Goal: Task Accomplishment & Management: Manage account settings

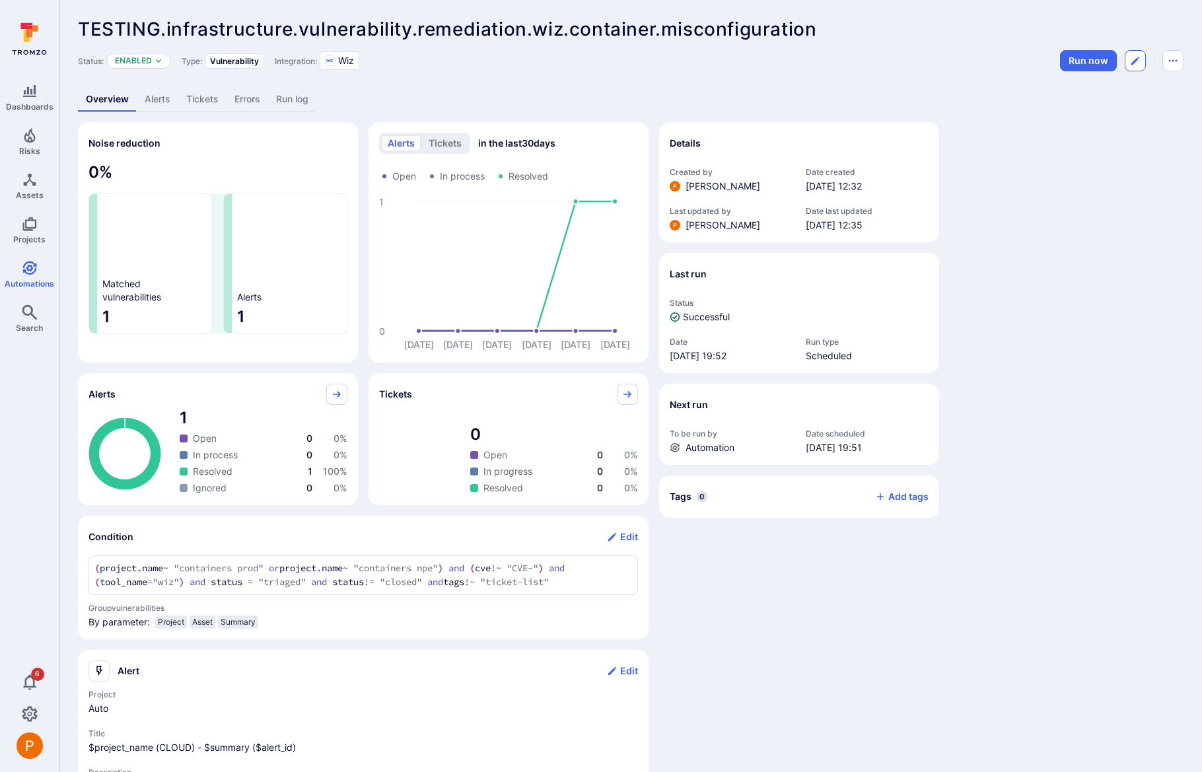
click at [1138, 62] on icon "Edit automation" at bounding box center [1135, 60] width 11 height 11
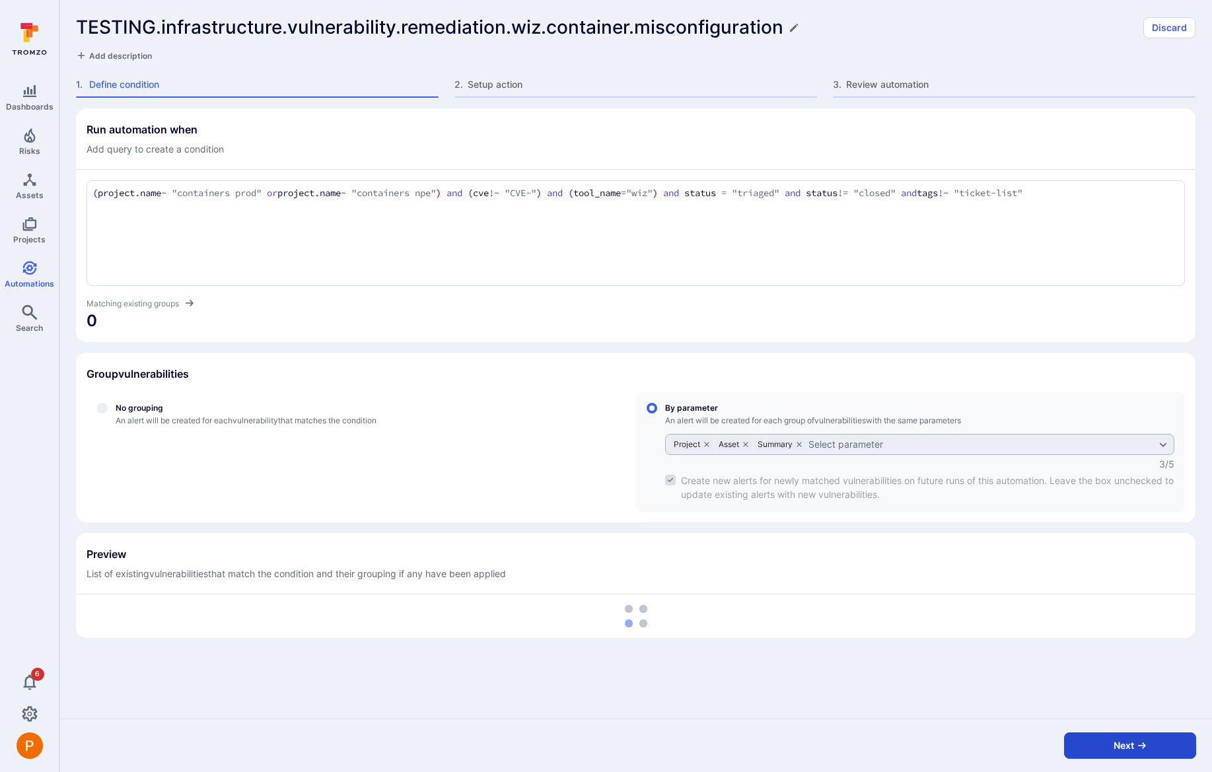
click at [1080, 742] on button "Next" at bounding box center [1130, 746] width 132 height 26
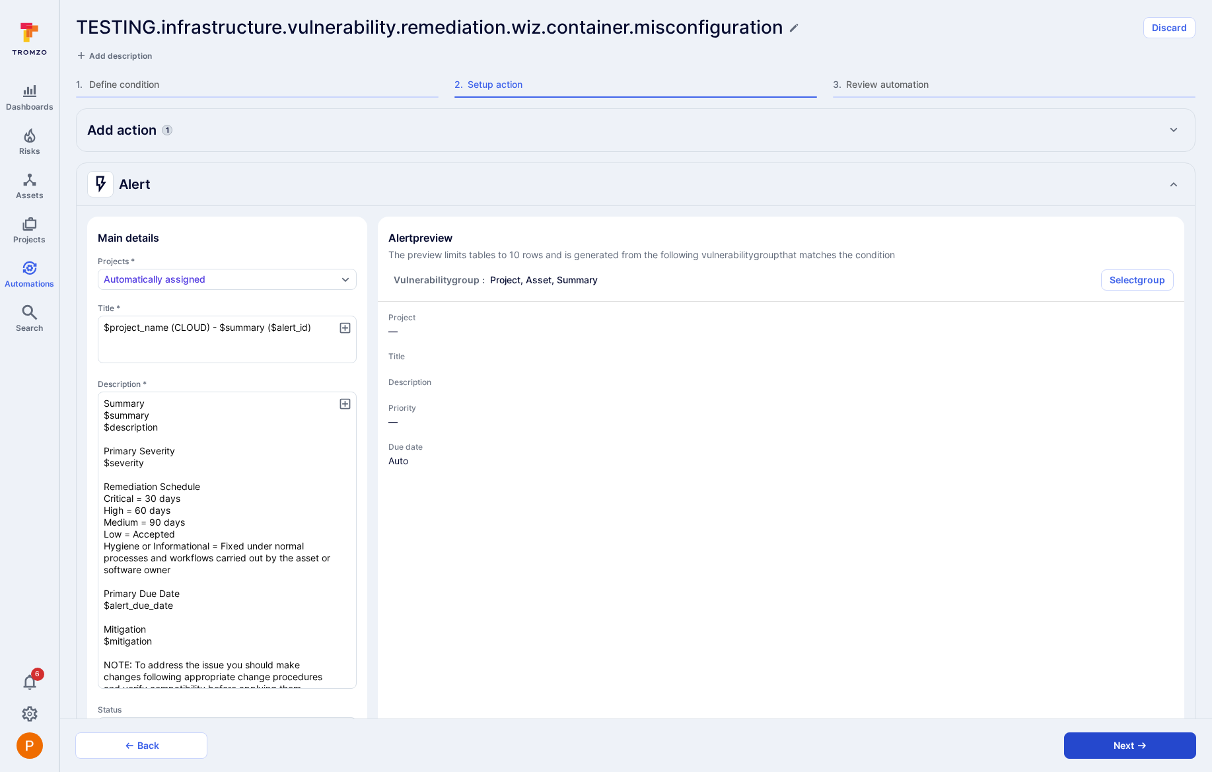
type textarea "x"
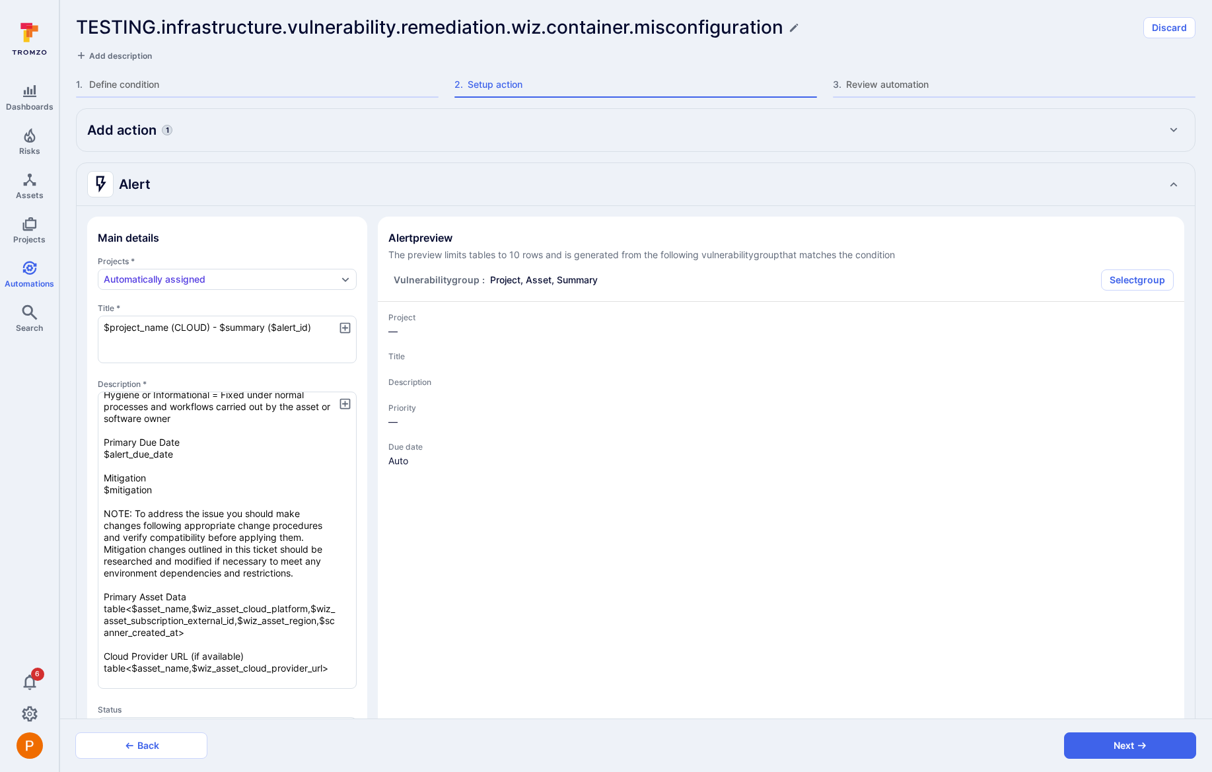
scroll to position [226, 0]
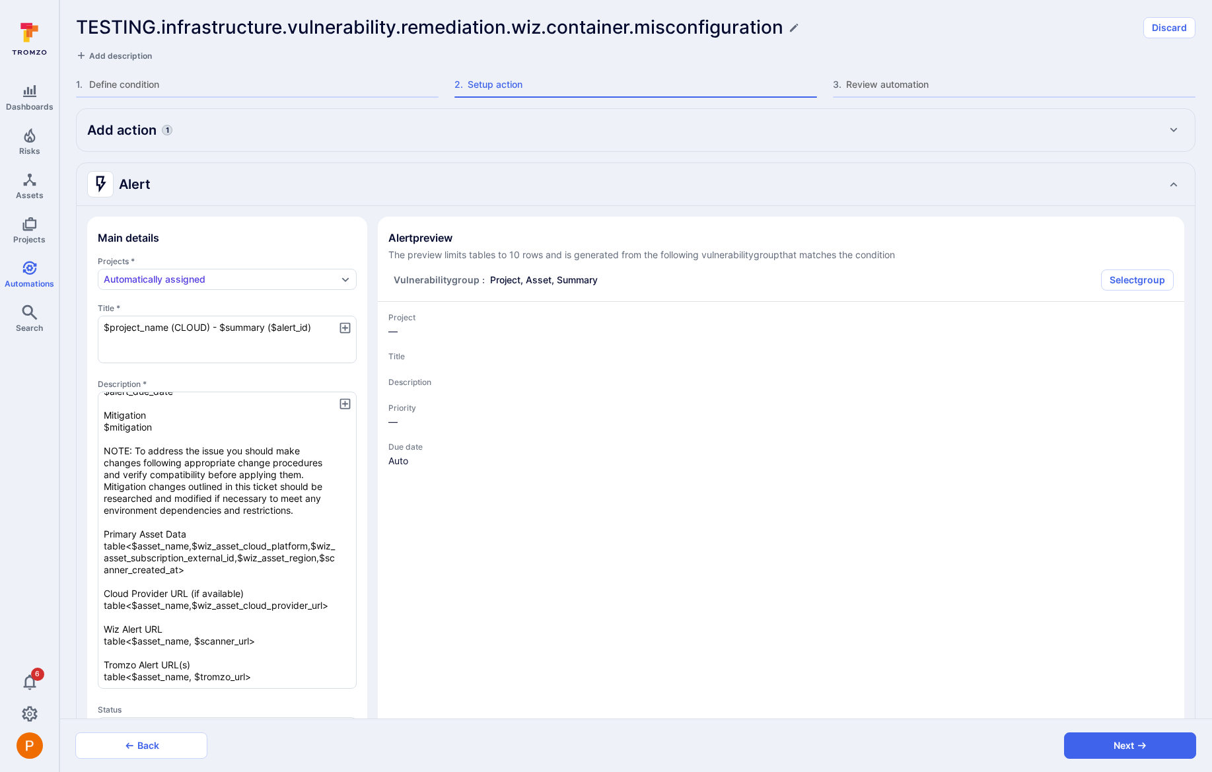
drag, startPoint x: 104, startPoint y: 401, endPoint x: 236, endPoint y: 691, distance: 318.4
click at [236, 691] on div "Summary $summary $description Primary Severity $severity Remediation Schedule C…" at bounding box center [227, 542] width 259 height 300
paste textarea "UMMARY table<$asset_name,$summary> table<$asset_name,$description> PRIMARY SEVE…"
type textarea "x"
type textarea "SUMMARY table<$asset_name,$summary> table<$asset_name,$description> PRIMARY SEV…"
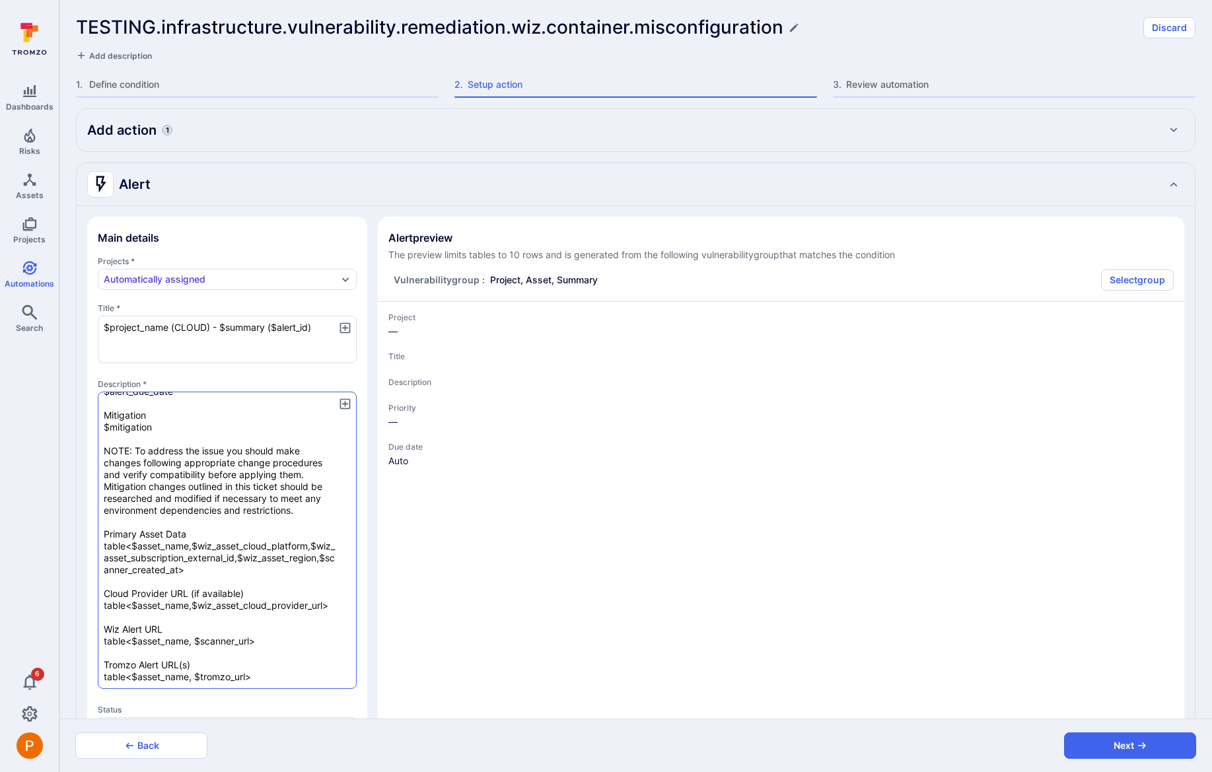
type textarea "x"
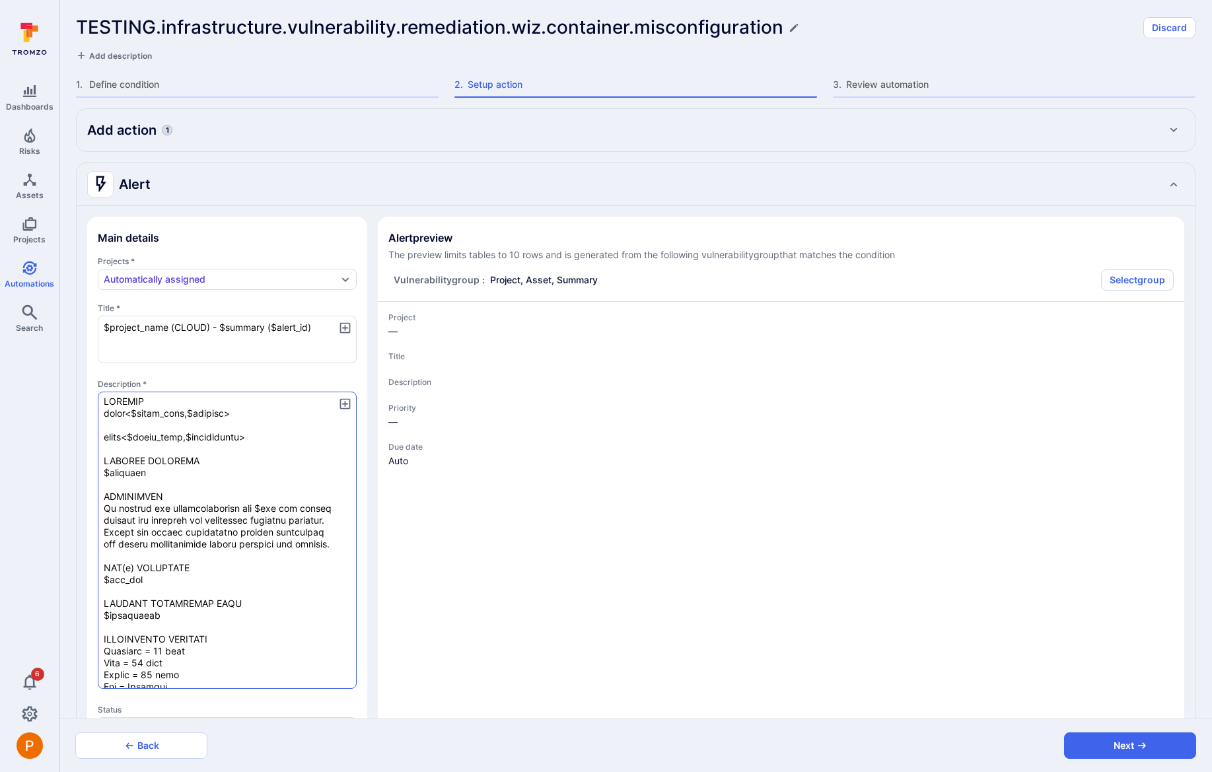
scroll to position [0, 0]
type textarea "SUMMARY table<$asset_name,$summary> table<$asset_name,$description> PRIMARY SEV…"
click at [1155, 30] on button "Discard" at bounding box center [1169, 27] width 52 height 21
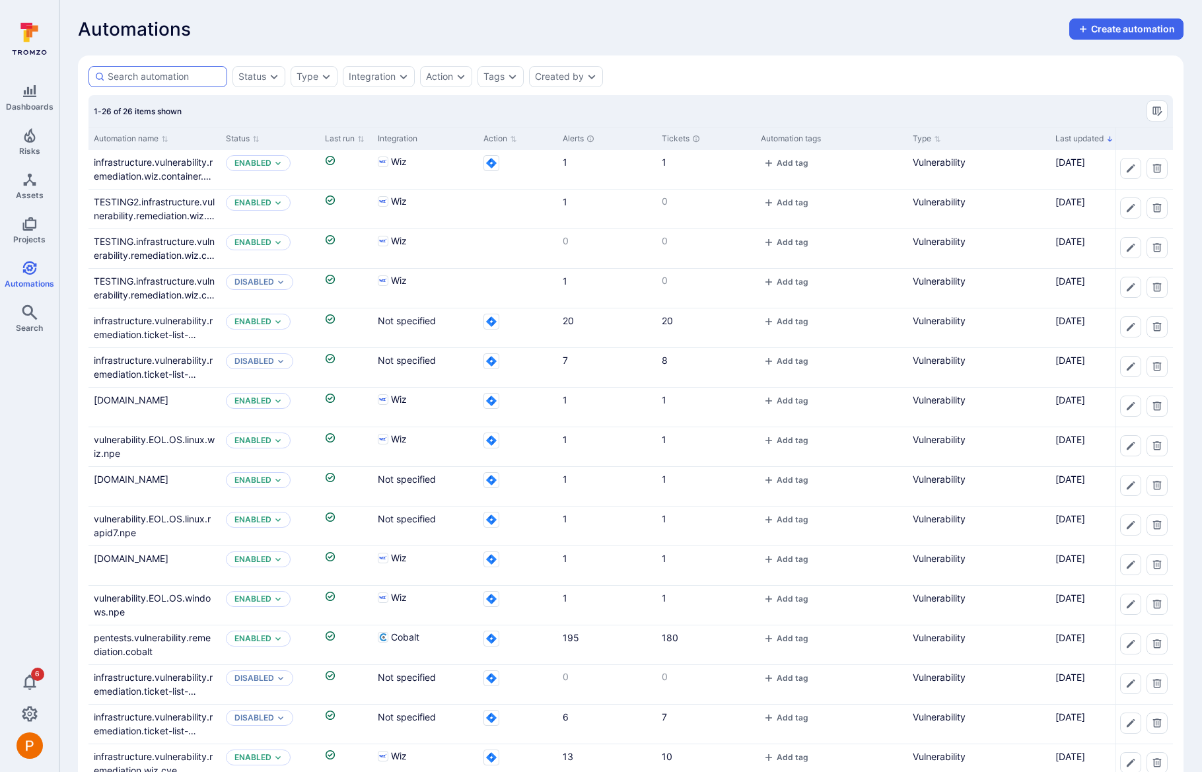
click at [157, 67] on div at bounding box center [158, 76] width 139 height 21
click at [157, 70] on input at bounding box center [165, 76] width 114 height 13
click at [155, 82] on input at bounding box center [165, 76] width 114 height 13
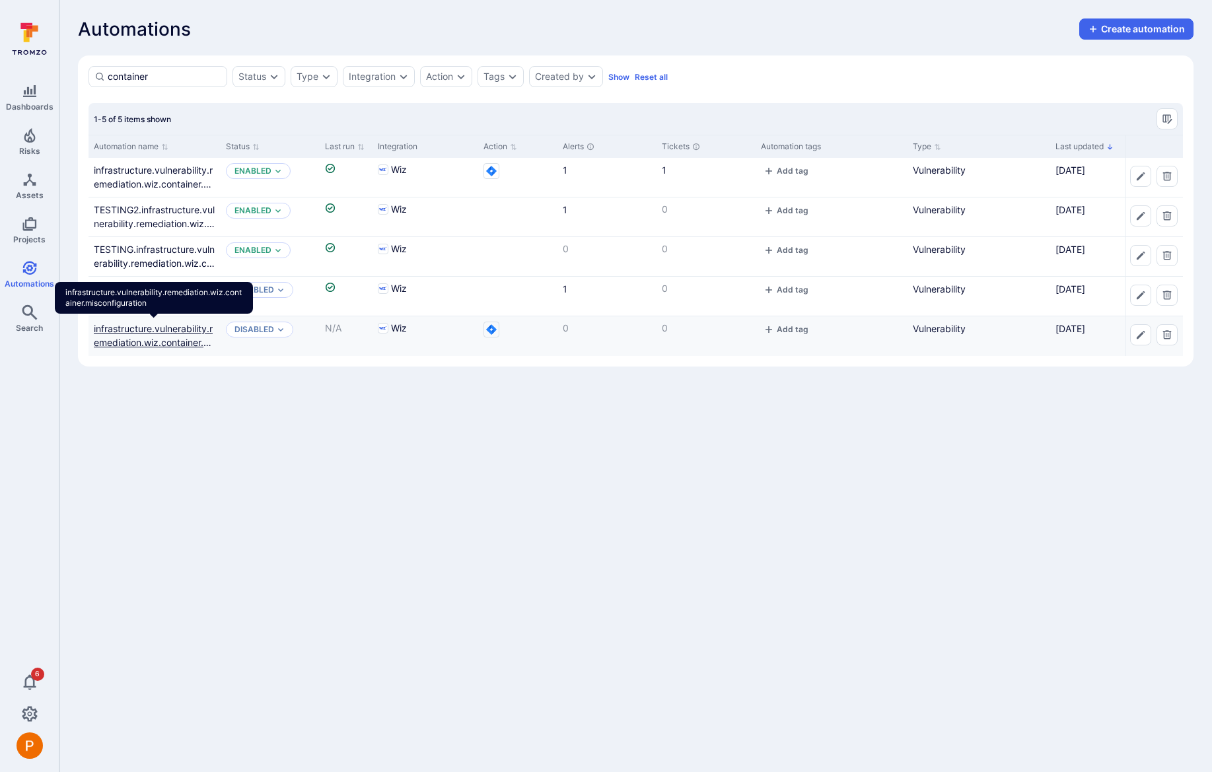
type input "container"
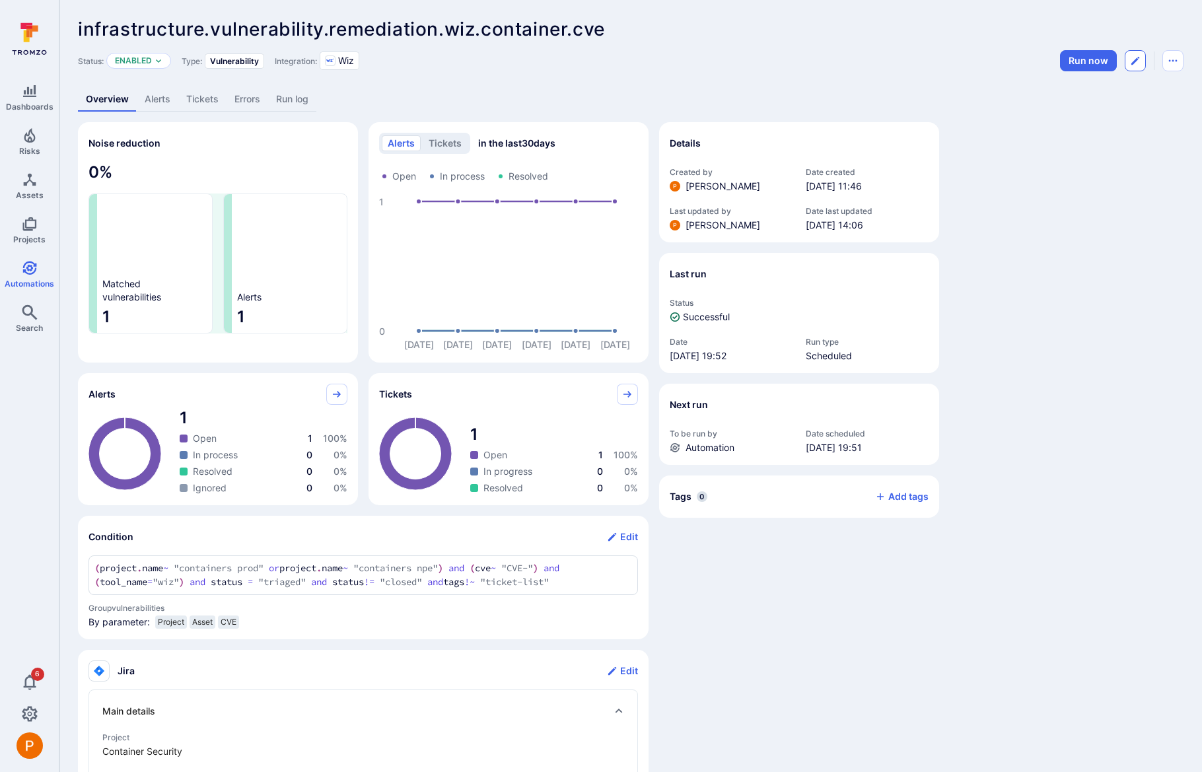
click at [1138, 63] on icon "Edit automation" at bounding box center [1135, 60] width 11 height 11
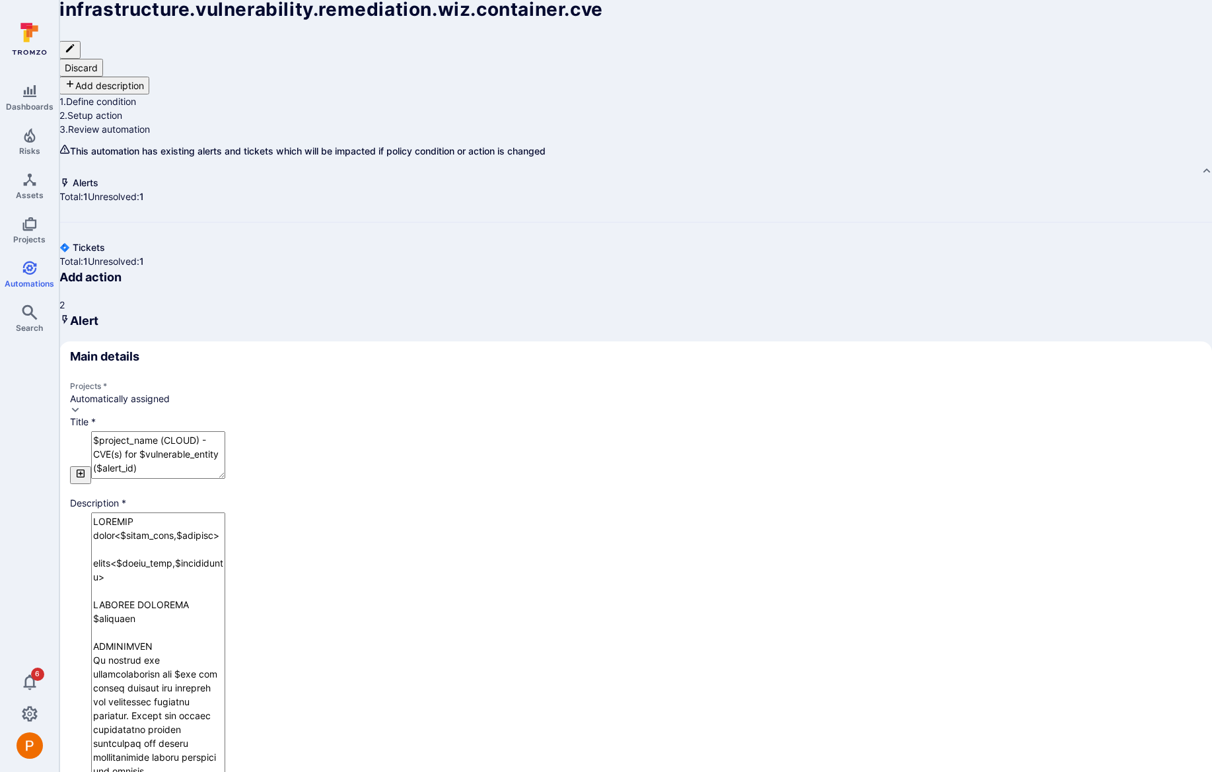
type textarea "x"
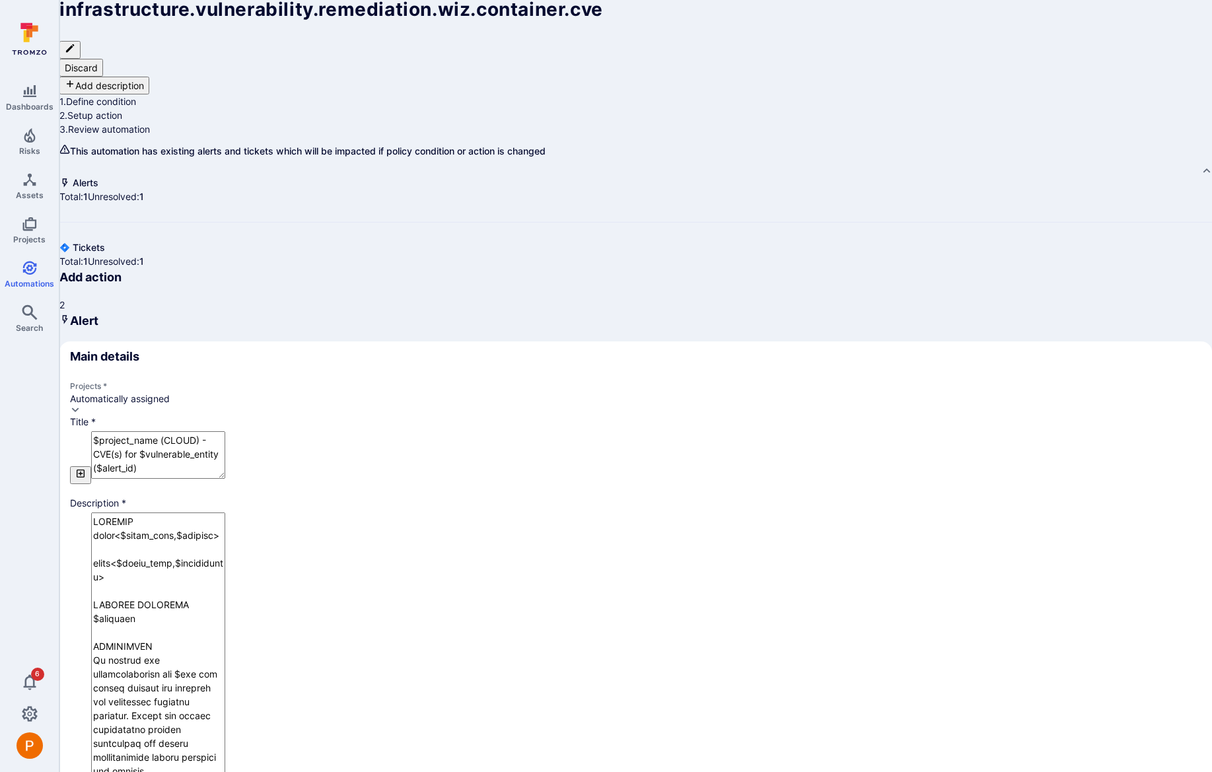
type textarea "x"
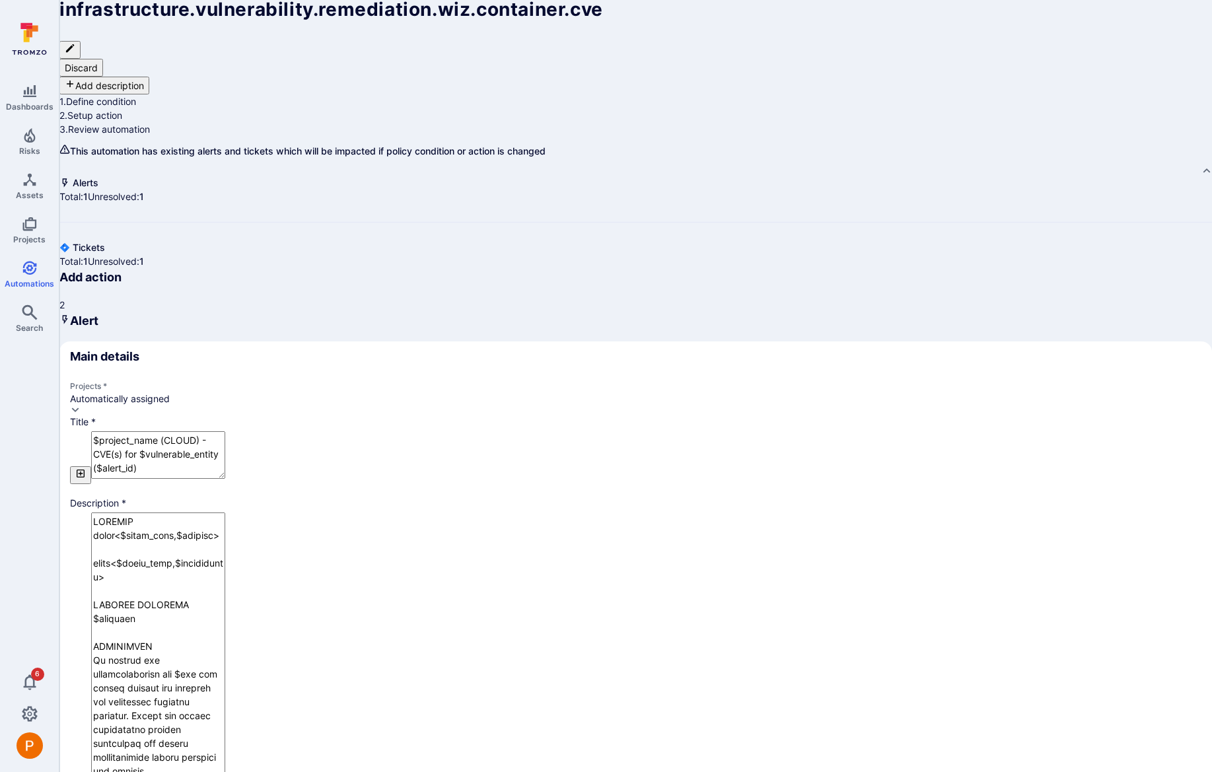
type textarea "x"
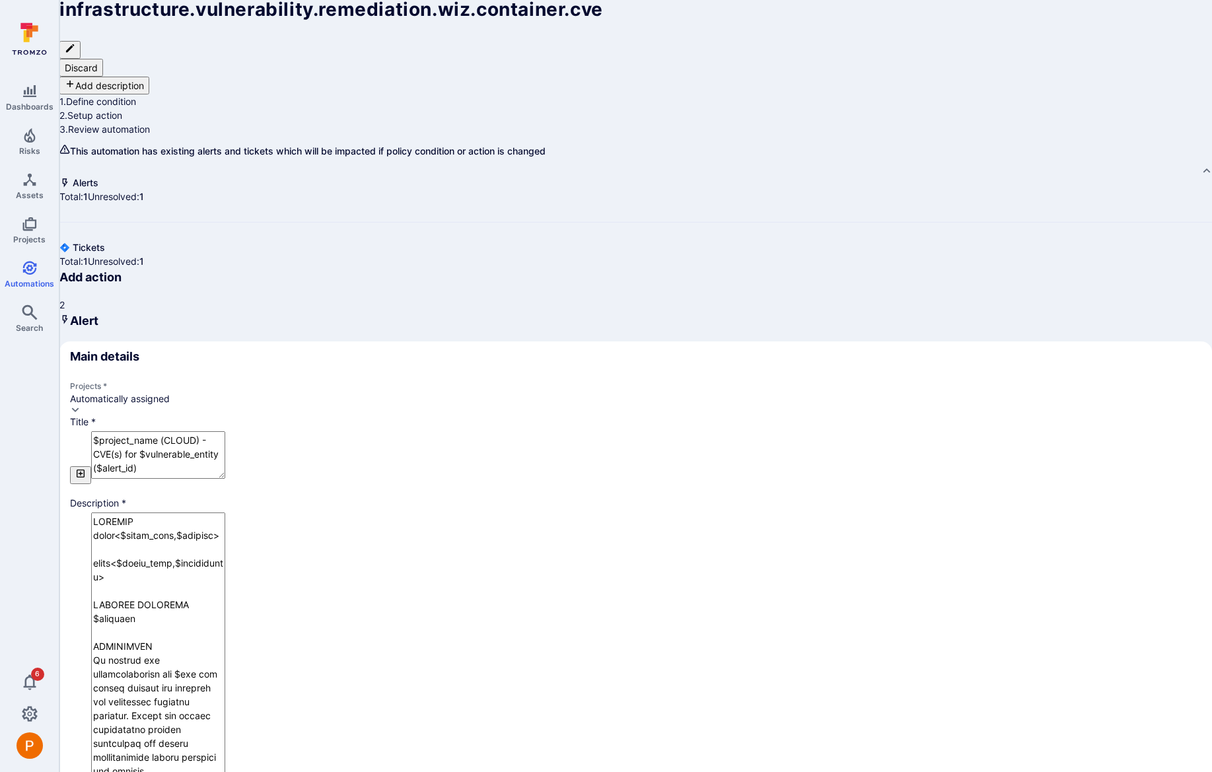
type textarea "x"
drag, startPoint x: 105, startPoint y: 461, endPoint x: 308, endPoint y: 386, distance: 216.9
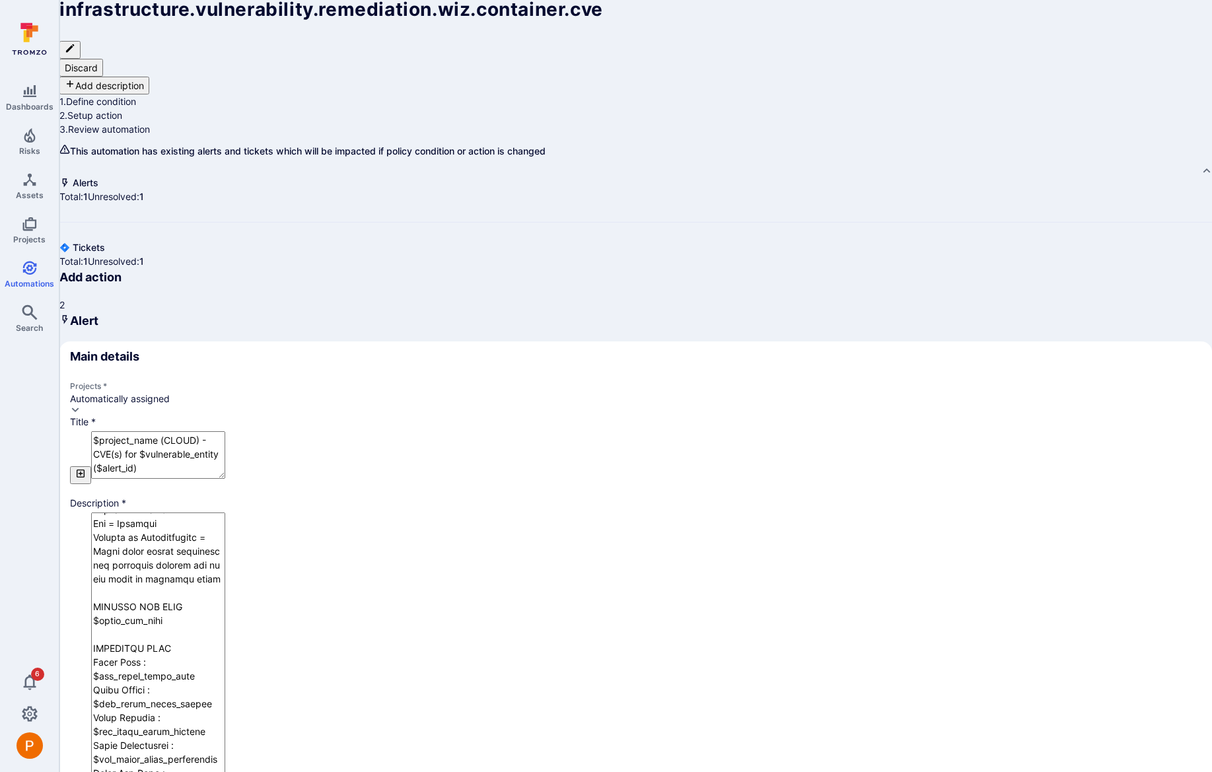
click at [225, 513] on textarea "Description *" at bounding box center [158, 661] width 134 height 297
type textarea "x"
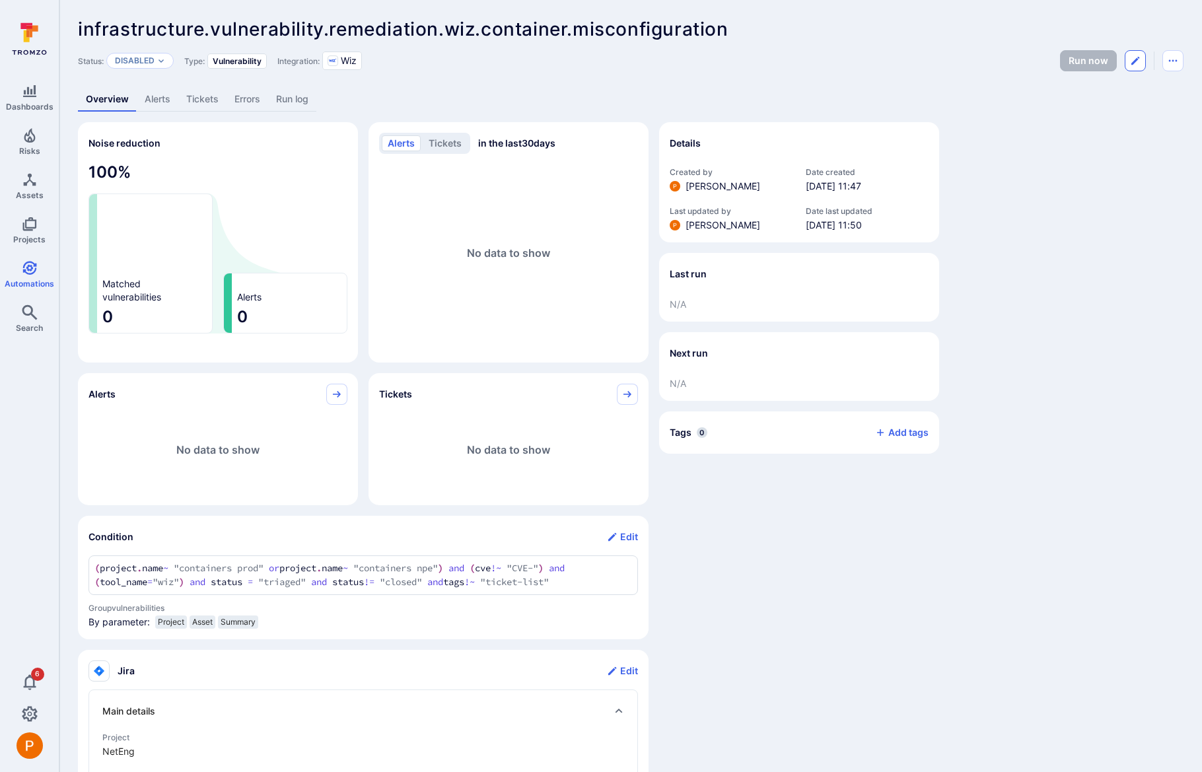
click at [1134, 65] on icon "Edit automation" at bounding box center [1135, 60] width 11 height 11
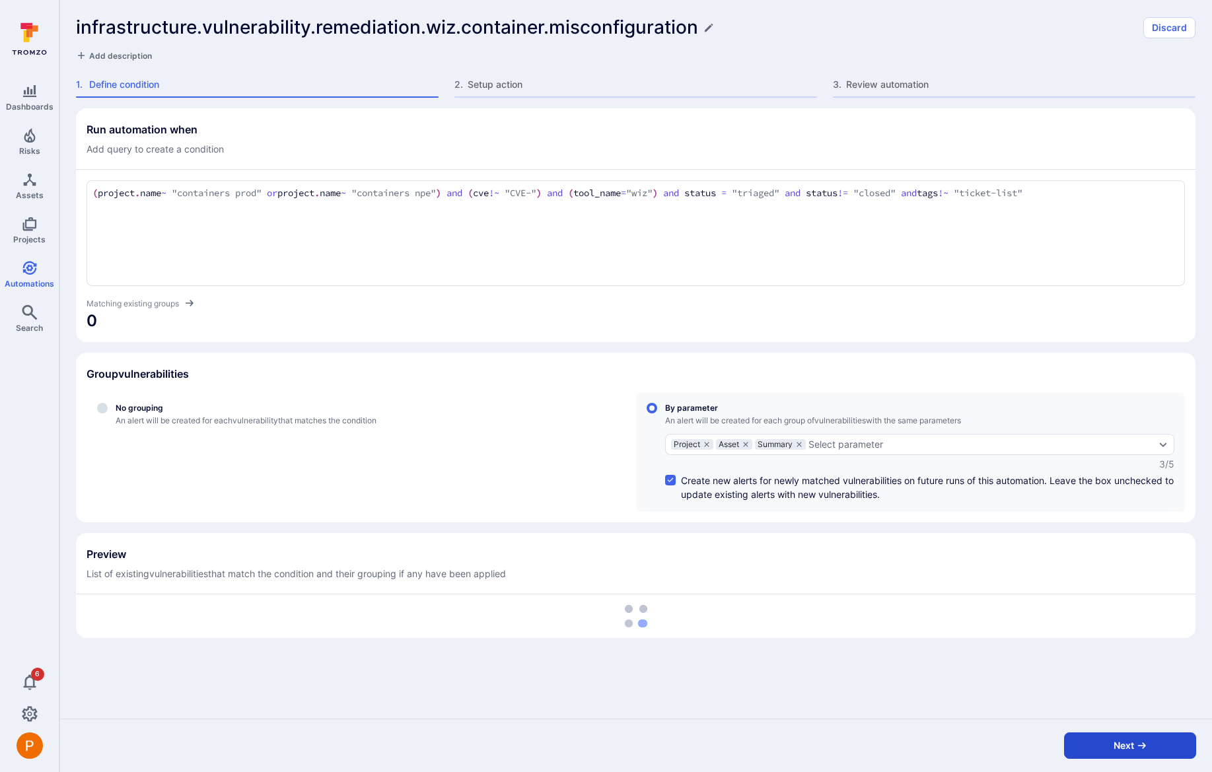
click at [1093, 744] on button "Next" at bounding box center [1130, 746] width 132 height 26
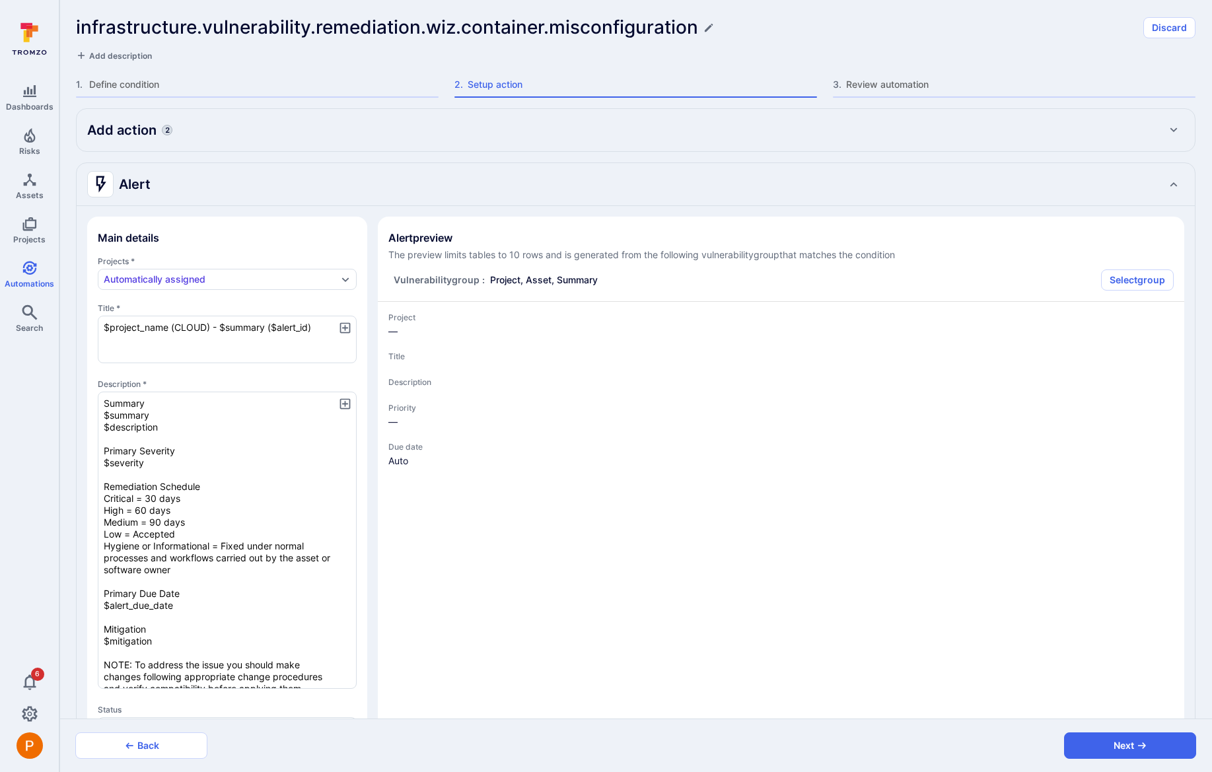
type textarea "x"
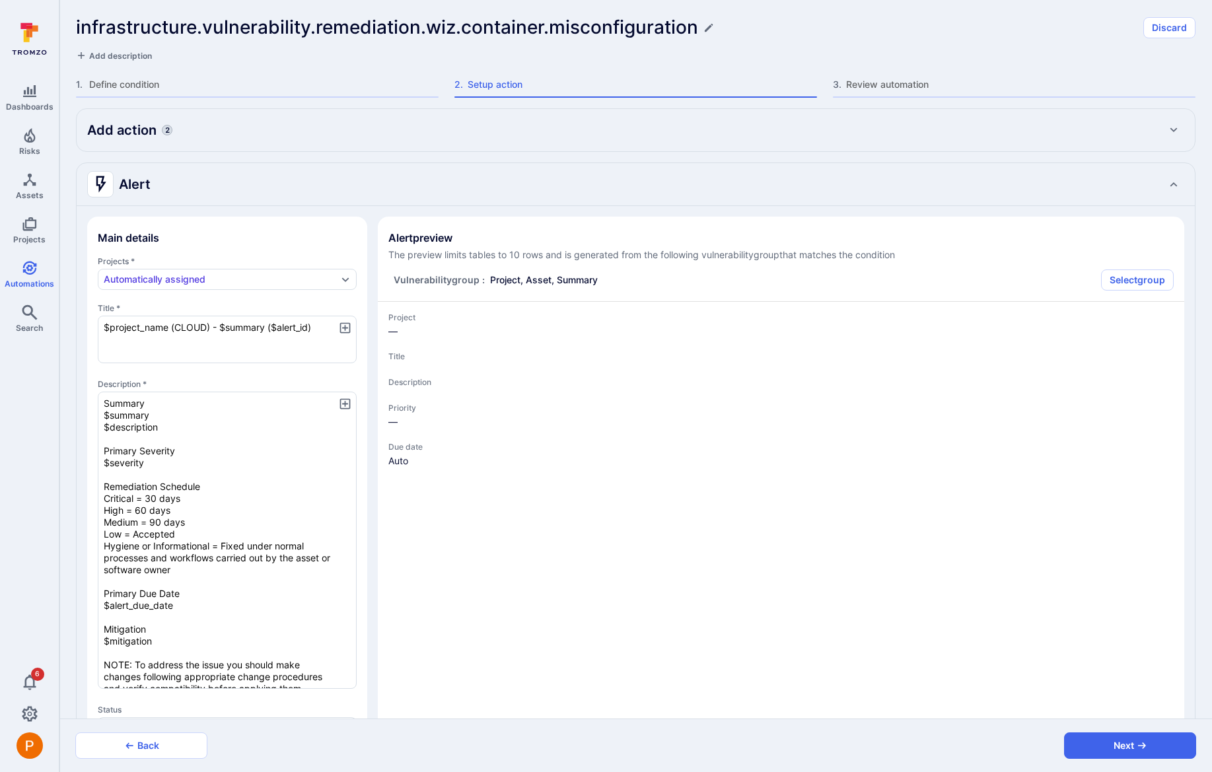
type textarea "x"
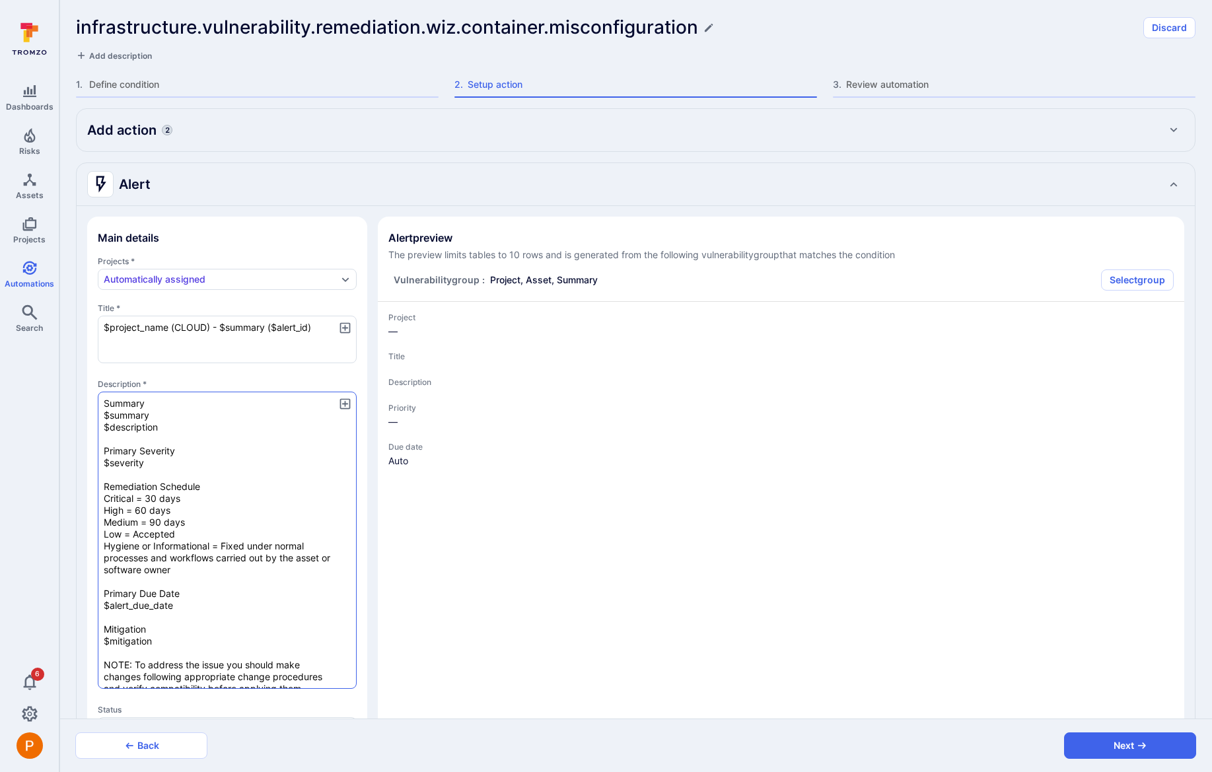
type textarea "x"
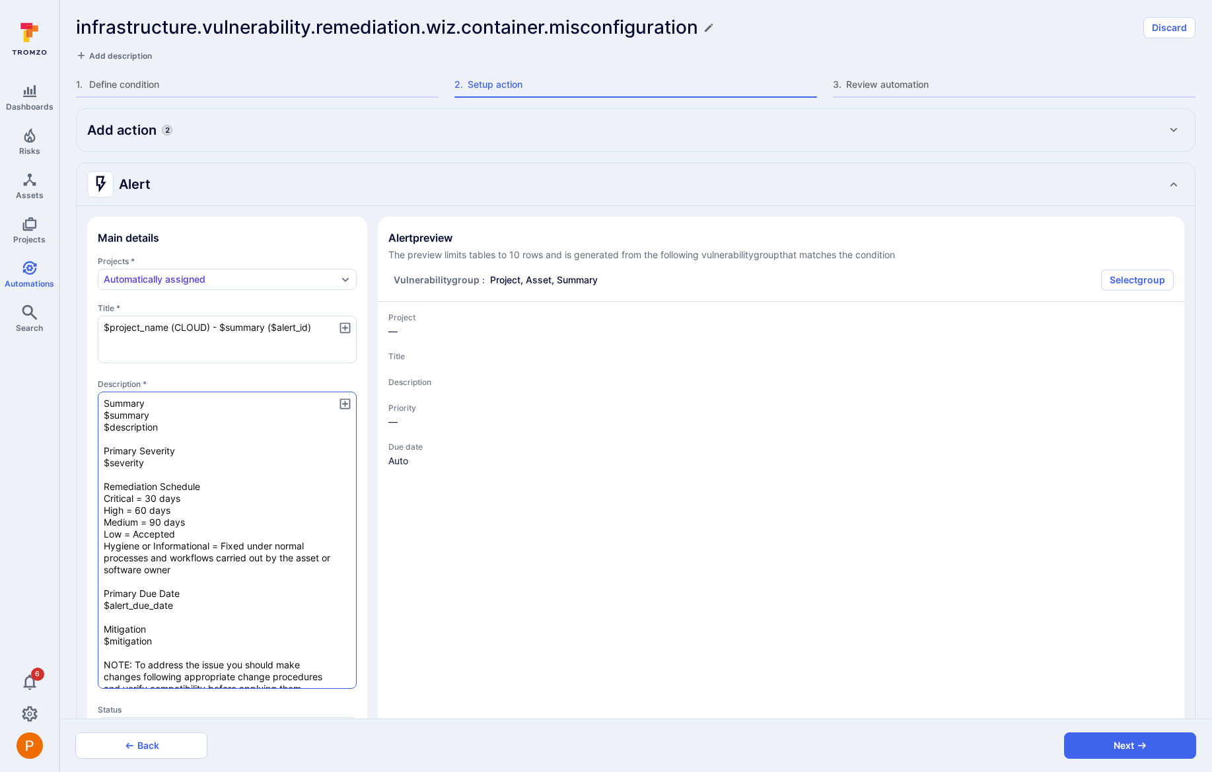
type textarea "x"
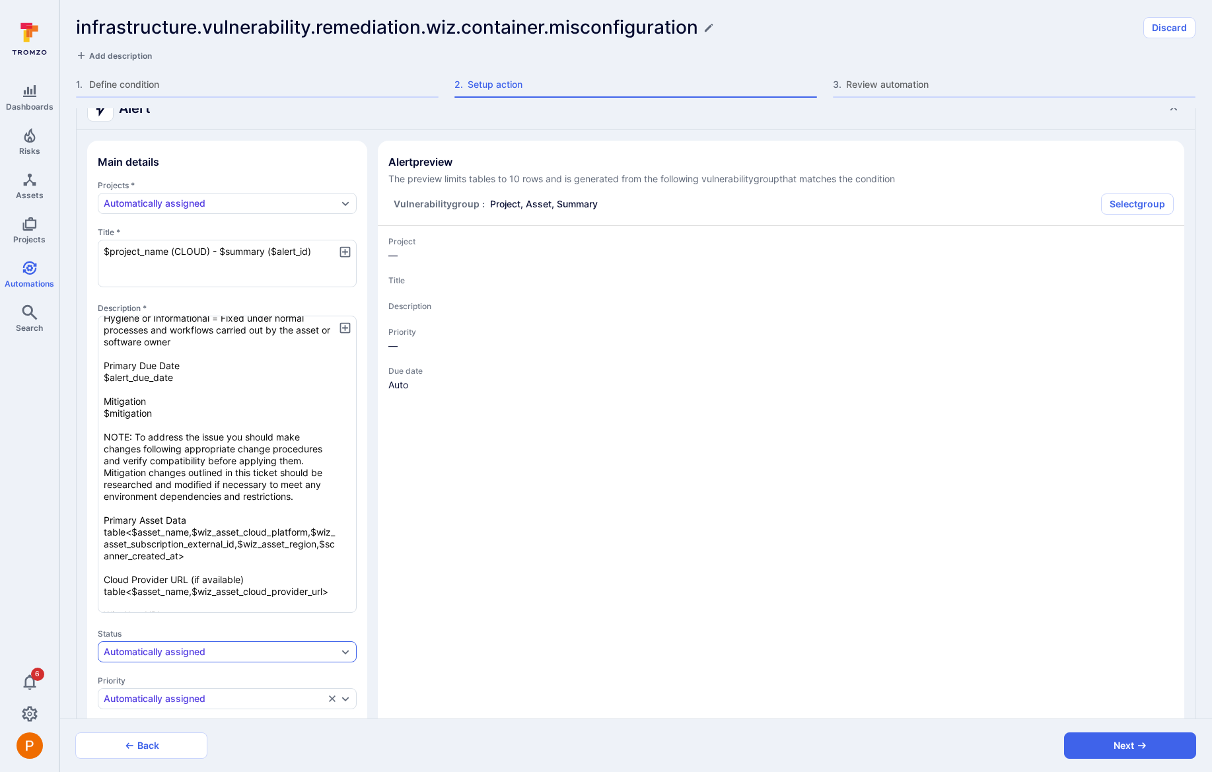
scroll to position [226, 0]
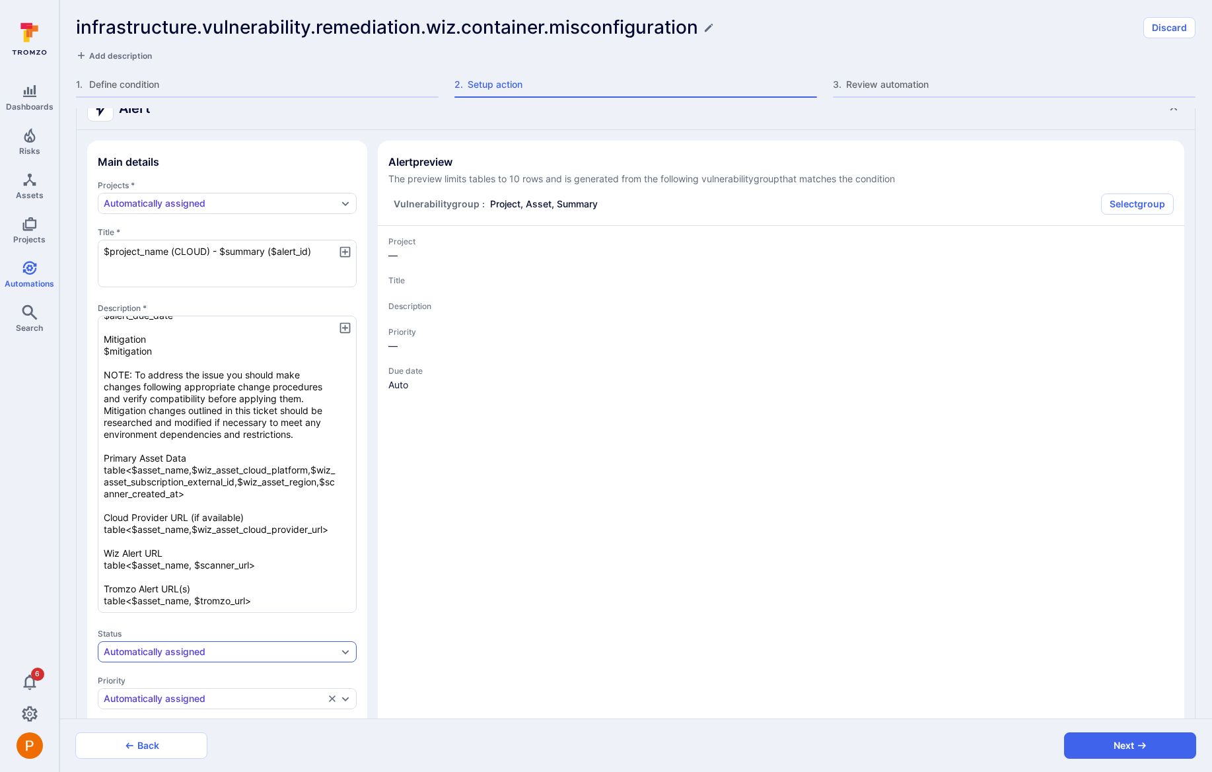
drag, startPoint x: 104, startPoint y: 326, endPoint x: 225, endPoint y: 641, distance: 338.3
click at [225, 641] on div "Projects * Automatically assigned Title * $project_name (CLOUD) - $summary ($al…" at bounding box center [227, 491] width 259 height 623
paste textarea "UMMARY table<$asset_name,$summary> table<$asset_name,$description> PRIMARY SEVE…"
type textarea "x"
type textarea "SUMMARY table<$asset_name,$summary> table<$asset_name,$description> PRIMARY SEV…"
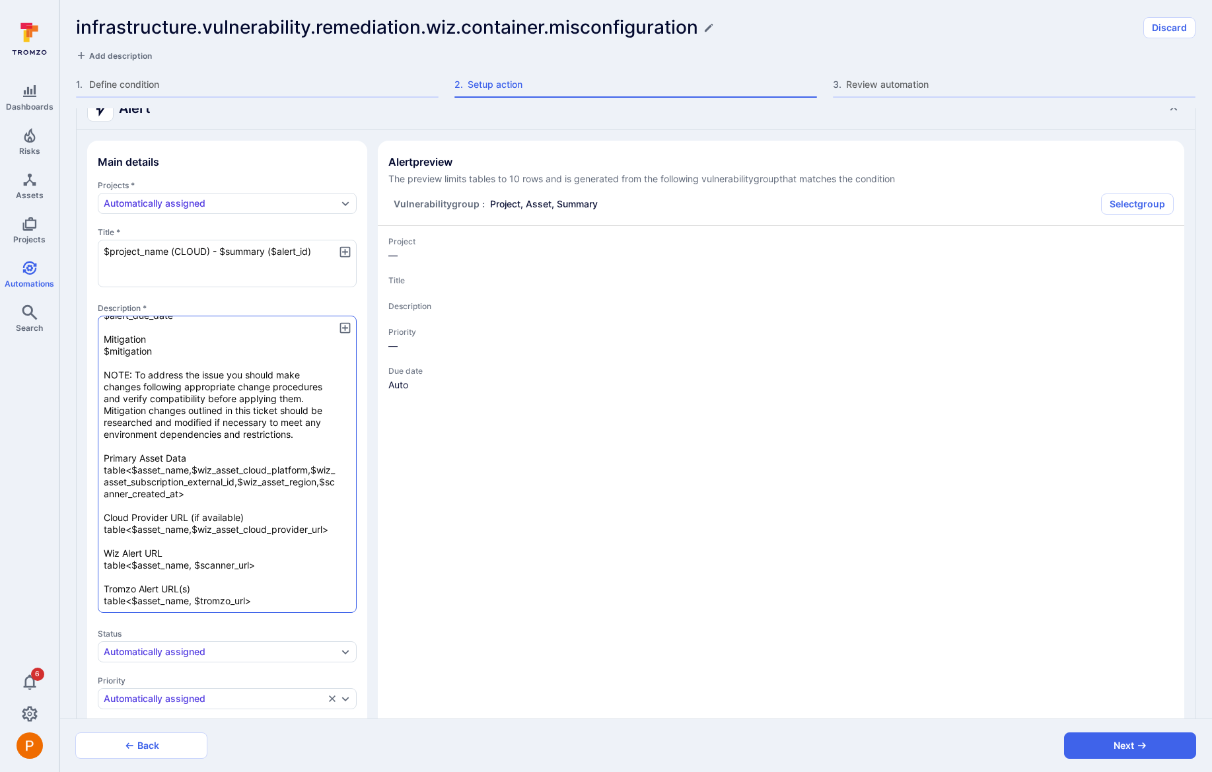
type textarea "x"
type textarea "SUMMARY table<$asset_name,$summary> table<$asset_name,$description> PRIMARY SEV…"
type textarea "x"
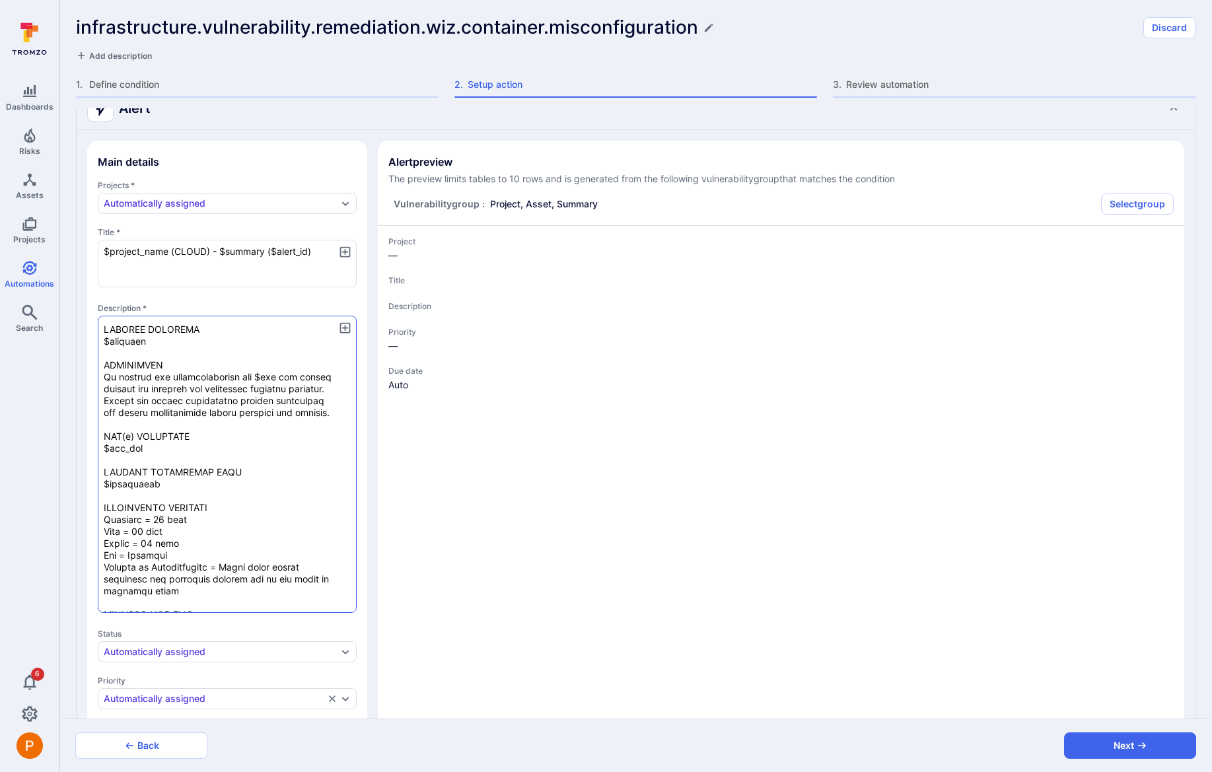
scroll to position [0, 0]
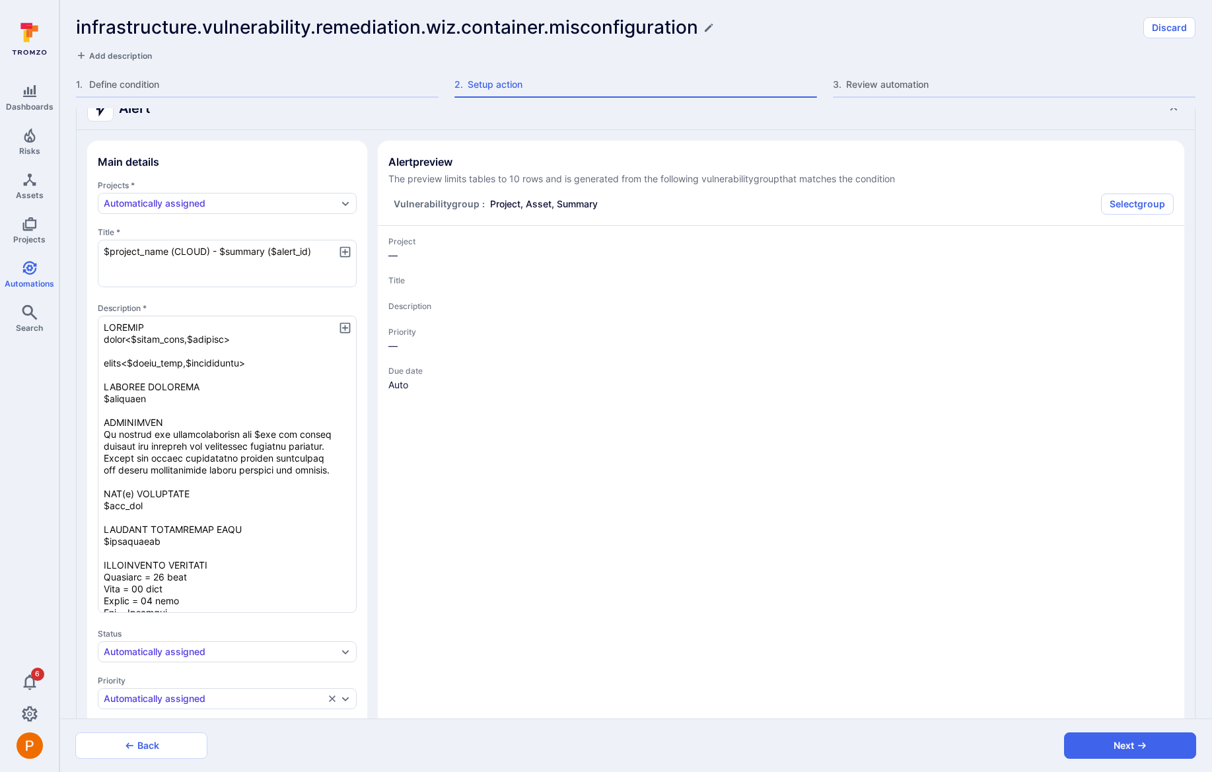
drag, startPoint x: 153, startPoint y: 456, endPoint x: 95, endPoint y: 435, distance: 61.0
click at [95, 435] on section "Main details Projects * Automatically assigned Title * $project_name (CLOUD) - …" at bounding box center [227, 477] width 280 height 673
type textarea "x"
type textarea "SUMMARY table<$asset_name,$summary> table<$asset_name,$description> PRIMARY SEV…"
type textarea "x"
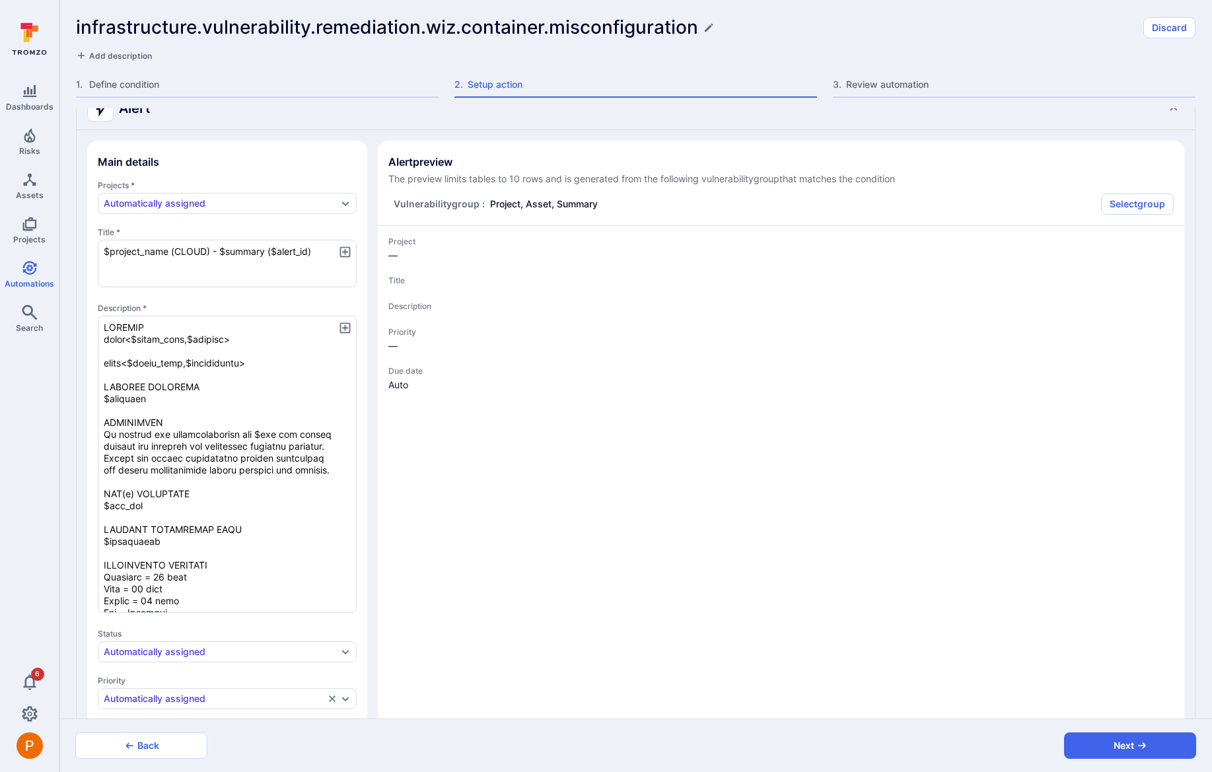
type textarea "x"
type textarea "SUMMARY table<$asset_name,$summary> table<$asset_name,$description> PRIMARY SEV…"
type textarea "x"
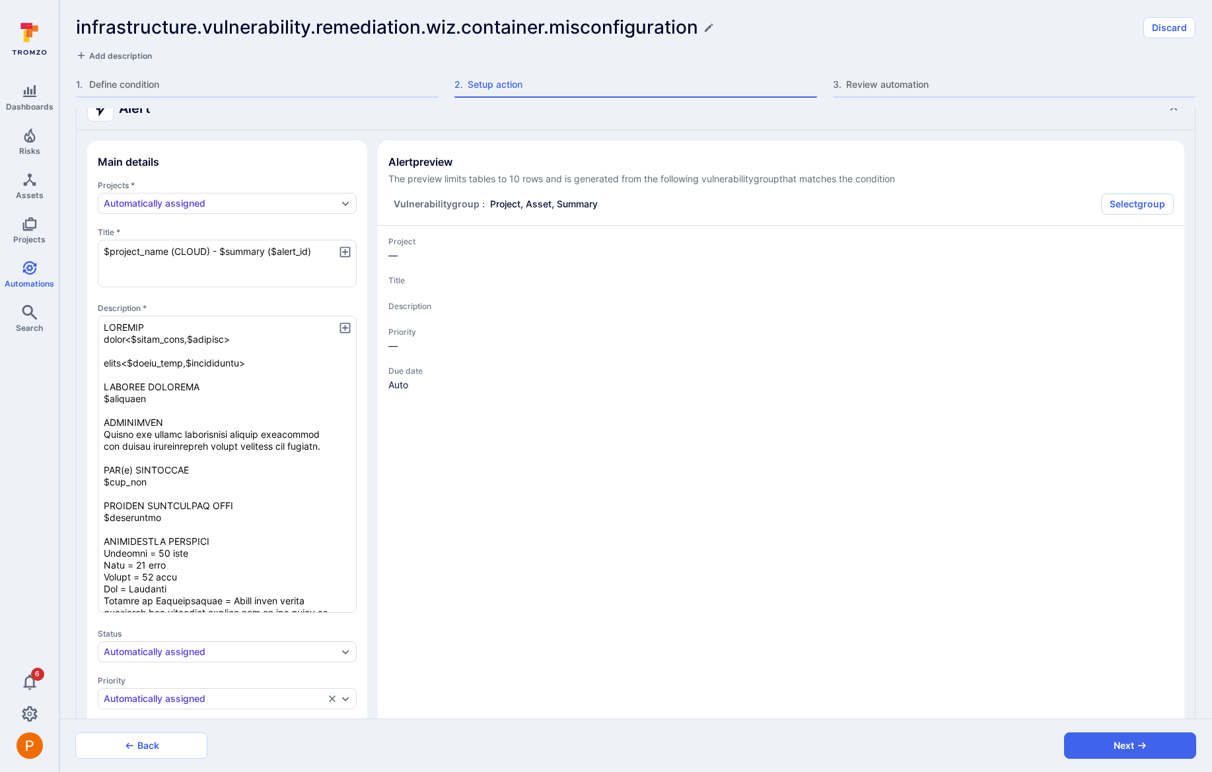
drag, startPoint x: 150, startPoint y: 491, endPoint x: 87, endPoint y: 476, distance: 64.4
click at [87, 476] on section "Main details Projects * Automatically assigned Title * $project_name (CLOUD) - …" at bounding box center [227, 477] width 280 height 673
type textarea "x"
type textarea "SUMMARY table<$asset_name,$summary> table<$asset_name,$description> PRIMARY SEV…"
type textarea "x"
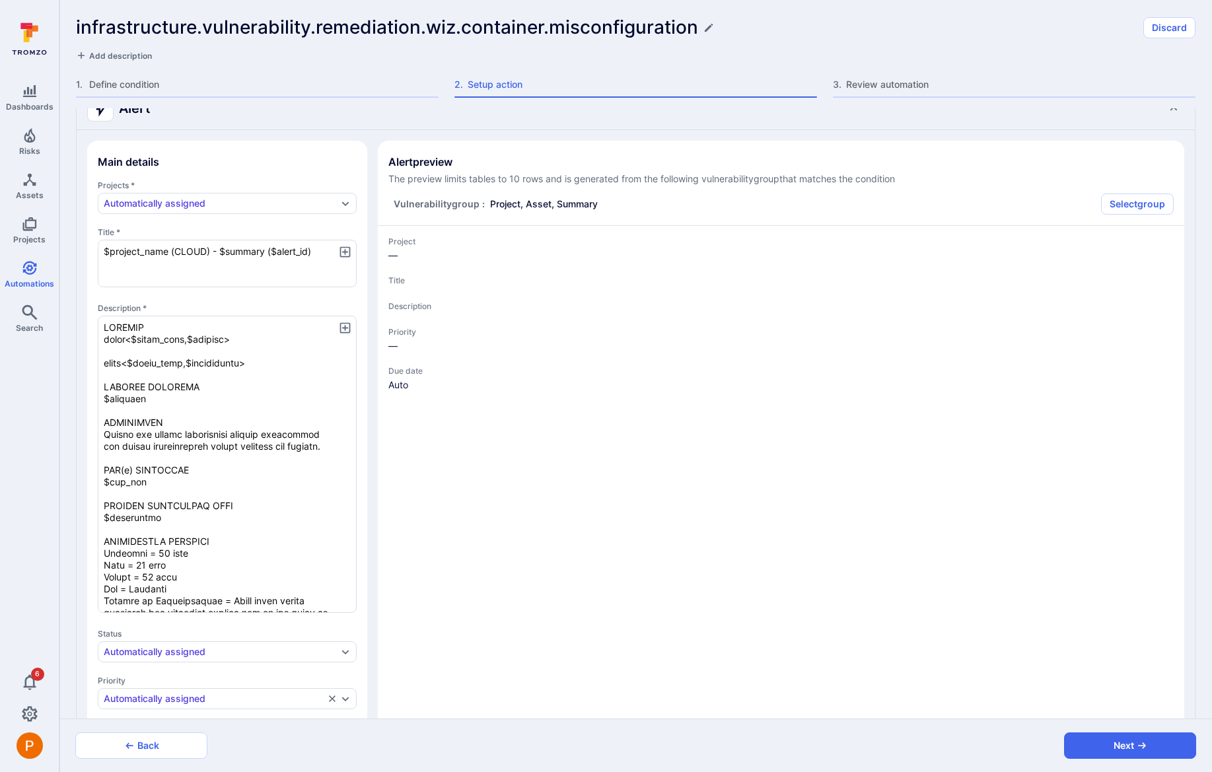
type textarea "x"
type textarea "SUMMARY table<$asset_name,$summary> table<$asset_name,$description> PRIMARY SEV…"
type textarea "x"
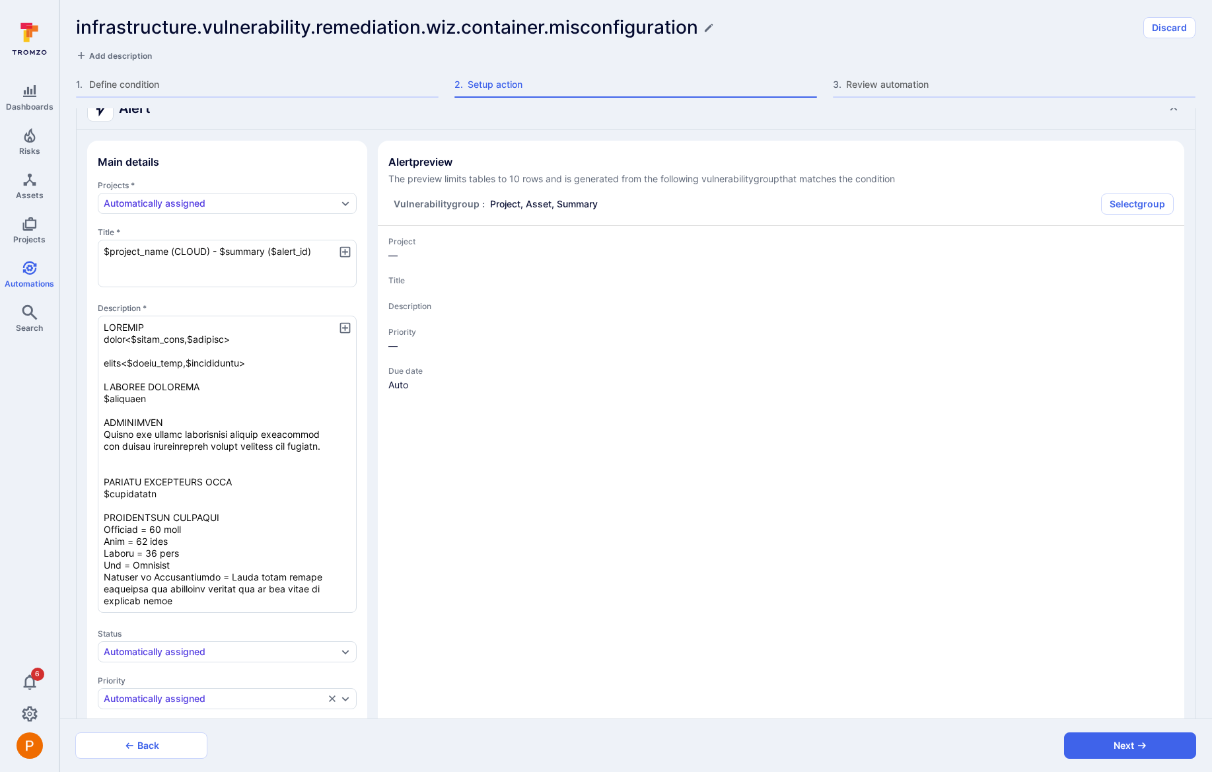
type textarea "SUMMARY table<$asset_name,$summary> table<$asset_name,$description> PRIMARY SEV…"
type textarea "x"
type textarea "SUMMARY table<$asset_name,$summary> table<$asset_name,$description> PRIMARY SEV…"
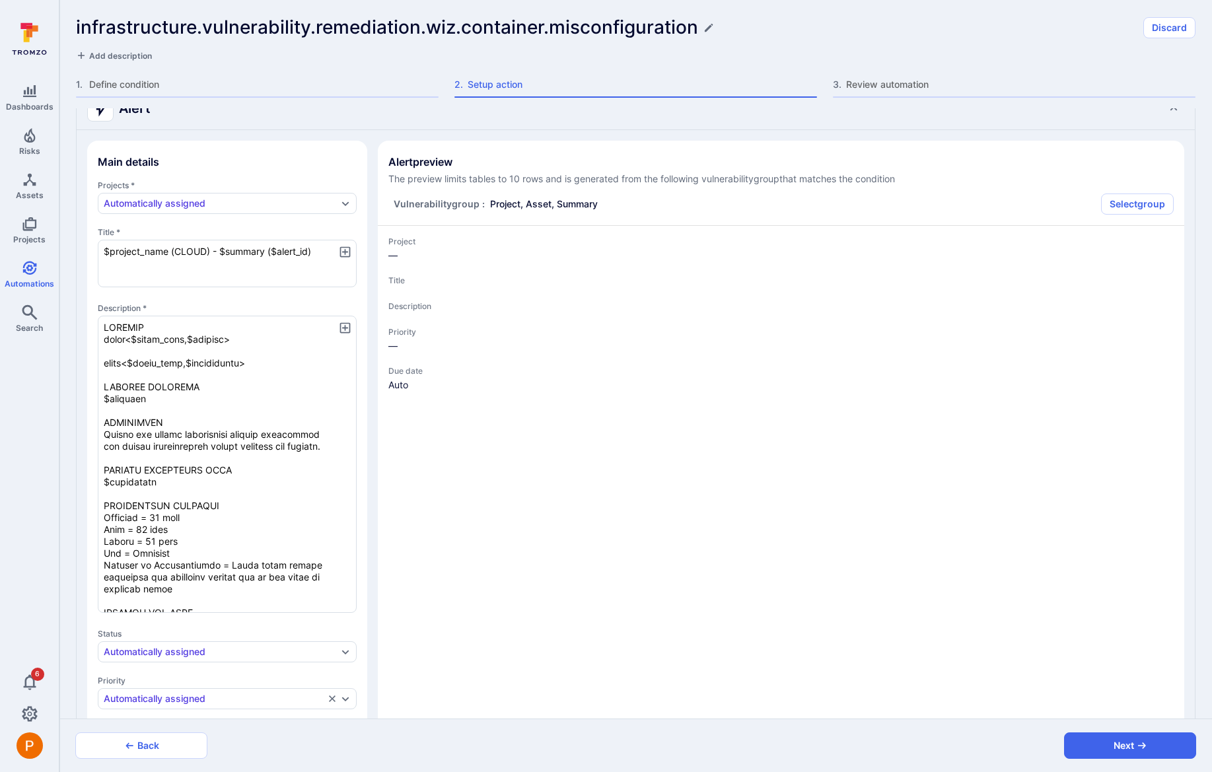
type textarea "x"
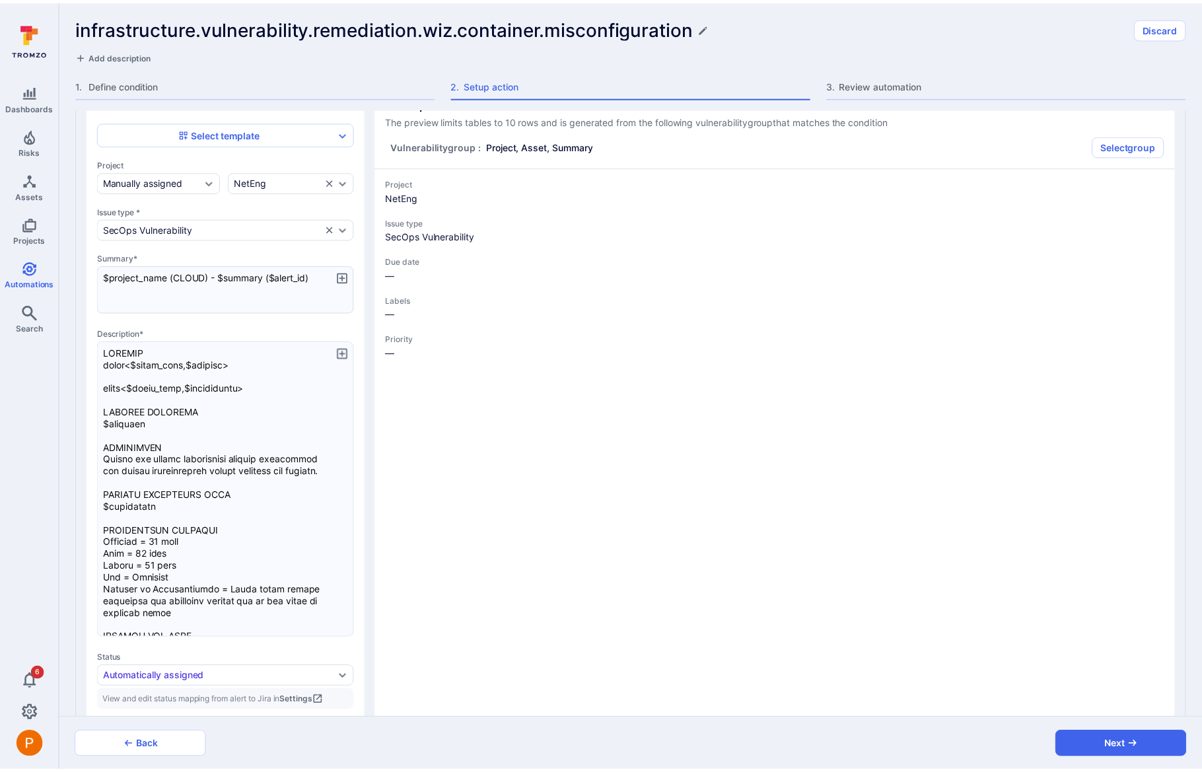
scroll to position [1285, 0]
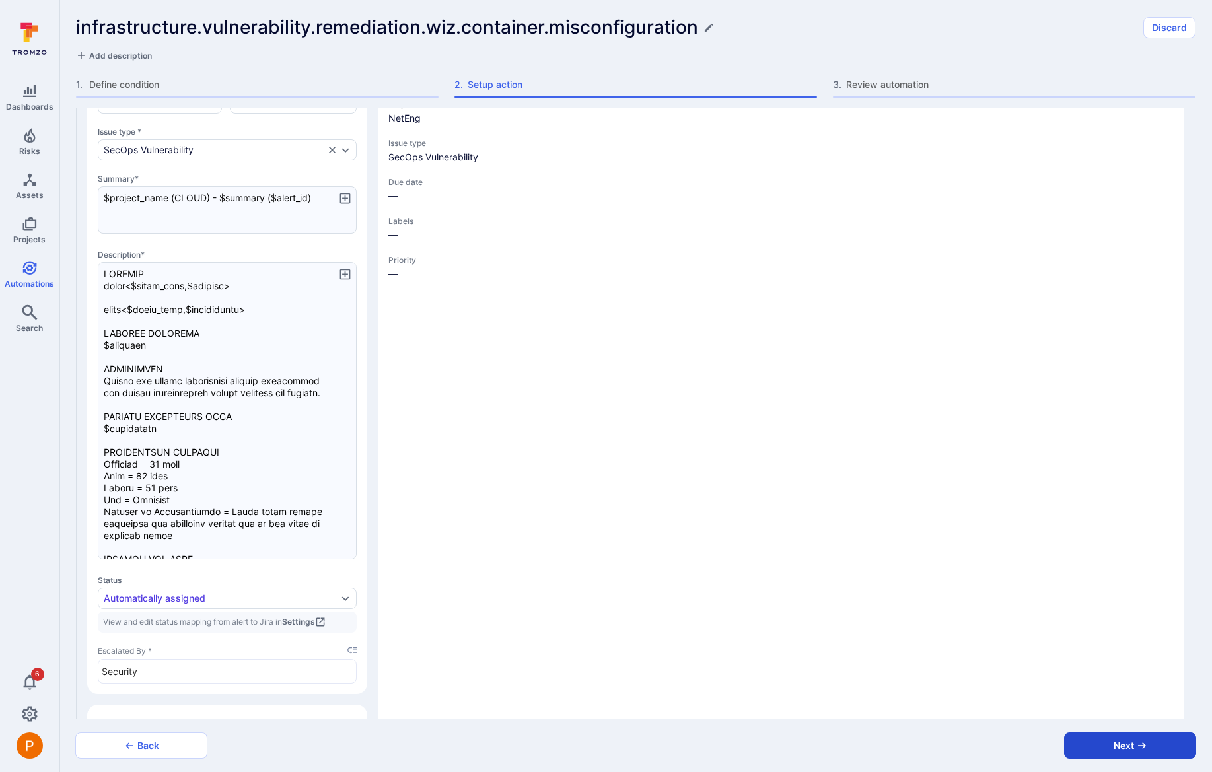
type textarea "SUMMARY table<$asset_name,$summary> table<$asset_name,$description> PRIMARY SEV…"
click at [1077, 735] on button "Next" at bounding box center [1130, 746] width 132 height 26
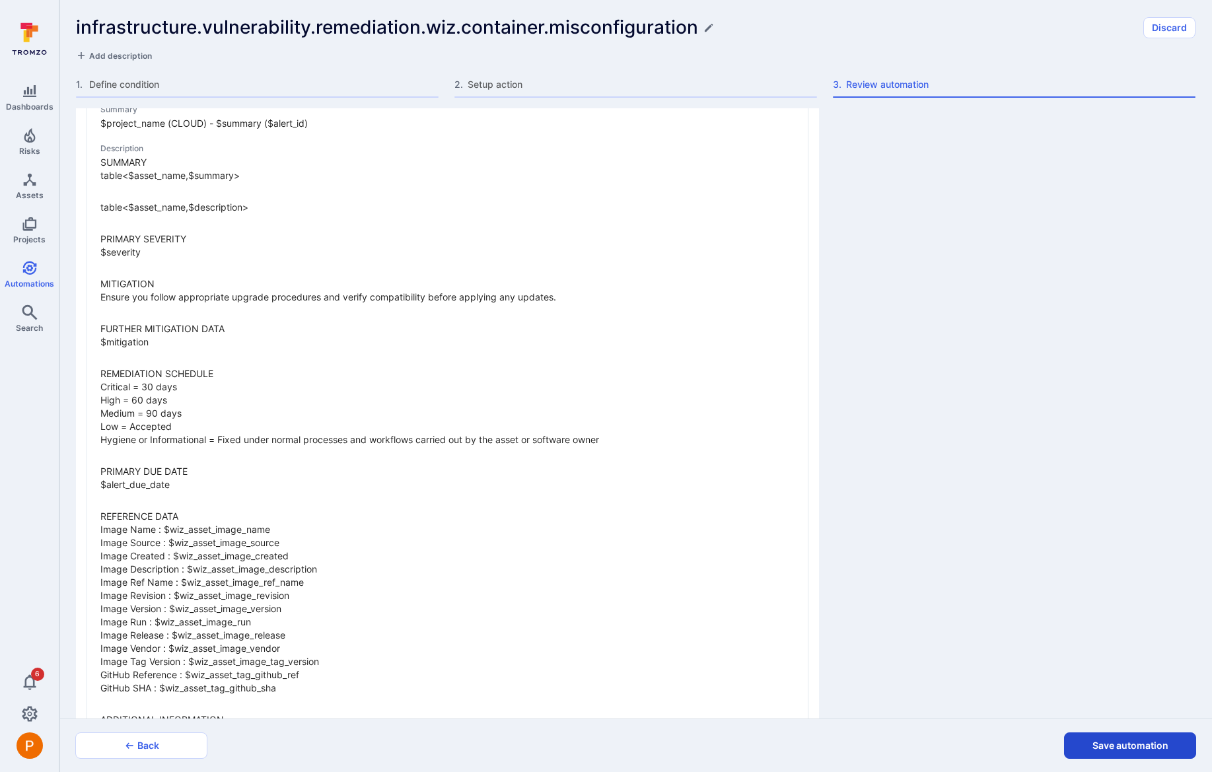
click at [1101, 752] on button "Save automation" at bounding box center [1130, 746] width 132 height 26
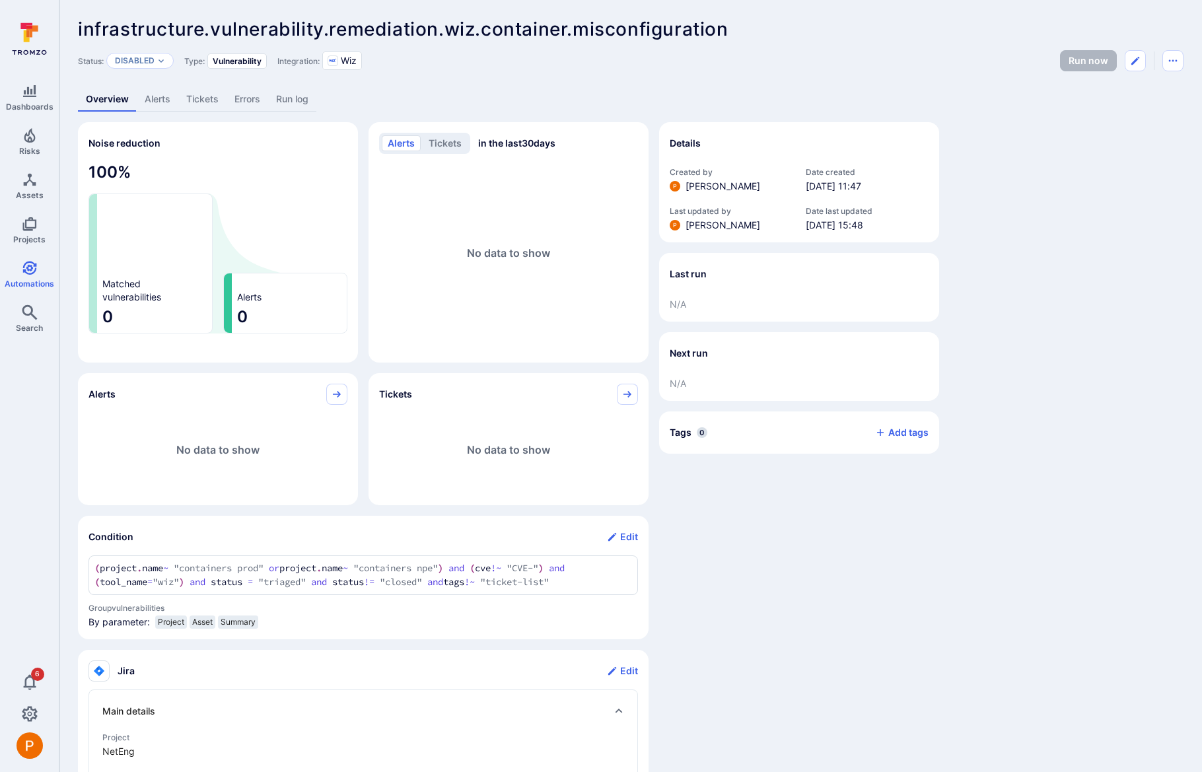
click at [169, 100] on link "Alerts" at bounding box center [158, 99] width 42 height 24
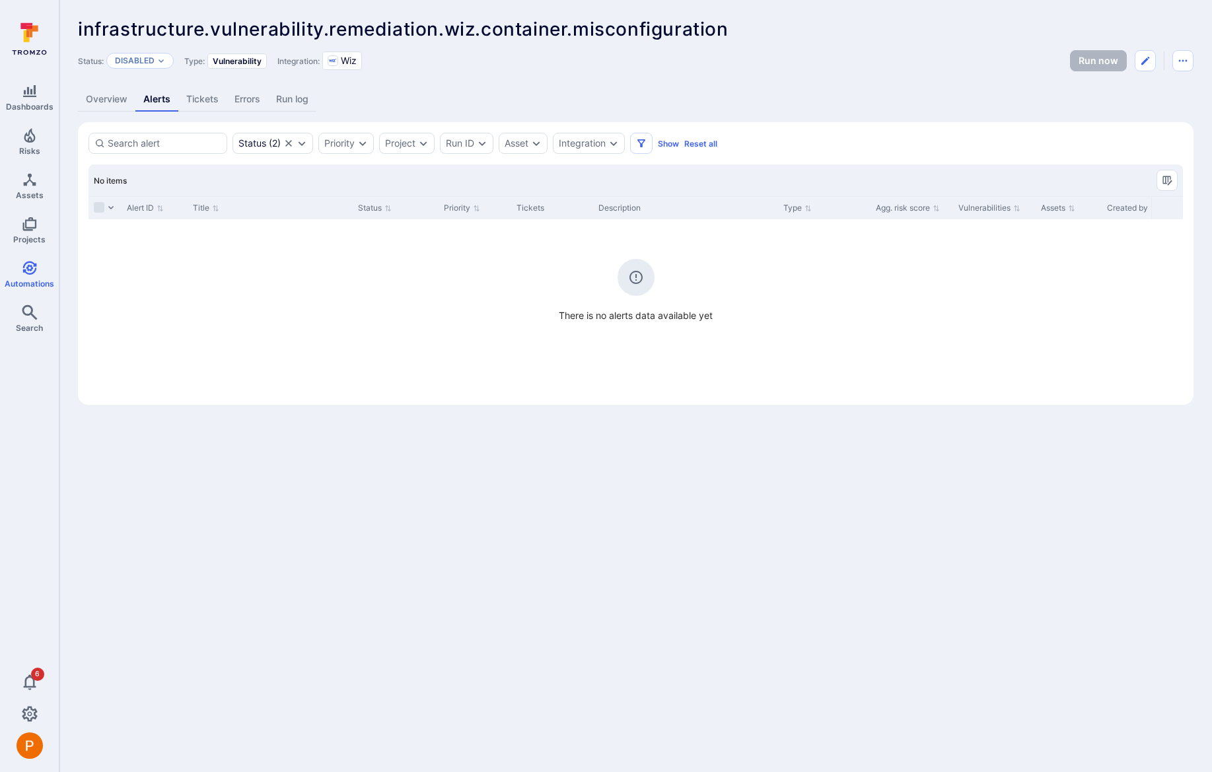
click at [112, 99] on link "Overview" at bounding box center [106, 99] width 57 height 24
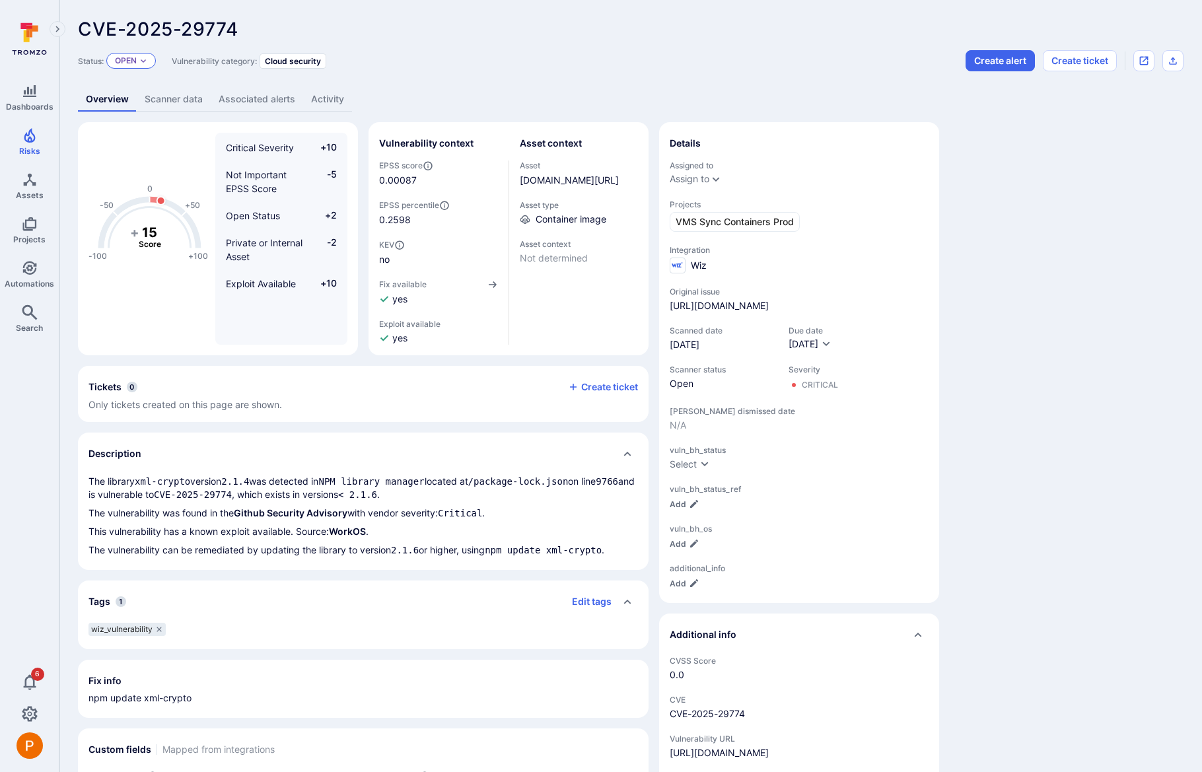
click at [144, 63] on icon "Expand dropdown" at bounding box center [143, 61] width 8 height 8
click at [157, 112] on div "Triaged" at bounding box center [186, 110] width 89 height 14
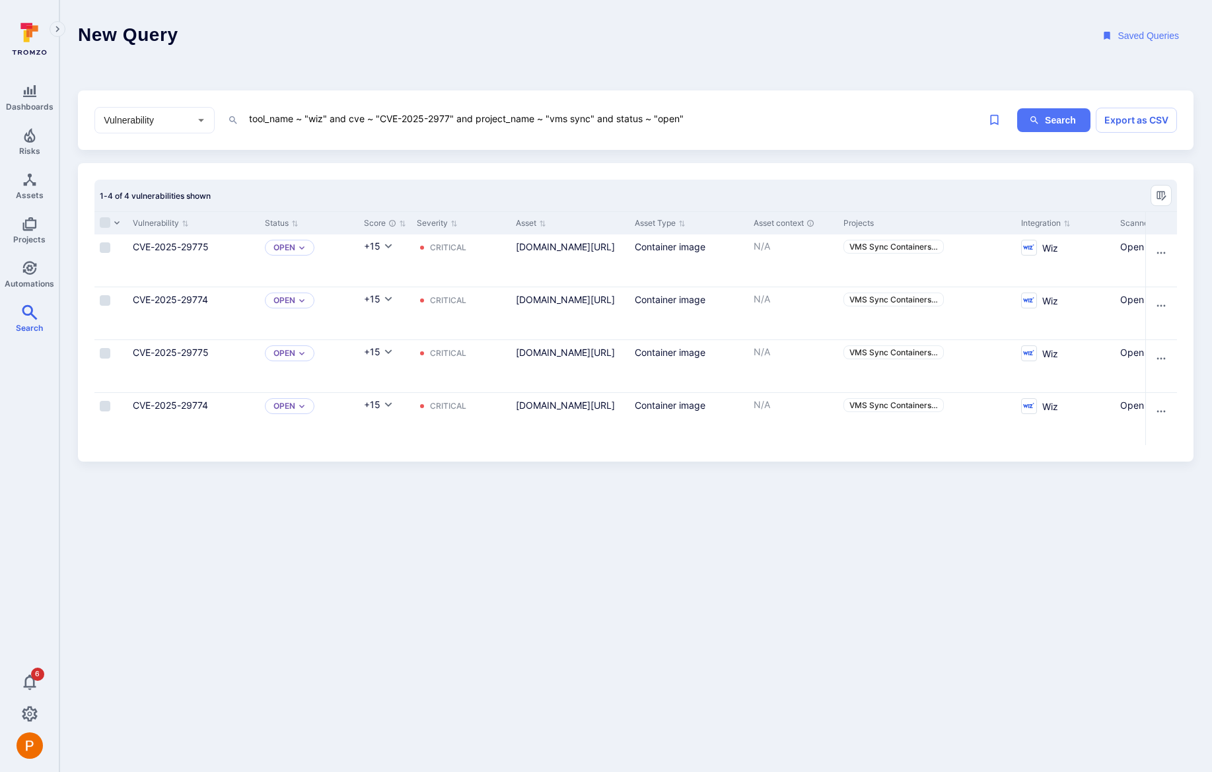
drag, startPoint x: 349, startPoint y: 121, endPoint x: 454, endPoint y: 120, distance: 105.0
click at [454, 120] on textarea "tool_name ~ "wiz" and cve ~ "CVE-2025-2977" and project_name ~ "vms sync" and s…" at bounding box center [604, 118] width 713 height 17
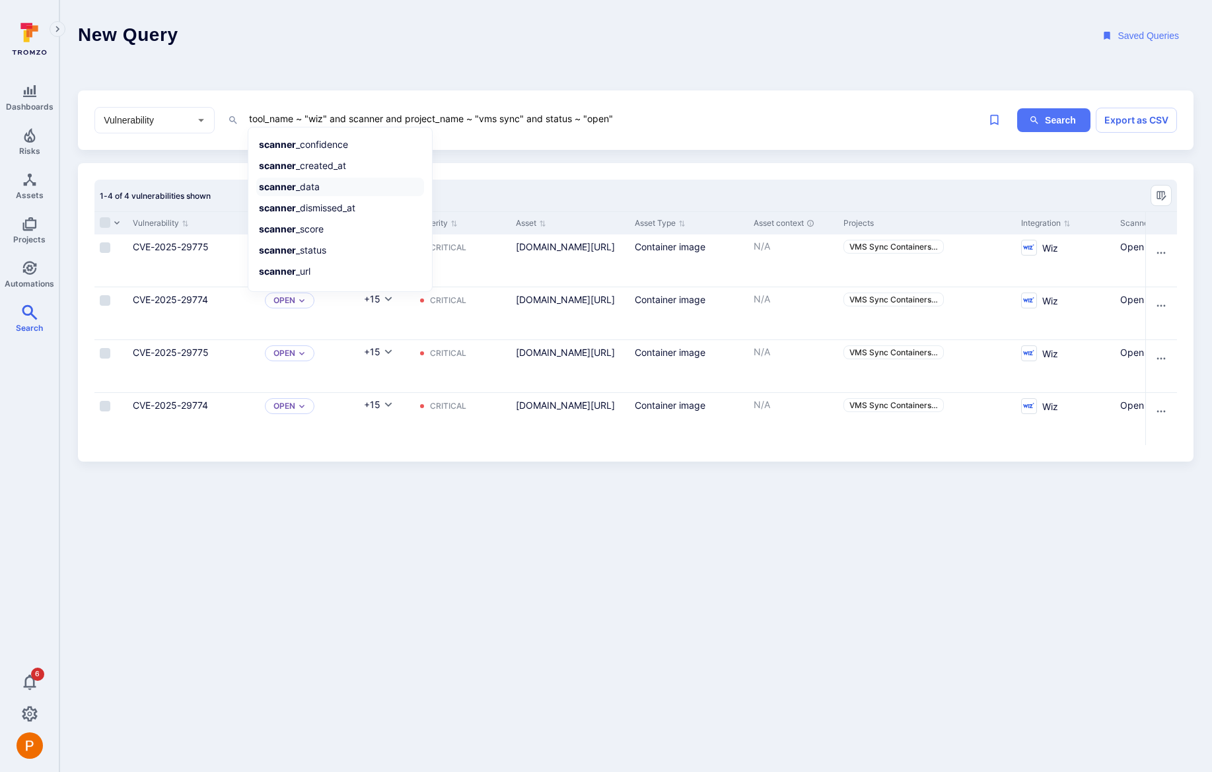
click at [382, 184] on li "scanner _data" at bounding box center [340, 187] width 168 height 18
click at [378, 190] on li "~ contains" at bounding box center [340, 185] width 168 height 18
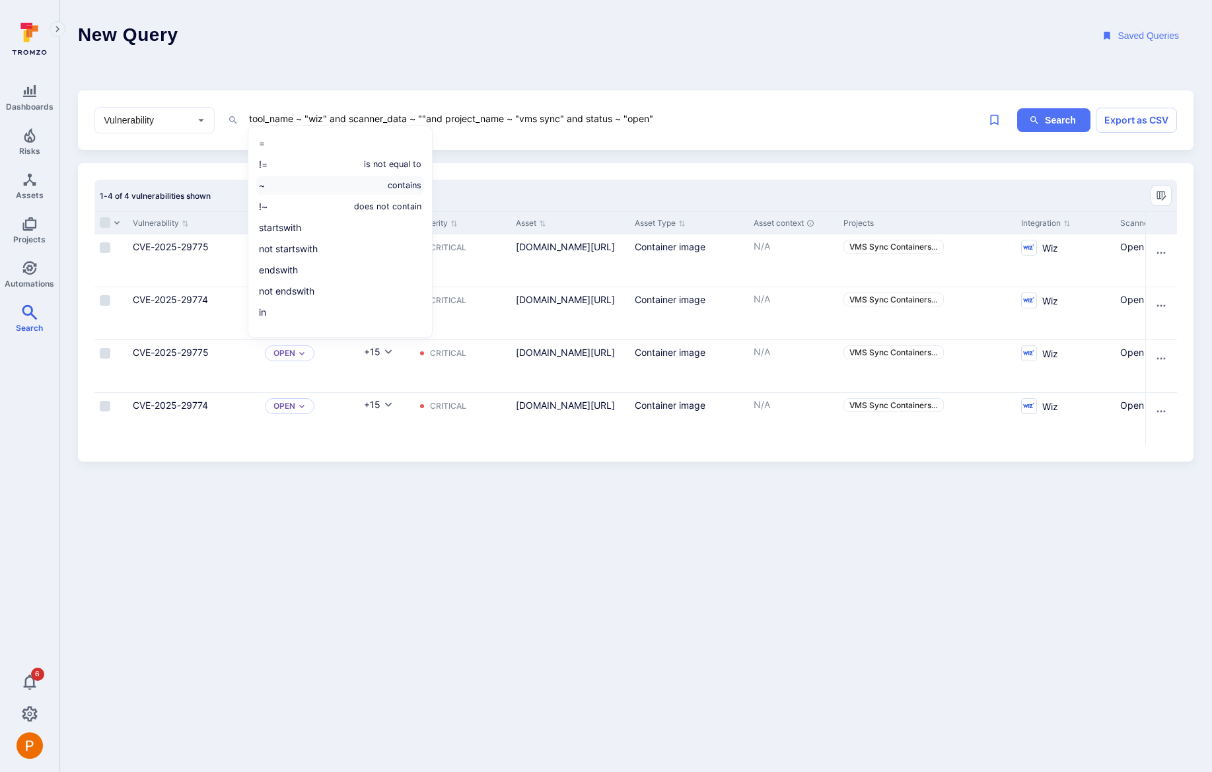
paste textarea "Publicly exposed container using an image with initial access vulnerabilities a…"
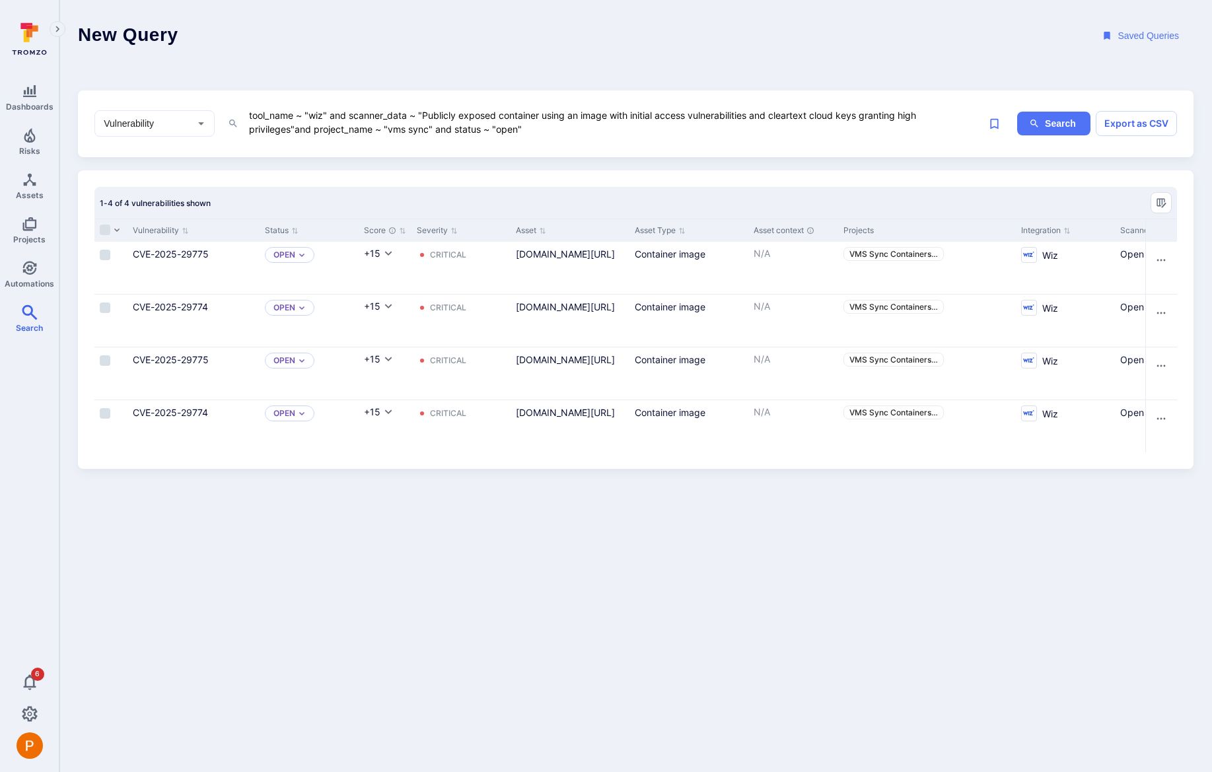
click at [294, 129] on textarea "tool_name ~ "wiz" and scanner_data ~ "Publicly exposed container using an image…" at bounding box center [604, 122] width 713 height 30
type textarea "tool_name ~ "wiz" and scanner_data ~ "Publicly exposed container using an image…"
click at [1032, 124] on icon "ig-search" at bounding box center [1034, 124] width 8 height 8
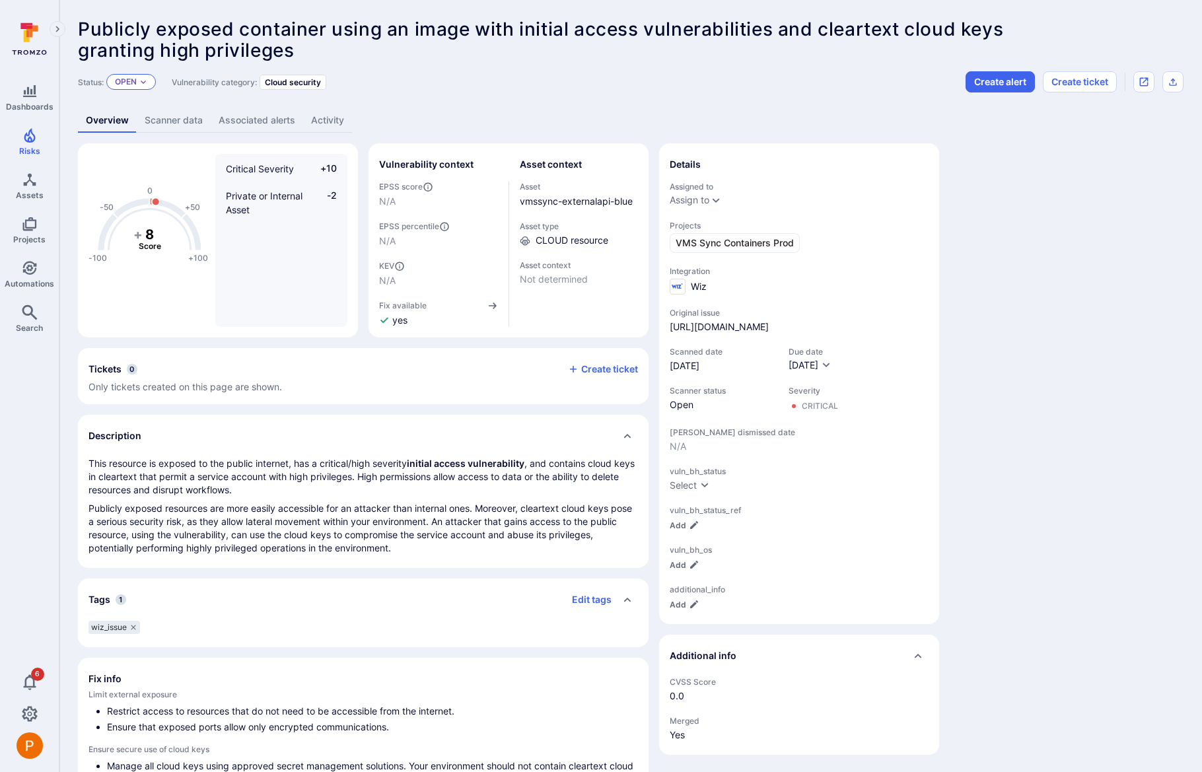
click at [139, 82] on div "Open" at bounding box center [131, 82] width 50 height 16
click at [144, 138] on span "Triaged" at bounding box center [135, 134] width 35 height 10
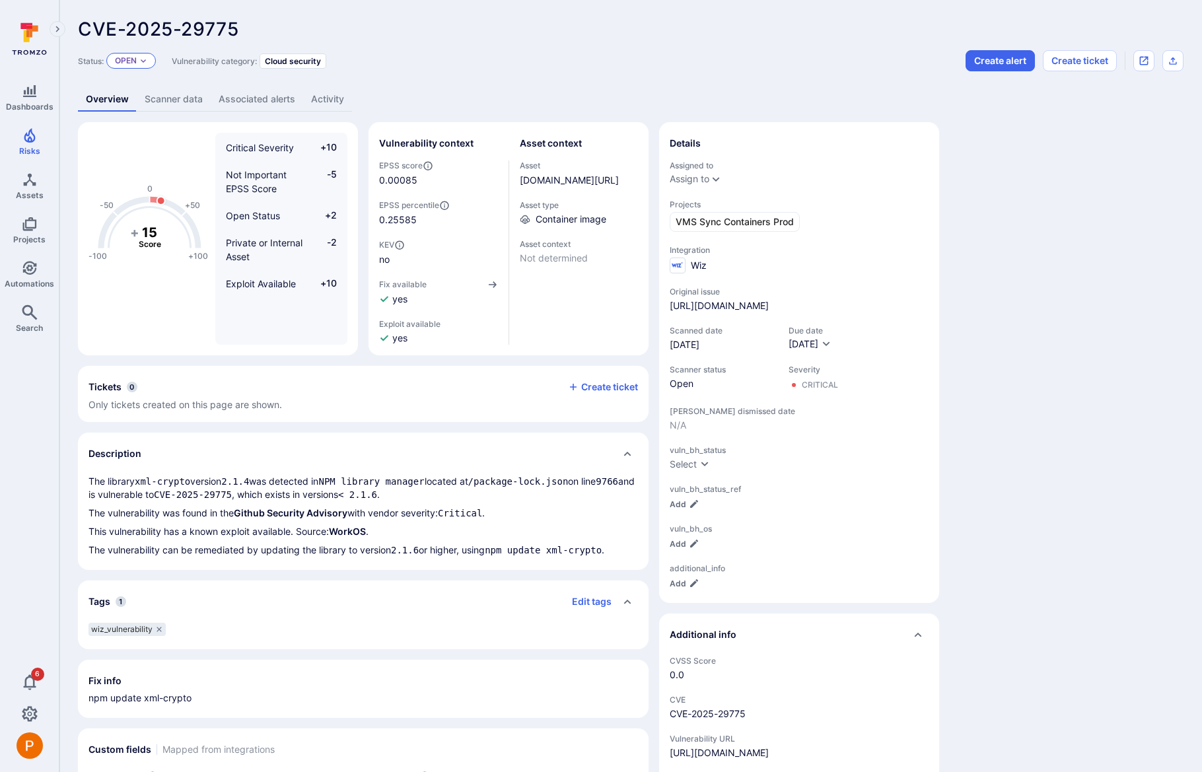
click at [137, 59] on p "Open" at bounding box center [126, 60] width 22 height 11
click at [146, 108] on span "Triaged" at bounding box center [159, 111] width 35 height 10
click at [139, 58] on div "Open" at bounding box center [131, 61] width 50 height 16
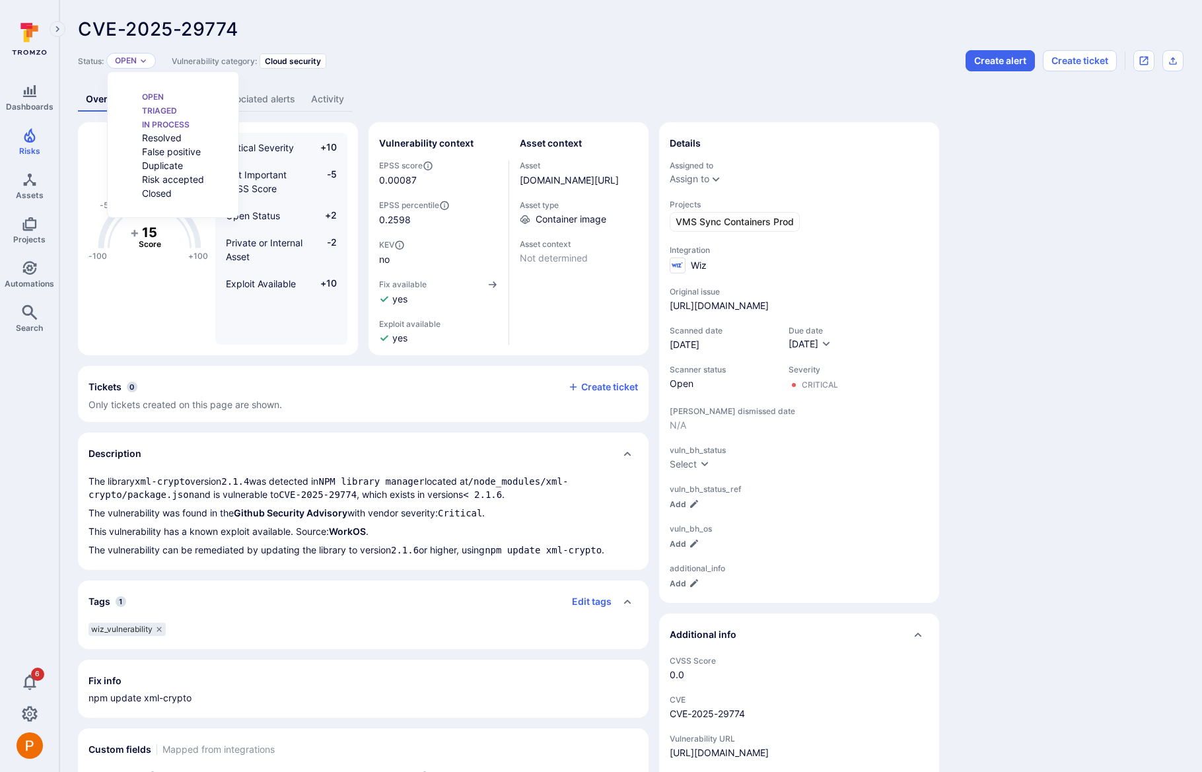
scroll to position [11, 0]
click at [144, 112] on span "Triaged" at bounding box center [159, 111] width 35 height 10
click at [129, 63] on p "Open" at bounding box center [126, 60] width 22 height 11
click at [142, 110] on span "Triaged" at bounding box center [159, 111] width 35 height 10
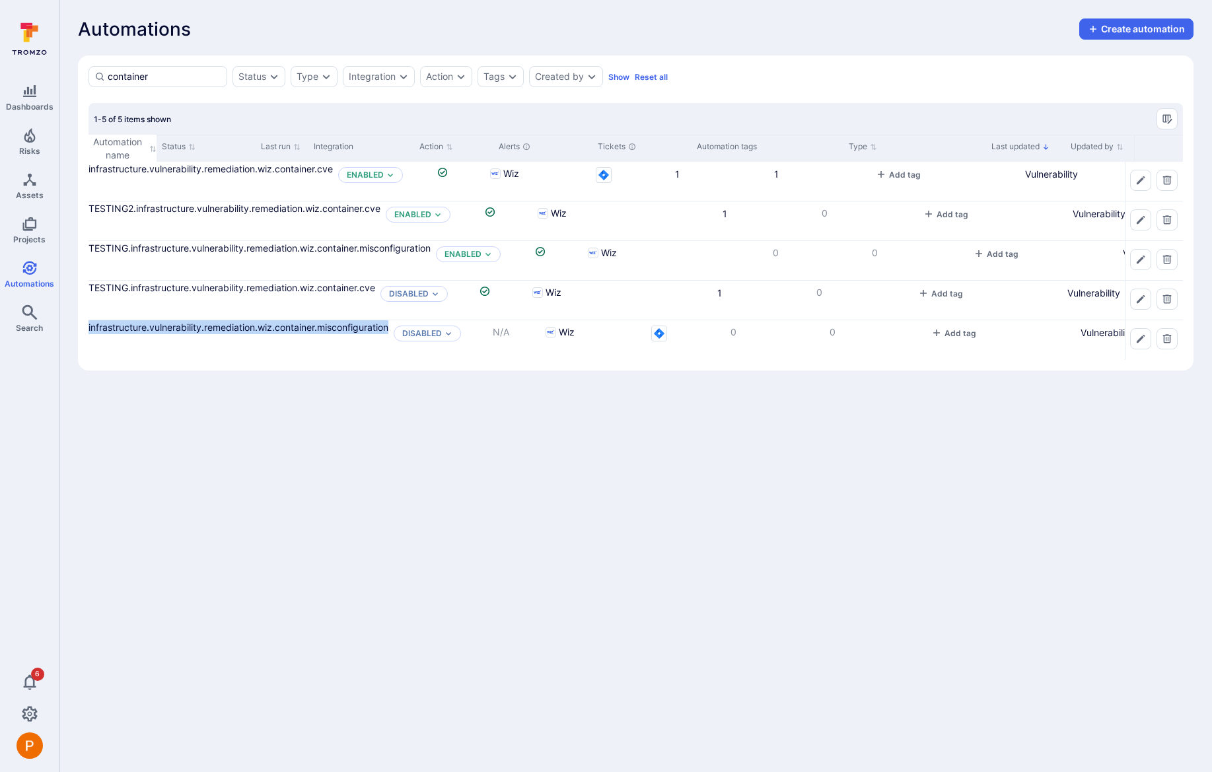
drag, startPoint x: 219, startPoint y: 139, endPoint x: 501, endPoint y: 139, distance: 282.1
click at [1180, 139] on div at bounding box center [1181, 148] width 2 height 27
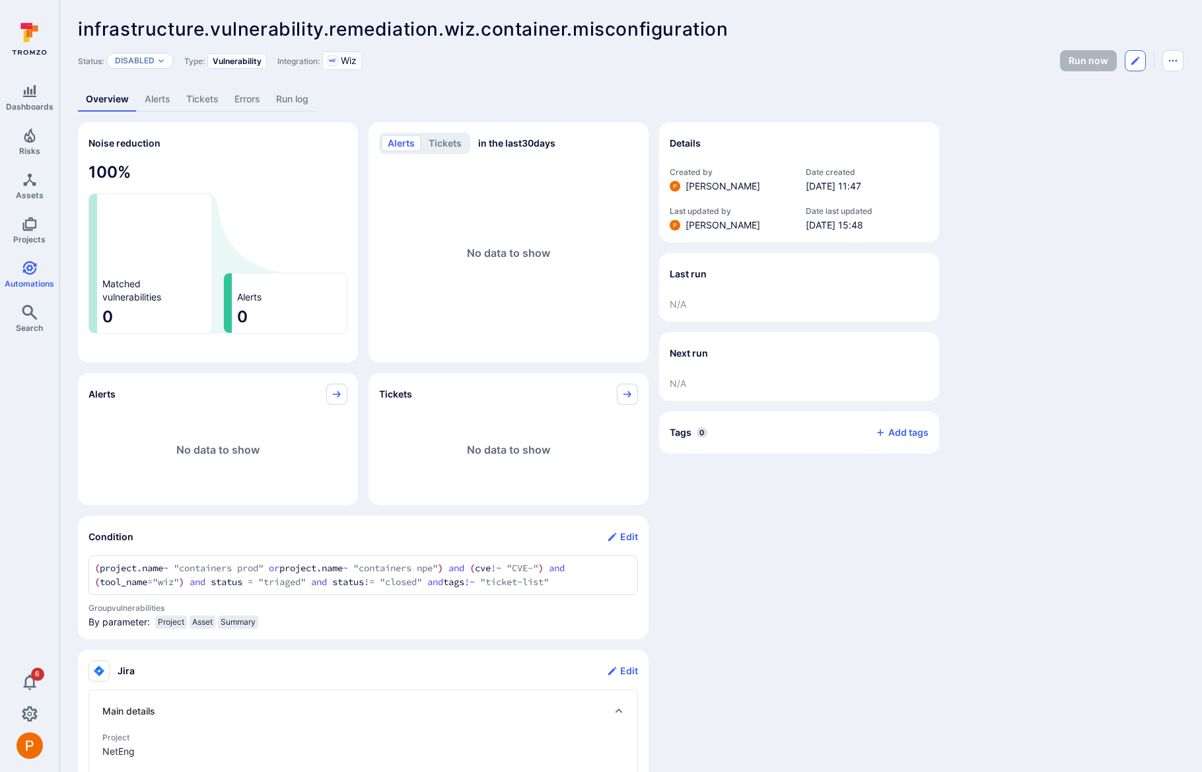
click at [1141, 61] on button "Edit automation" at bounding box center [1135, 60] width 21 height 21
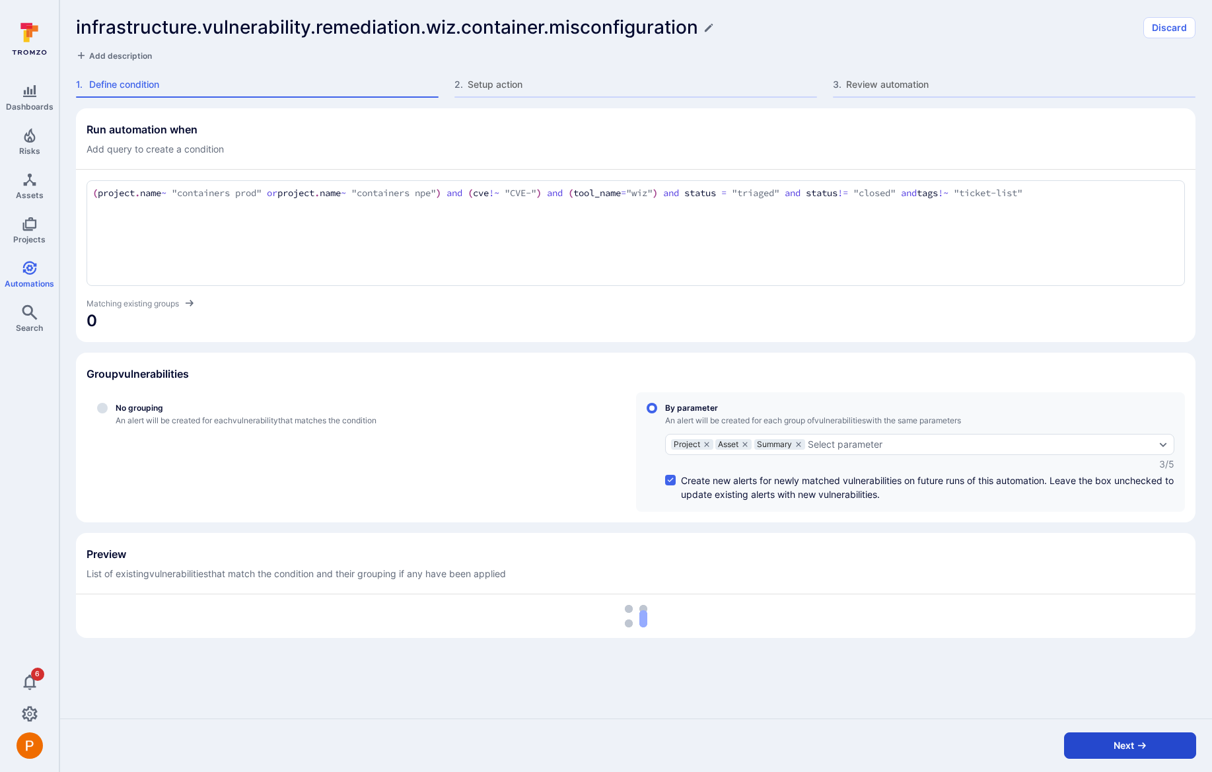
click at [1097, 744] on button "Next" at bounding box center [1130, 746] width 132 height 26
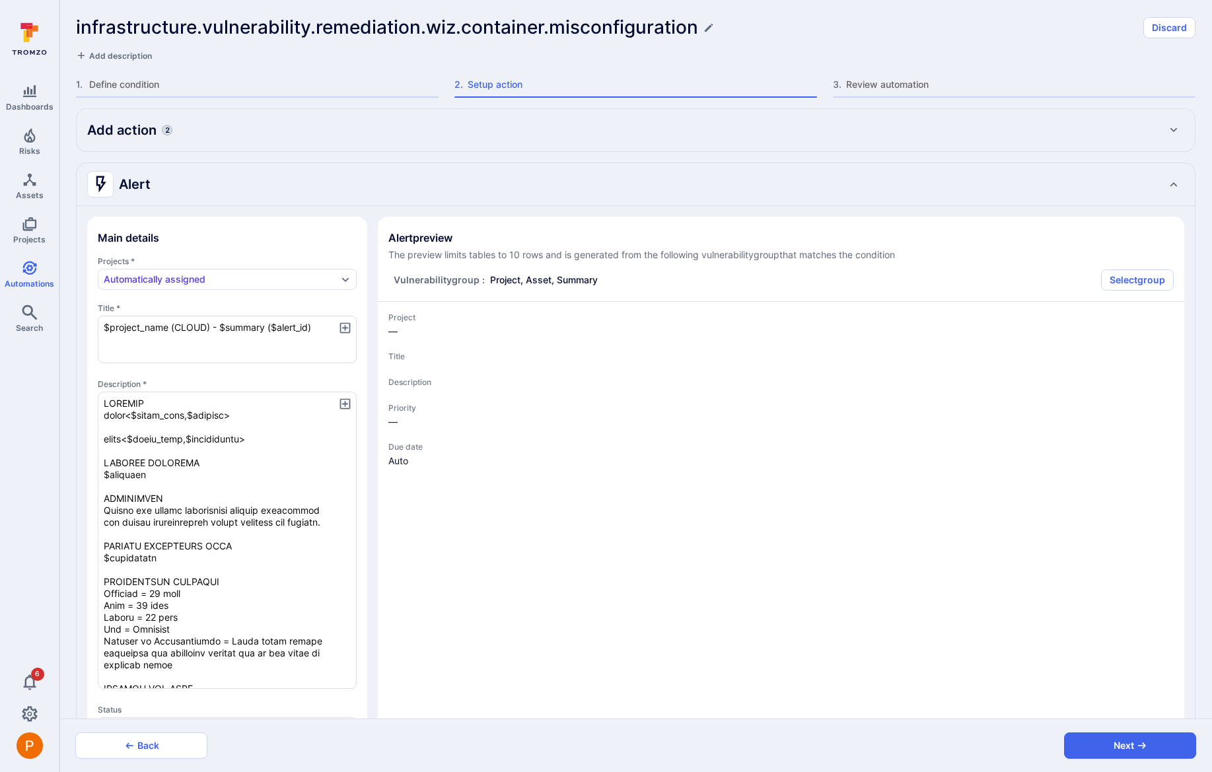
type textarea "x"
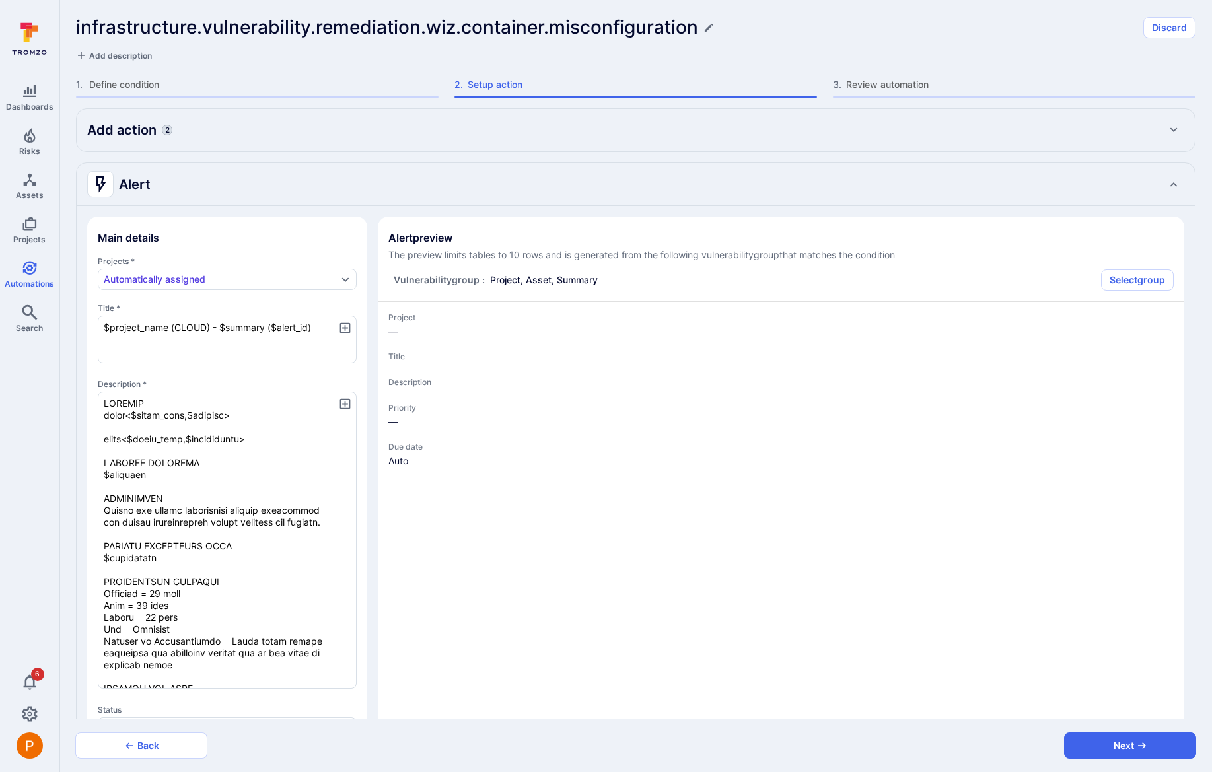
type textarea "x"
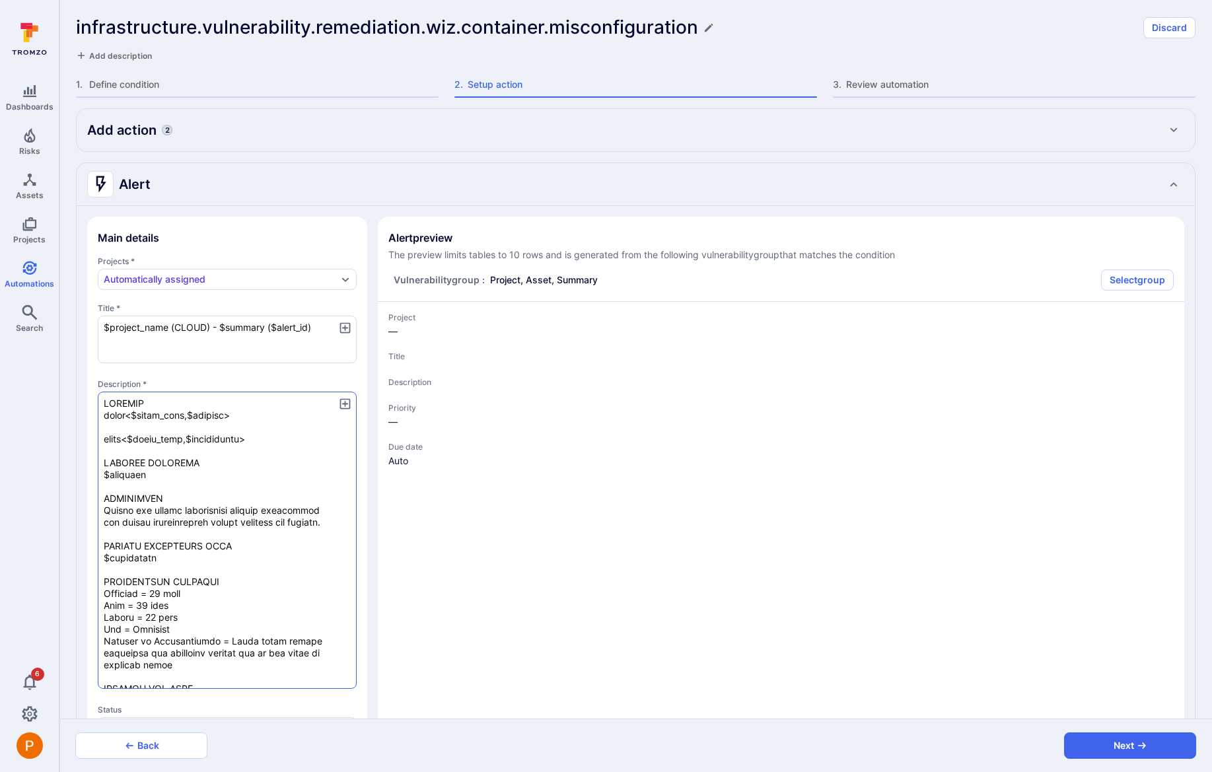
type textarea "x"
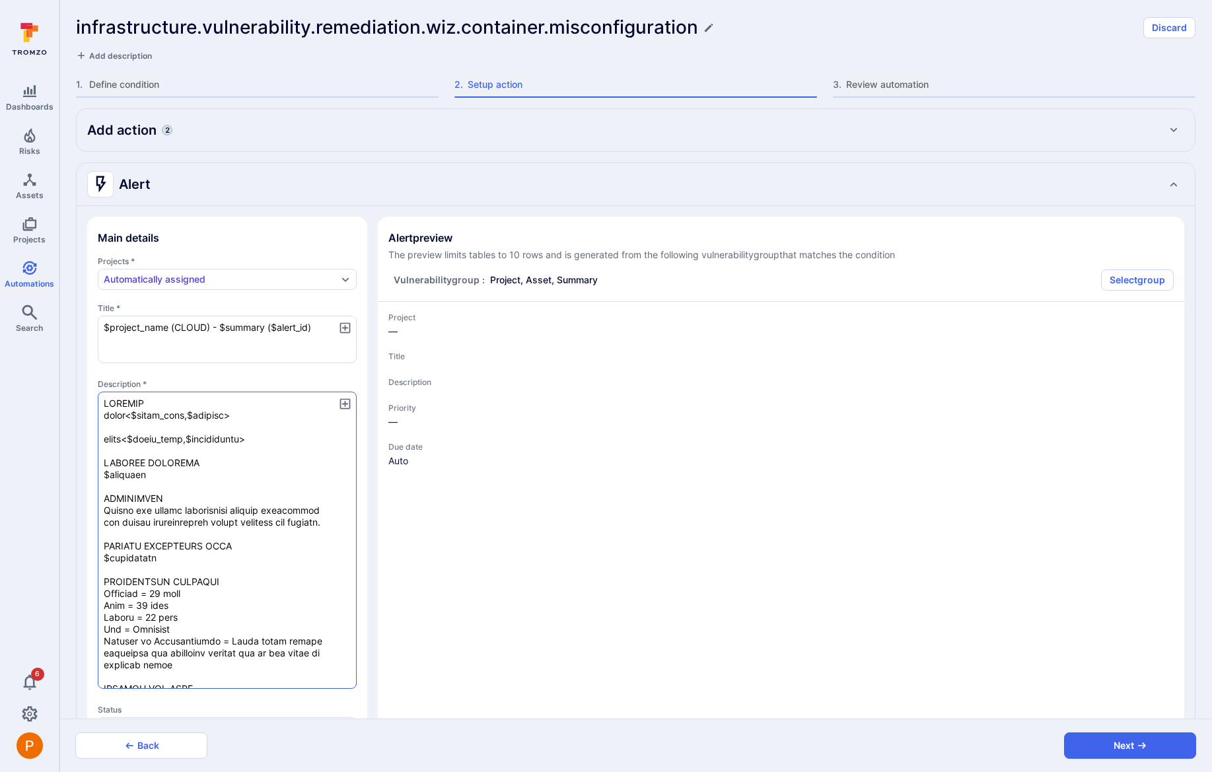
type textarea "x"
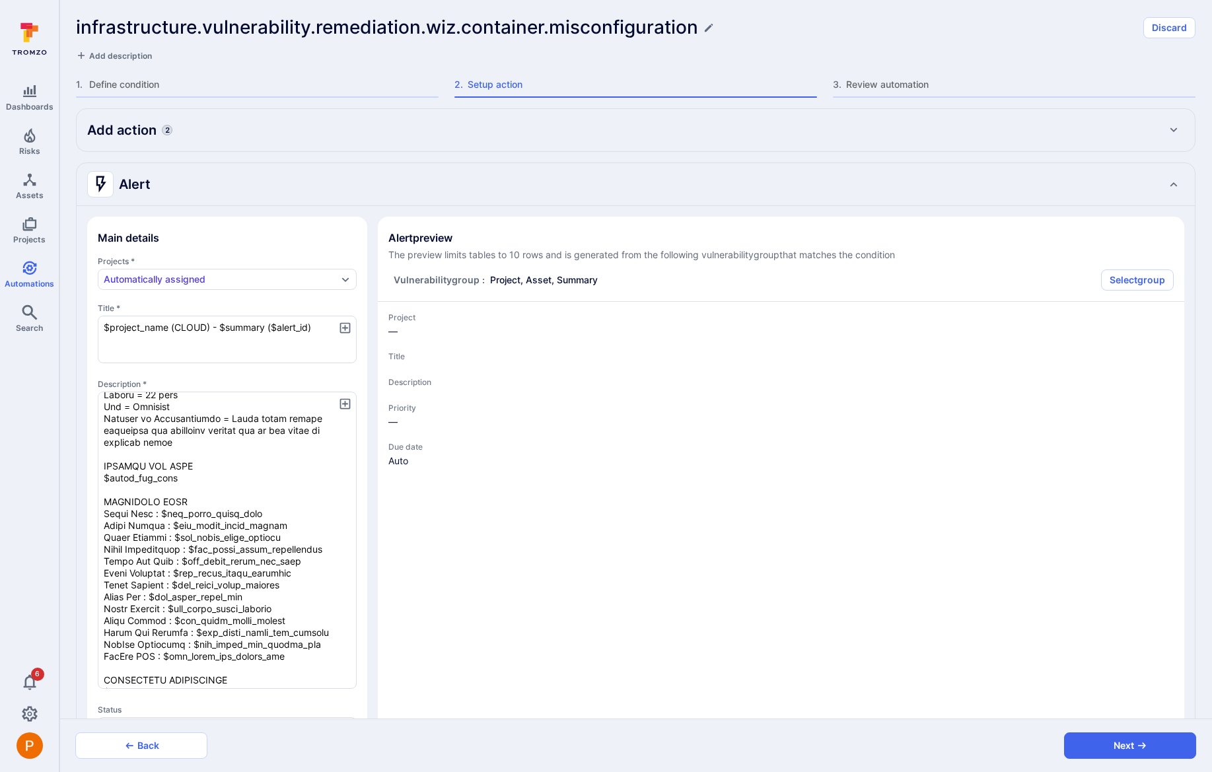
scroll to position [369, 0]
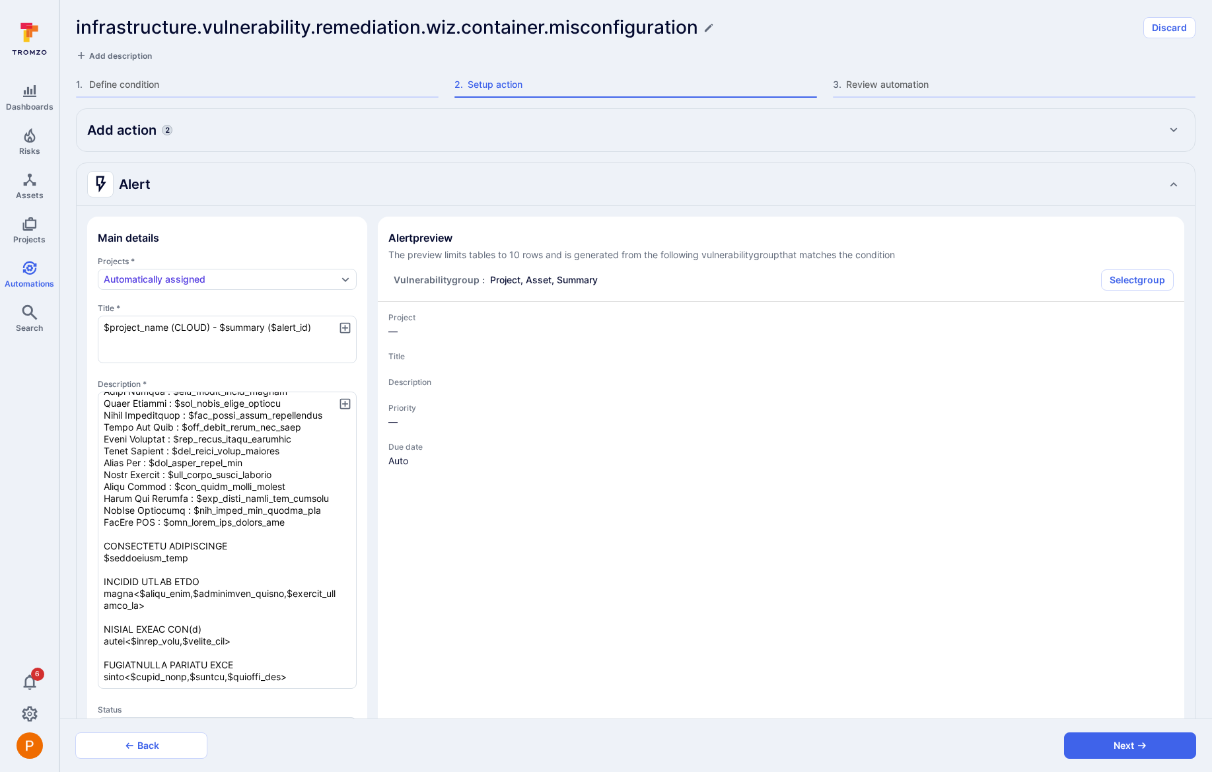
drag, startPoint x: 106, startPoint y: 403, endPoint x: 225, endPoint y: 697, distance: 317.1
click at [225, 697] on div "Projects * Automatically assigned Title * $project_name (CLOUD) - $summary ($al…" at bounding box center [227, 567] width 259 height 623
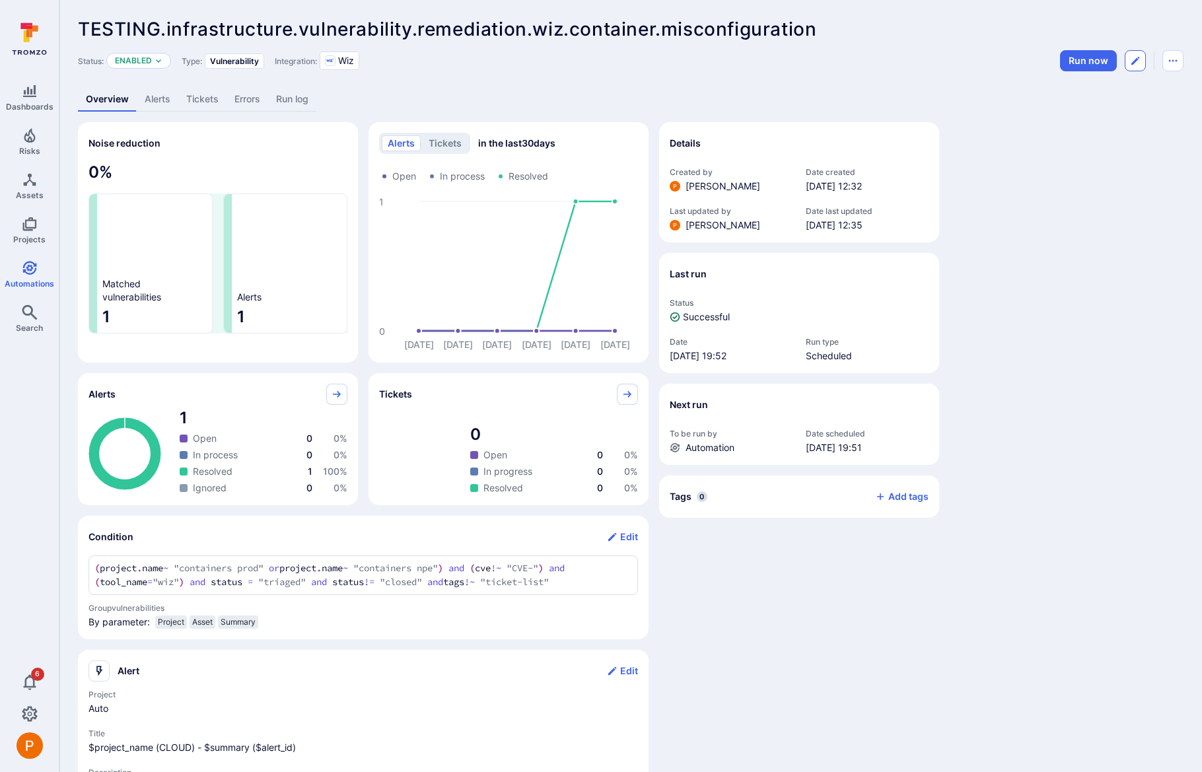
click at [1136, 65] on icon "Edit automation" at bounding box center [1135, 60] width 11 height 11
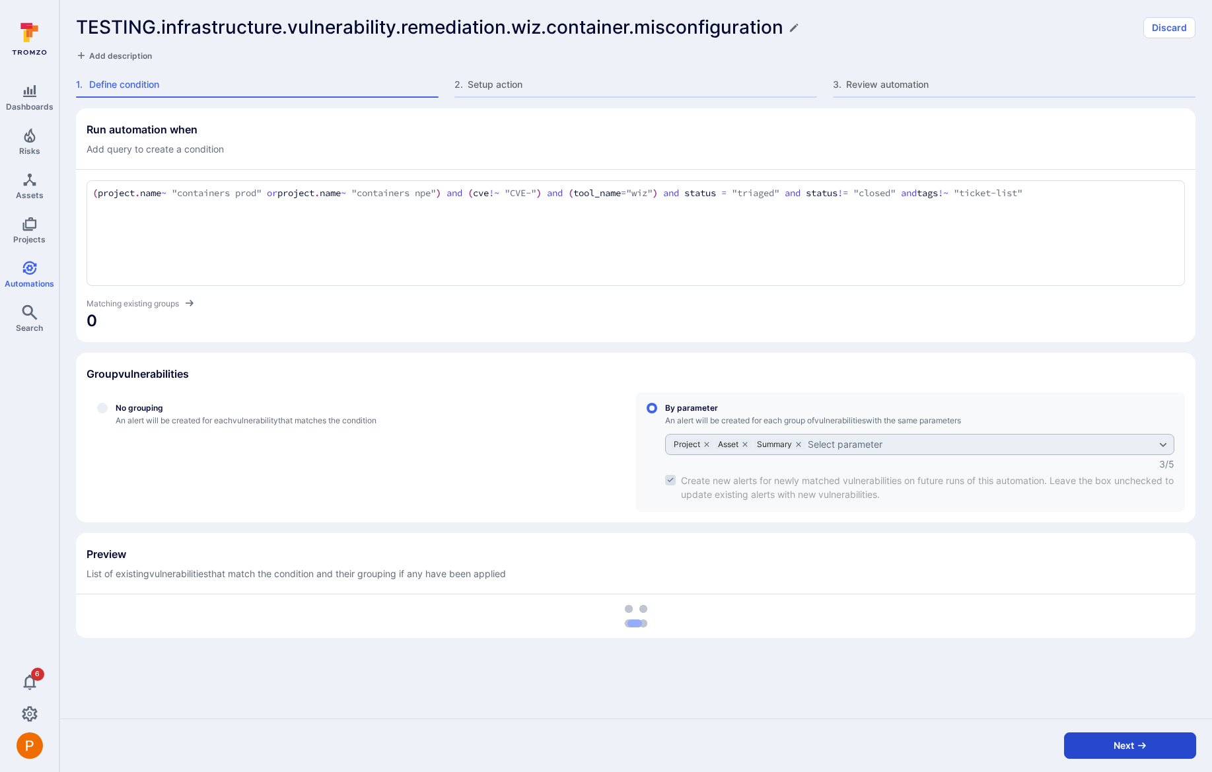
click at [1142, 750] on button "Next" at bounding box center [1130, 746] width 132 height 26
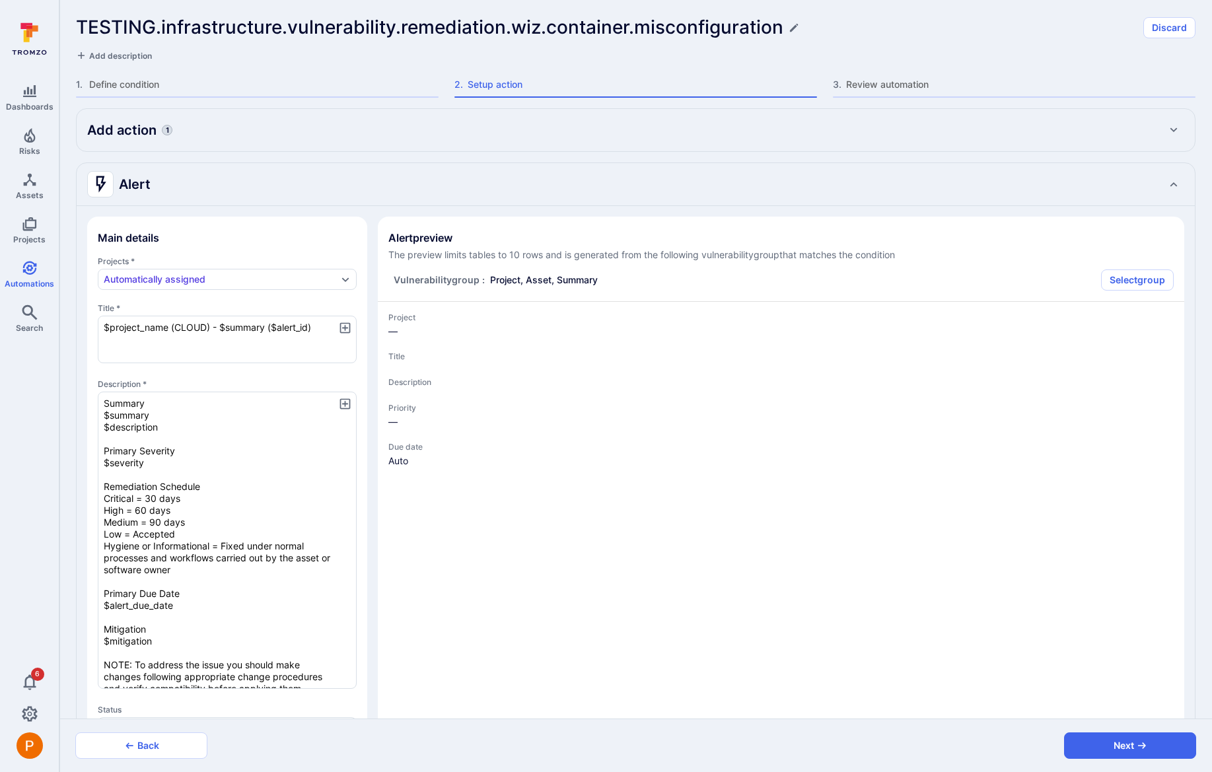
type textarea "x"
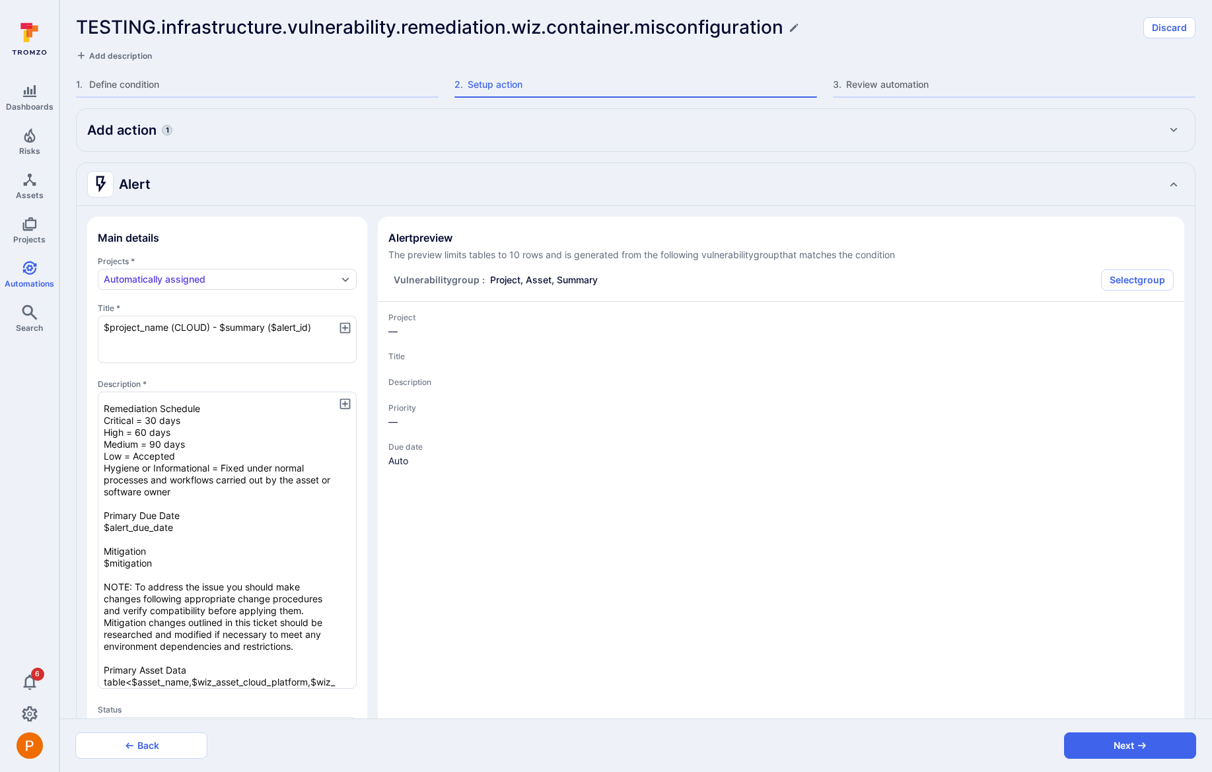
scroll to position [226, 0]
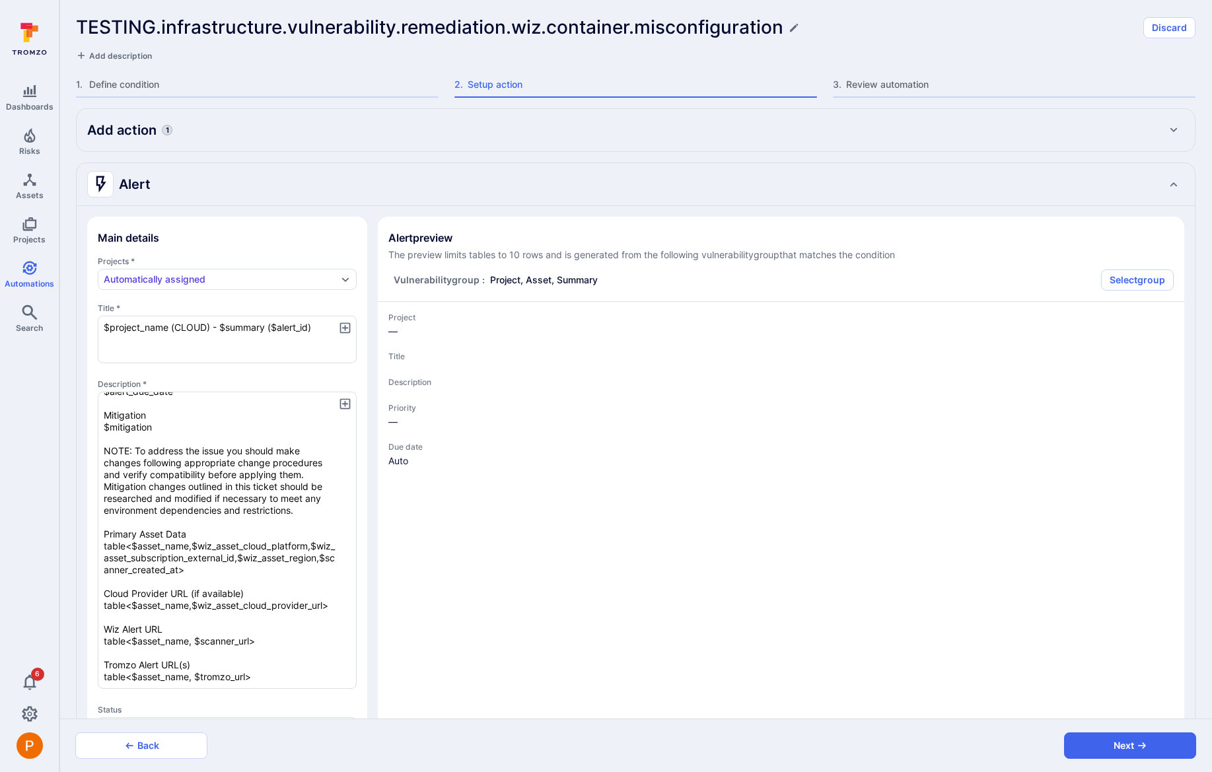
drag, startPoint x: 105, startPoint y: 402, endPoint x: 227, endPoint y: 703, distance: 324.5
click at [227, 703] on div "Projects * Automatically assigned Title * $project_name (CLOUD) - $summary ($al…" at bounding box center [227, 567] width 259 height 623
paste textarea "UMMARY table<$asset_name,$summary> table<$asset_name,$description> PRIMARY SEVE…"
type textarea "x"
type textarea "SUMMARY table<$asset_name,$summary> table<$asset_name,$description> PRIMARY SEV…"
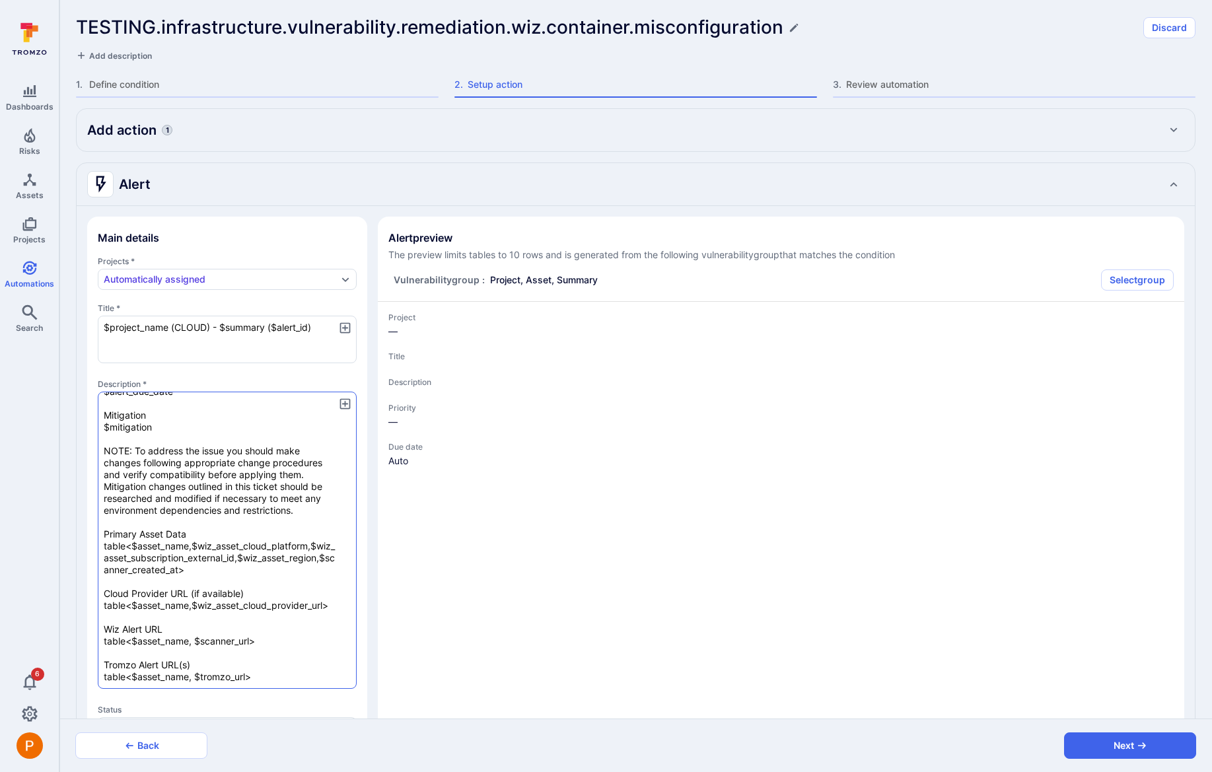
type textarea "x"
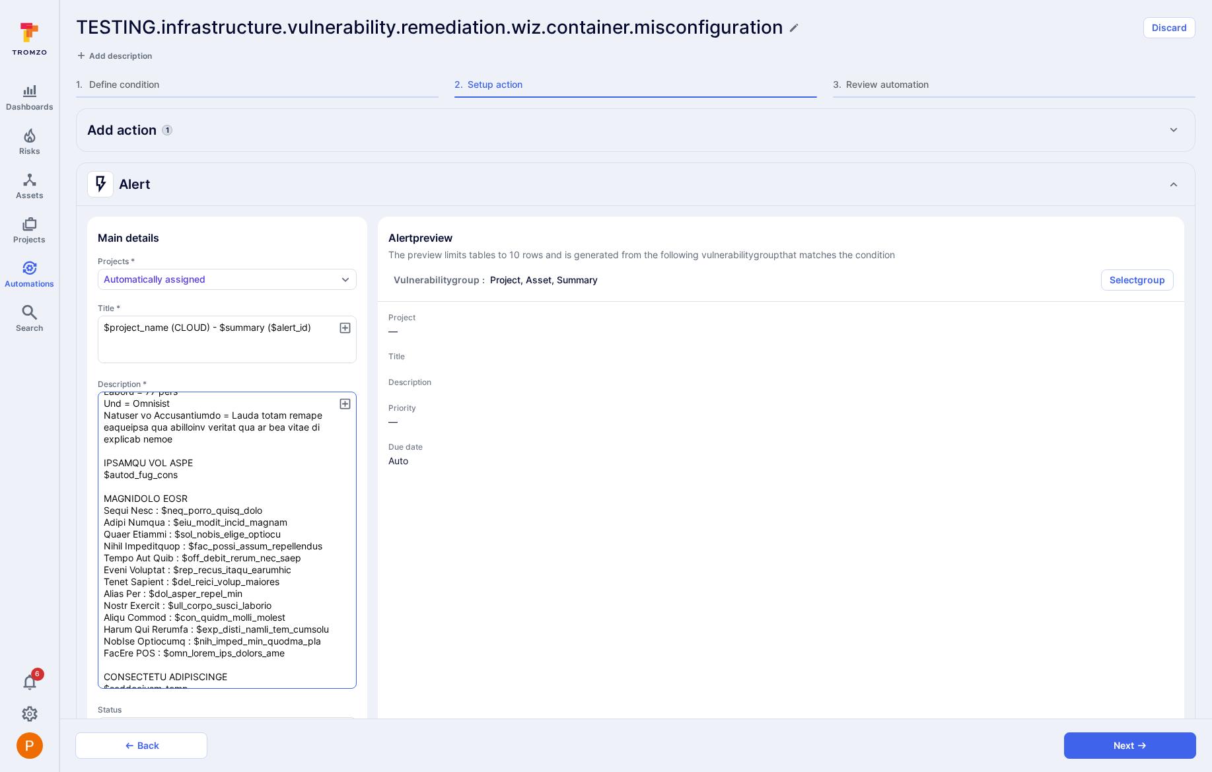
scroll to position [363, 0]
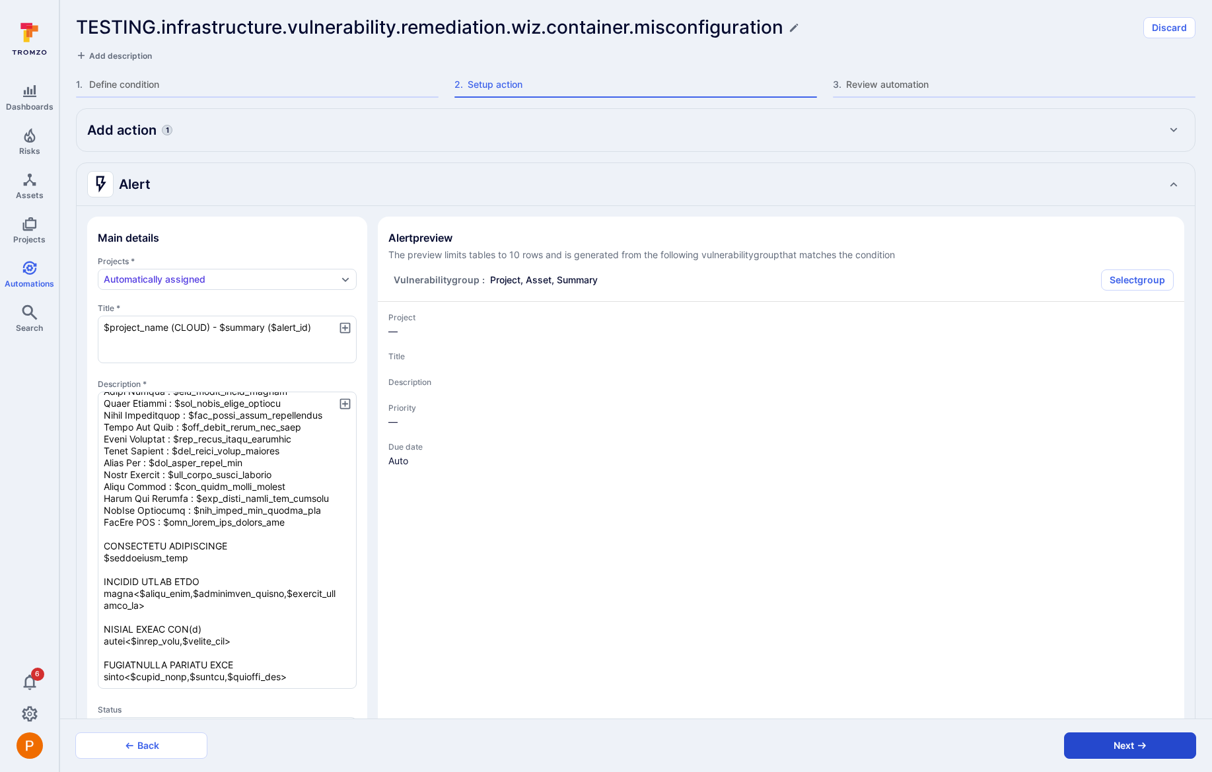
type textarea "SUMMARY table<$asset_name,$summary> table<$asset_name,$description> PRIMARY SEV…"
click at [1114, 742] on button "Next" at bounding box center [1130, 746] width 132 height 26
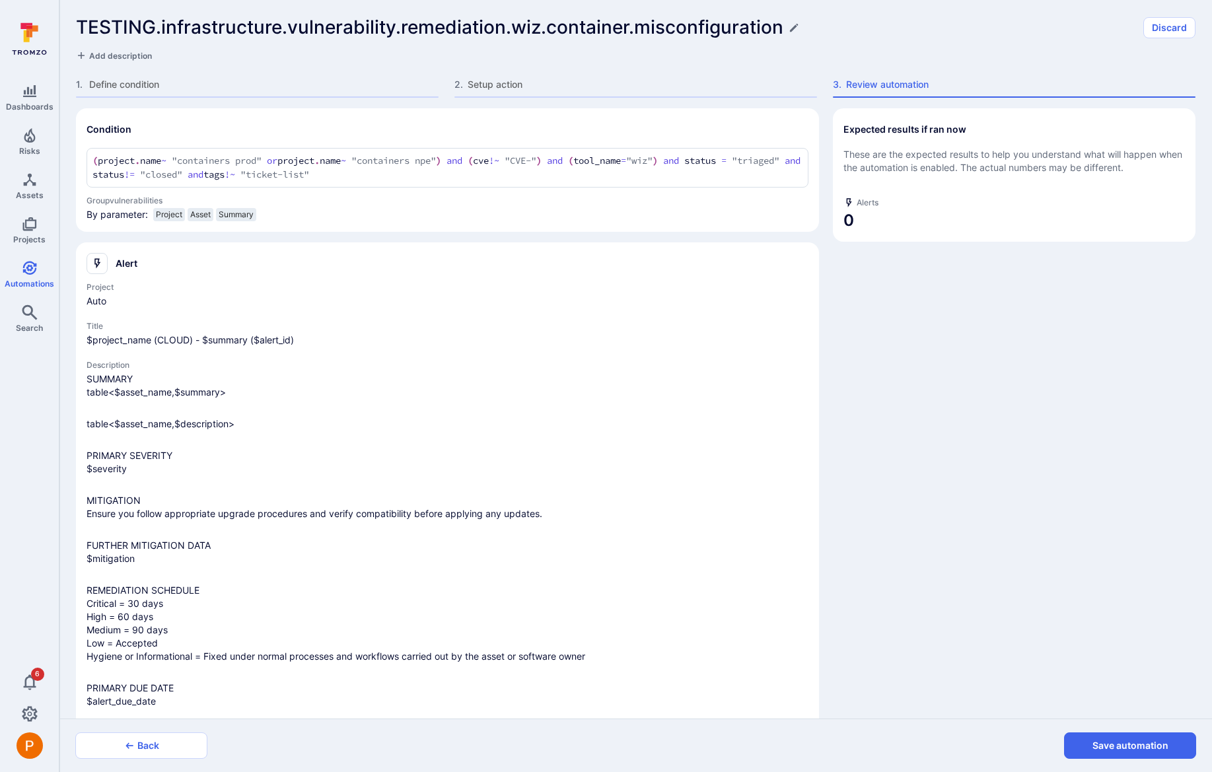
click at [1114, 742] on button "Save automation" at bounding box center [1130, 746] width 132 height 26
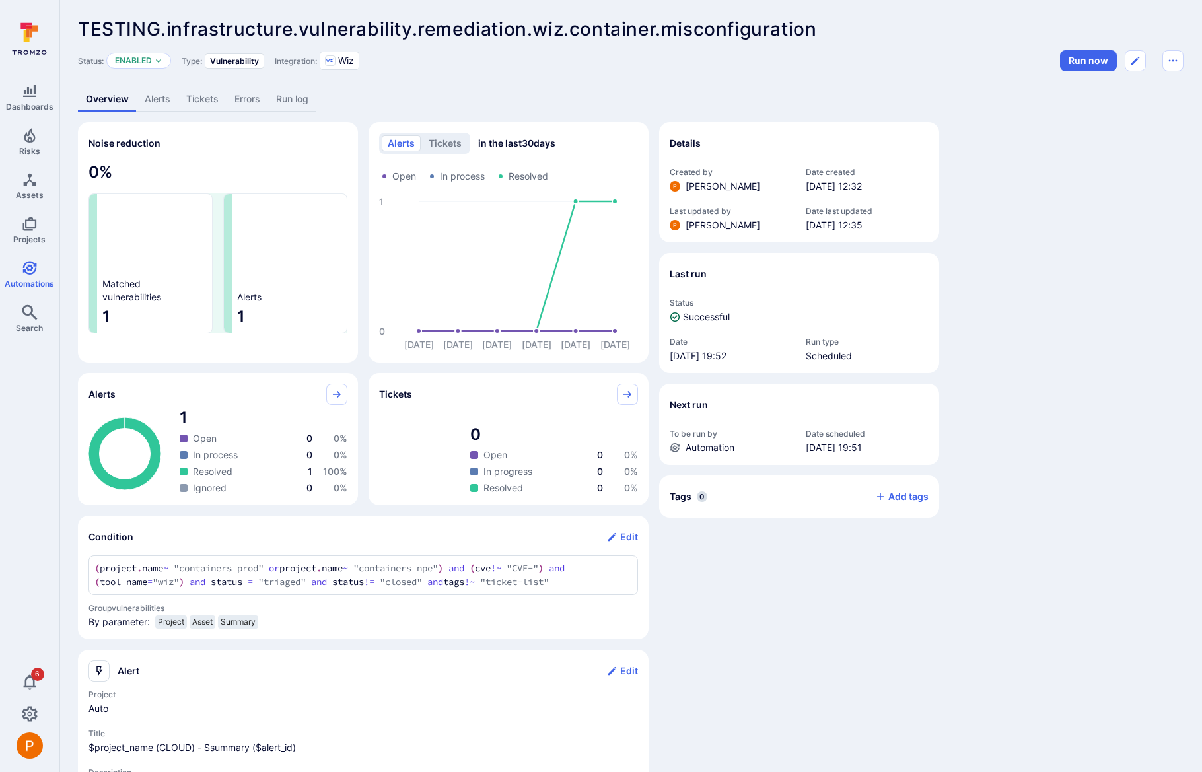
click at [163, 100] on link "Alerts" at bounding box center [158, 99] width 42 height 24
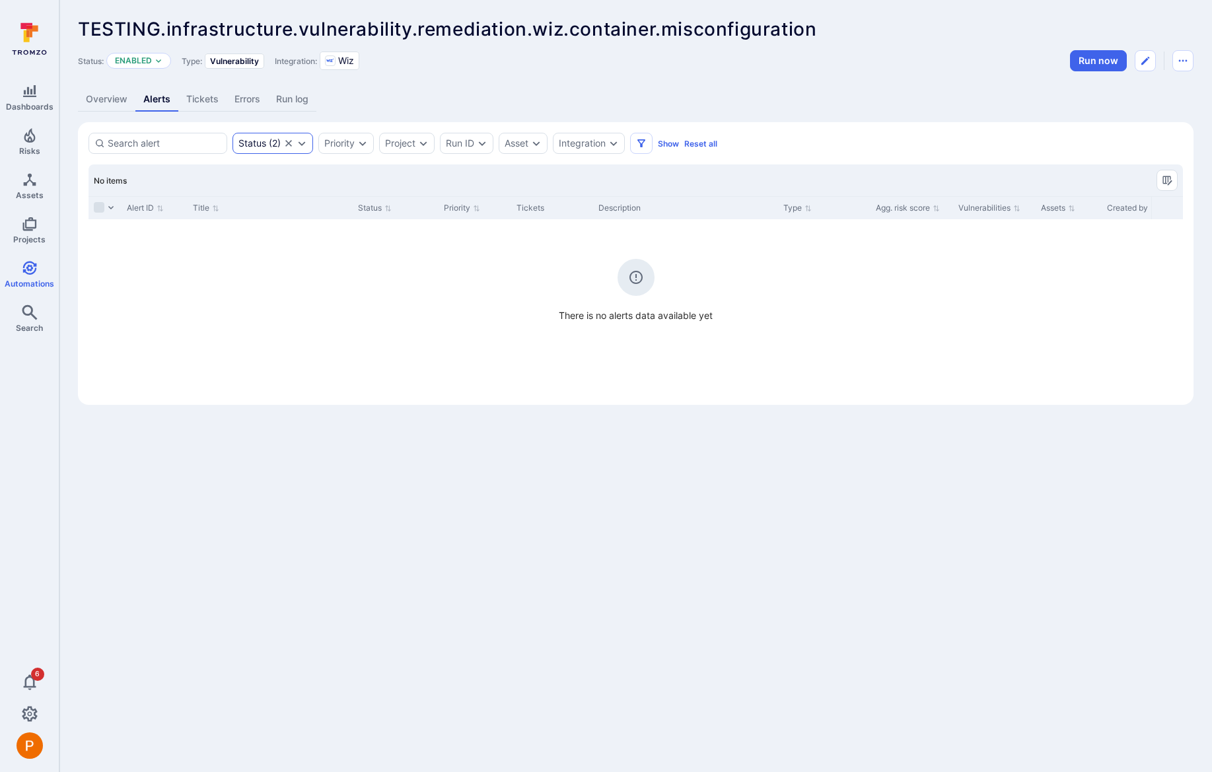
click at [306, 143] on icon "Expand dropdown" at bounding box center [302, 143] width 11 height 11
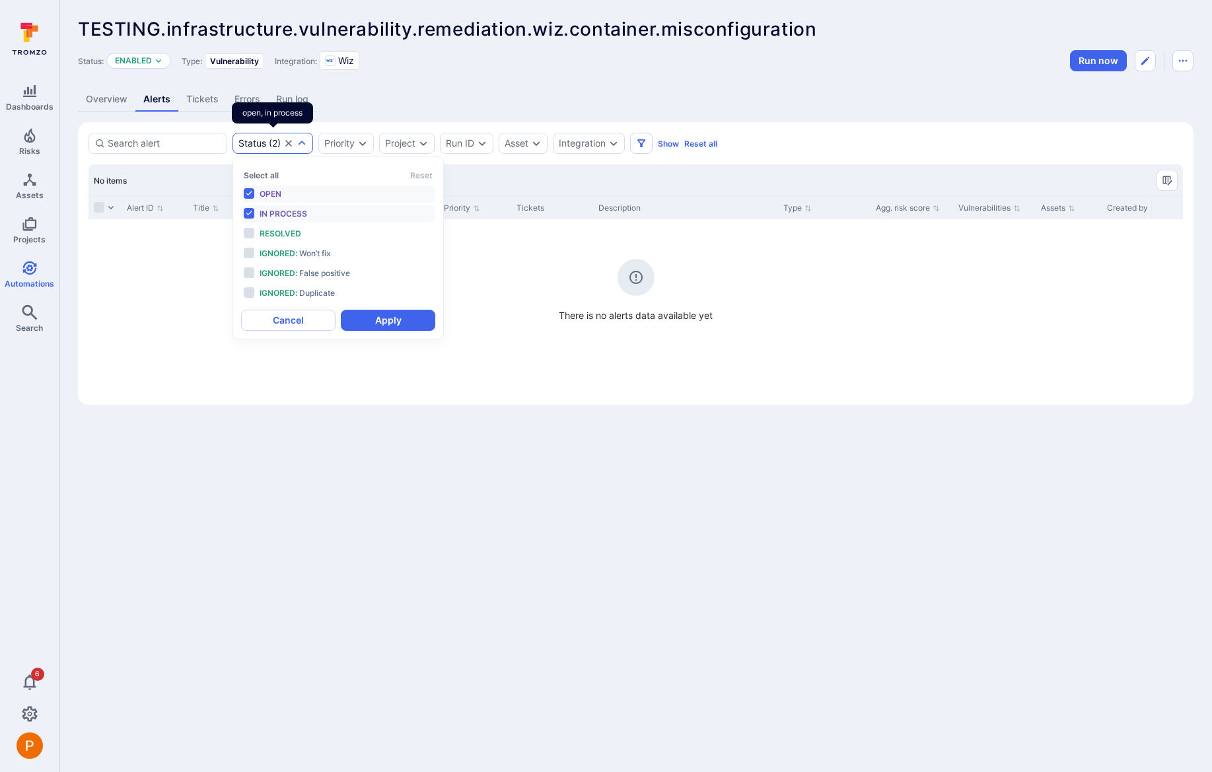
scroll to position [11, 0]
click at [270, 232] on span "Resolved" at bounding box center [281, 234] width 42 height 10
click at [270, 248] on span "Ignored :" at bounding box center [279, 253] width 38 height 10
click at [269, 265] on li "Ignored : False positive" at bounding box center [338, 273] width 194 height 17
click at [268, 295] on span "Ignored :" at bounding box center [279, 293] width 38 height 10
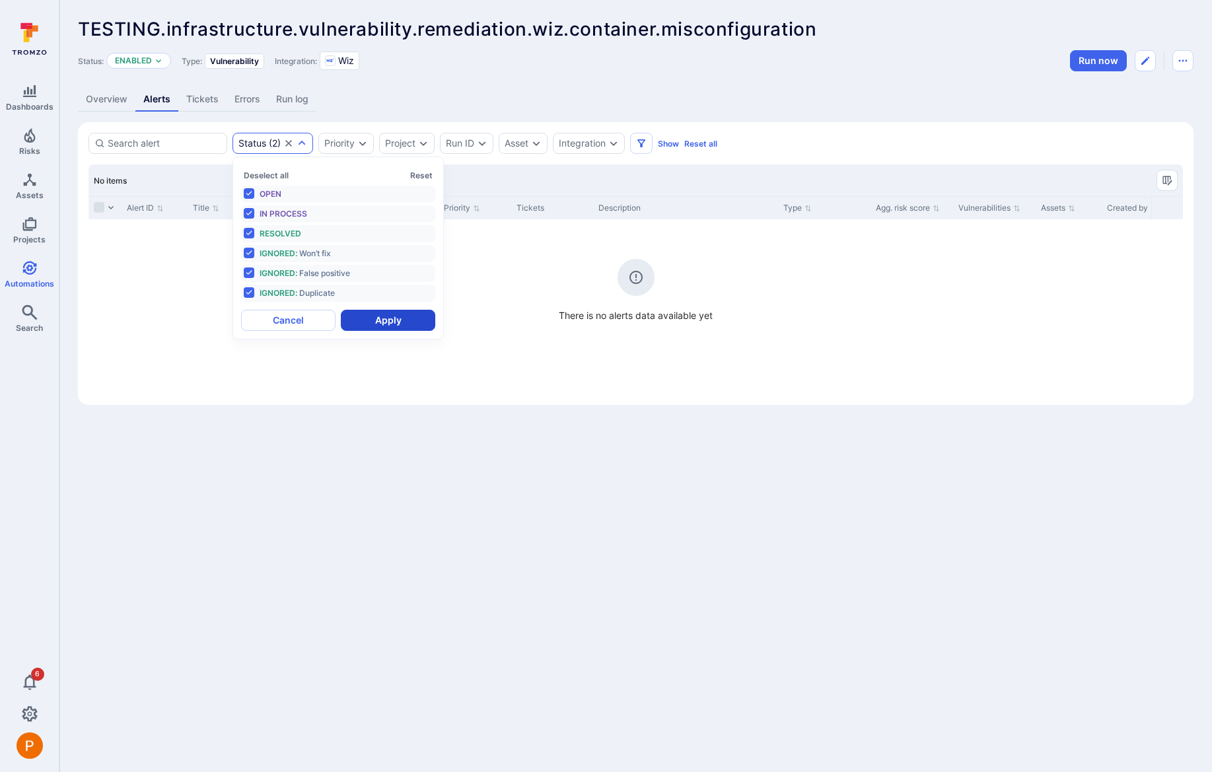
click at [379, 320] on button "Apply" at bounding box center [388, 320] width 94 height 21
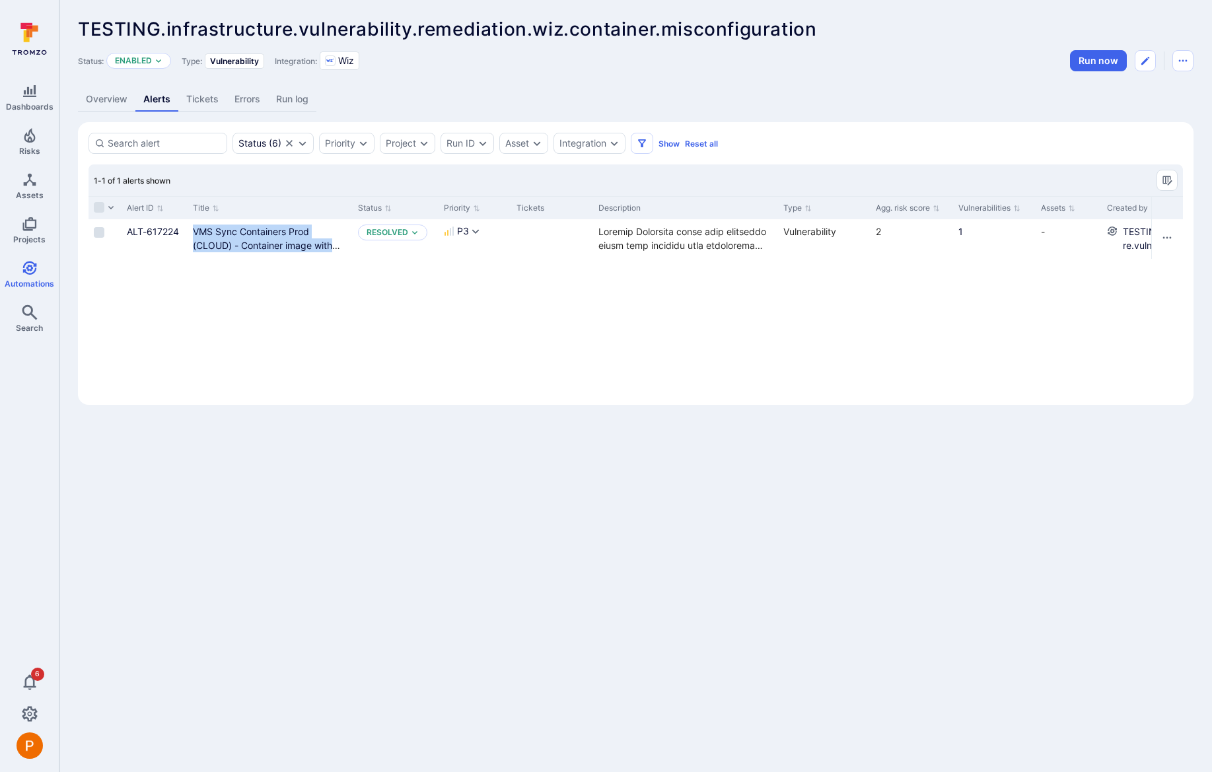
click at [111, 102] on link "Overview" at bounding box center [106, 99] width 57 height 24
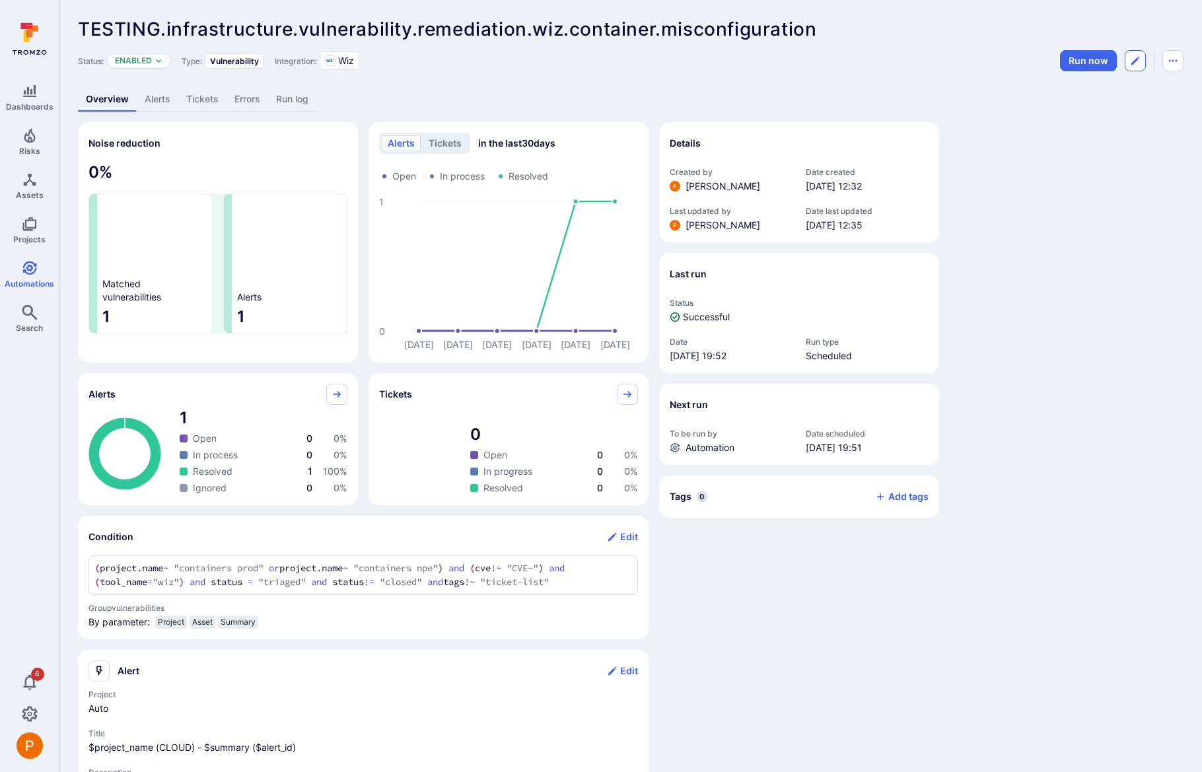
click at [1138, 62] on icon "Edit automation" at bounding box center [1135, 60] width 11 height 11
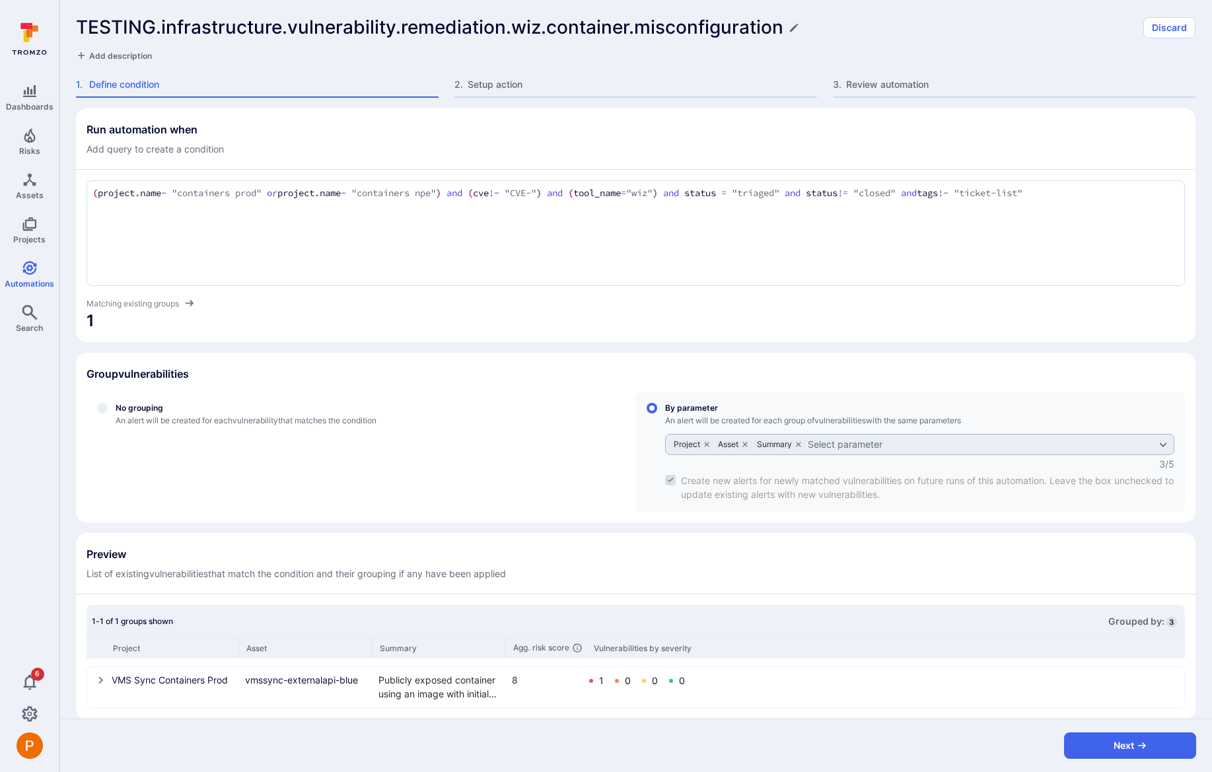
scroll to position [17, 0]
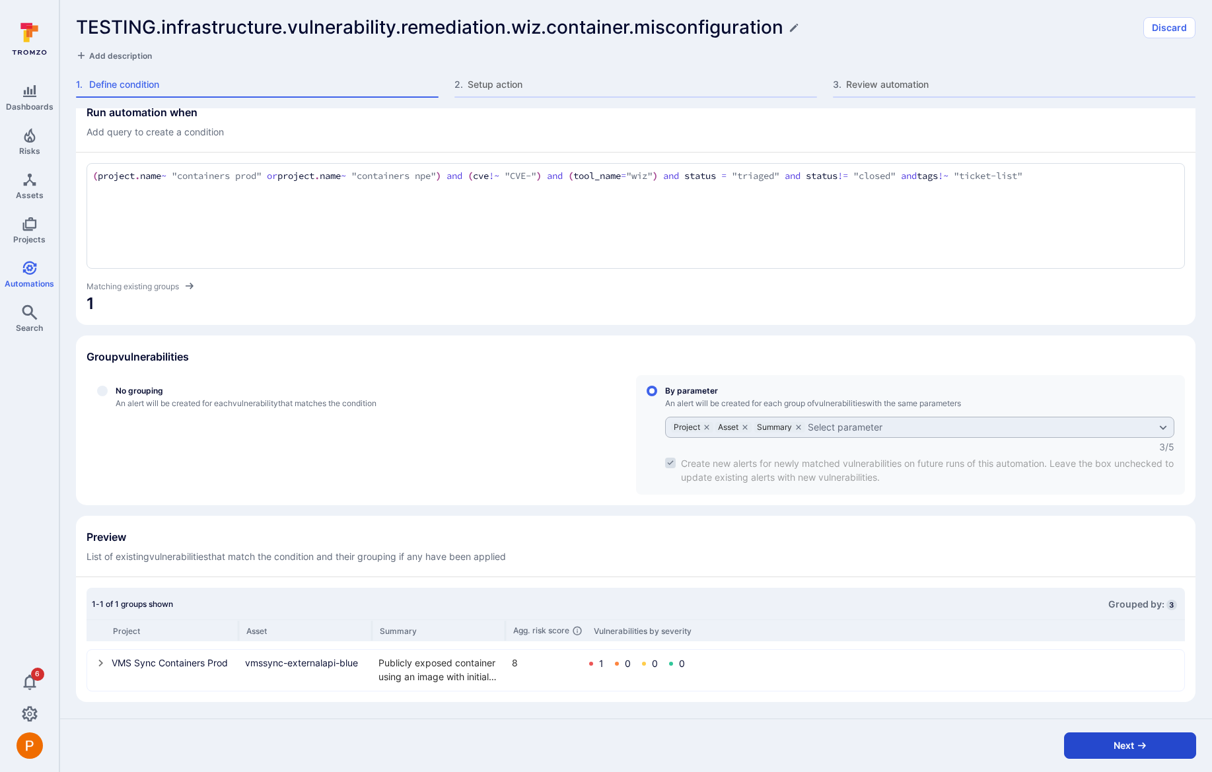
click at [1084, 745] on button "Next" at bounding box center [1130, 746] width 132 height 26
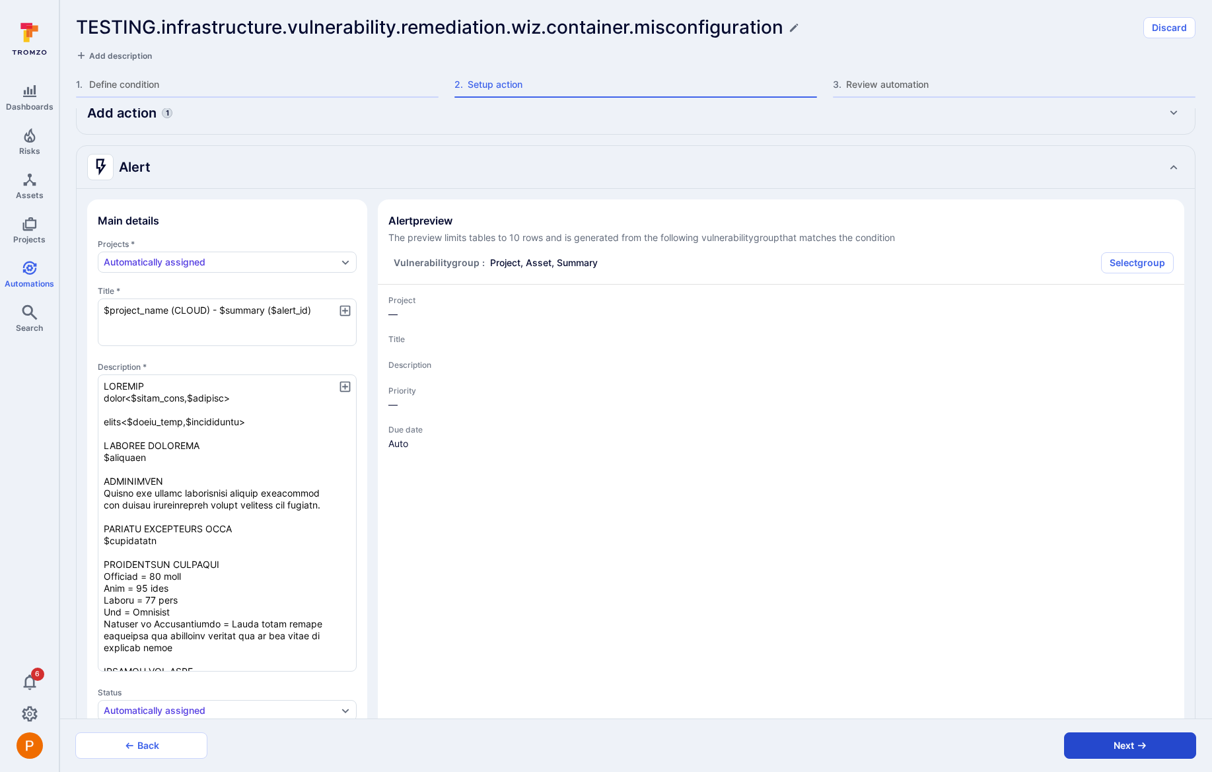
type textarea "x"
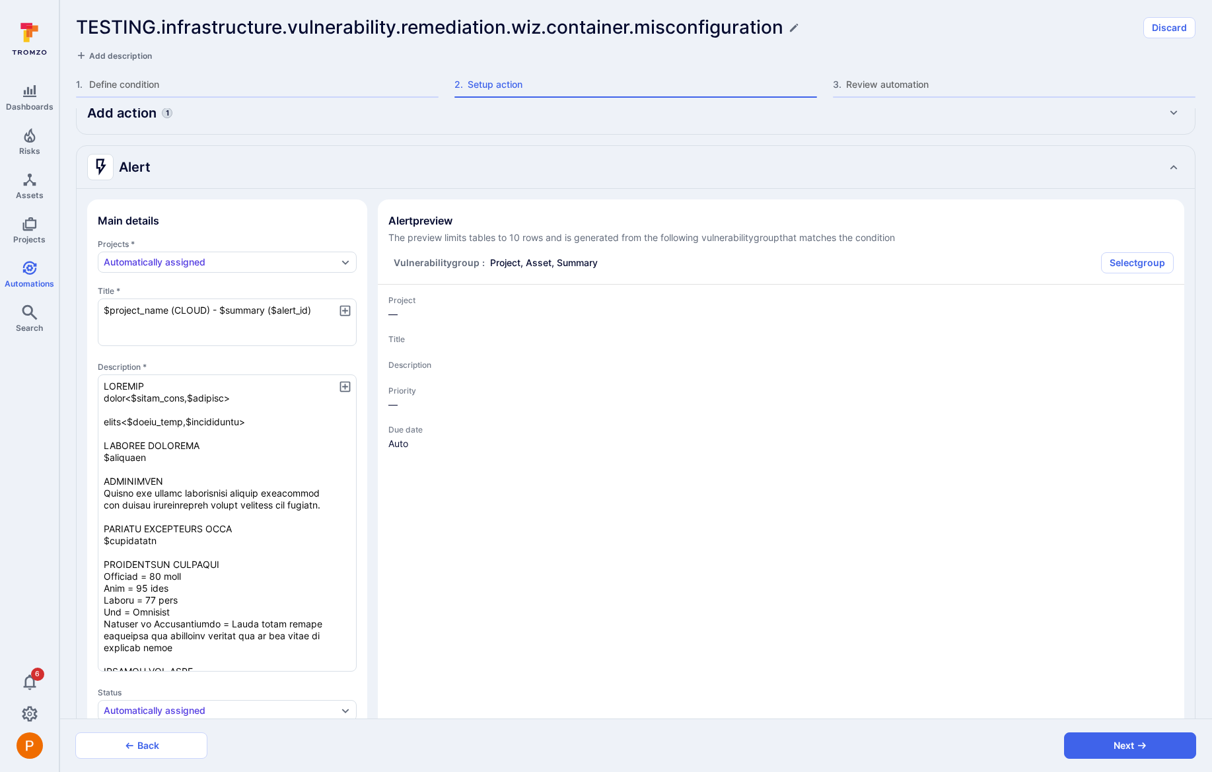
type textarea "x"
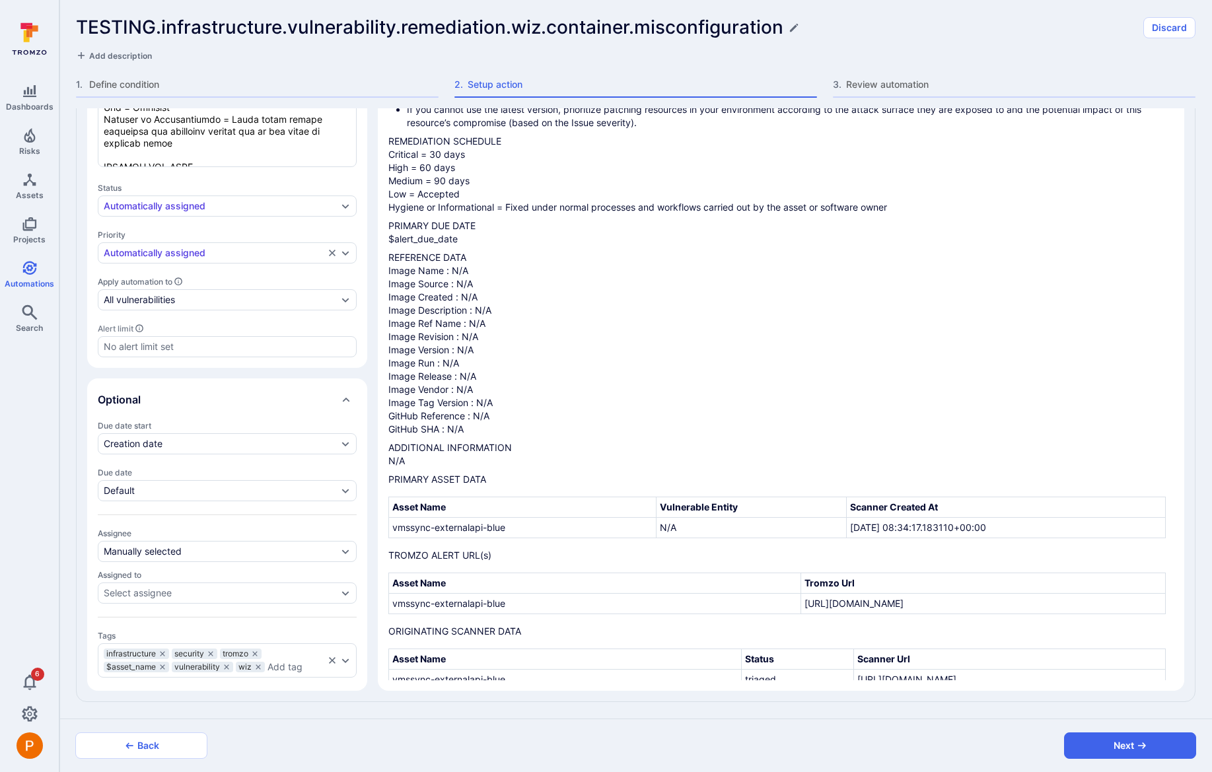
scroll to position [0, 0]
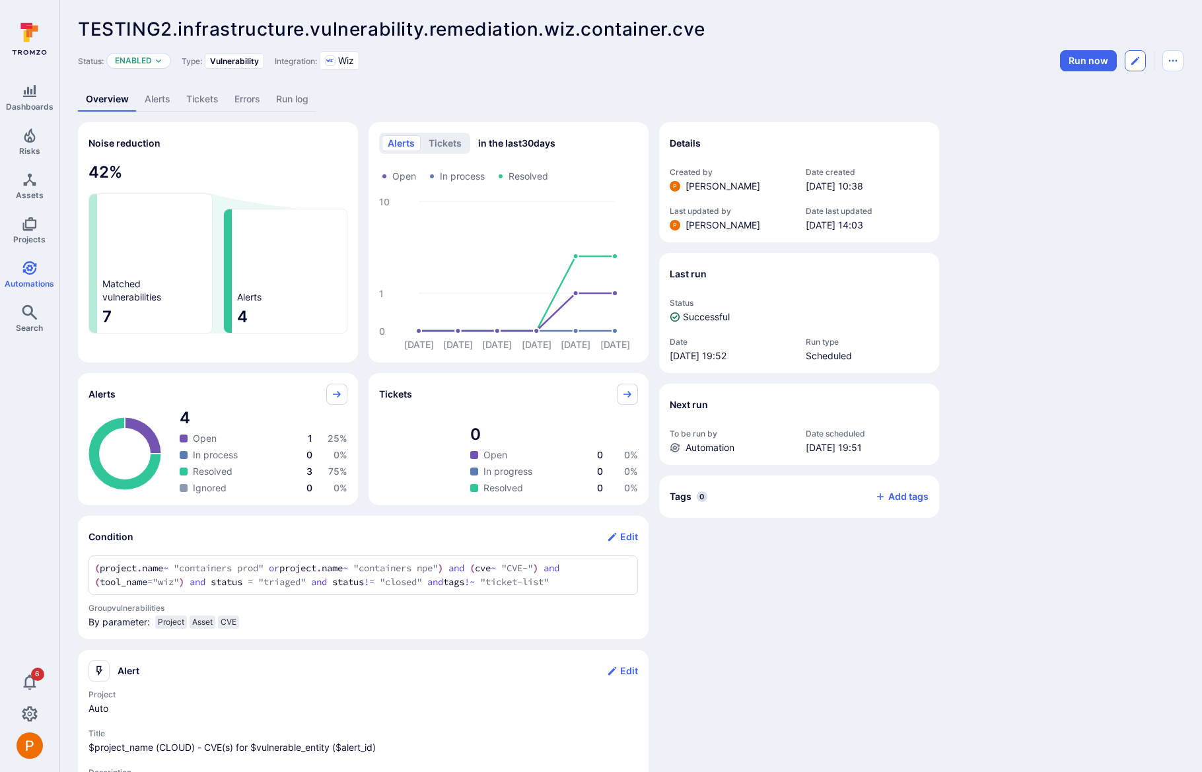
click at [1134, 66] on button "Edit automation" at bounding box center [1135, 60] width 21 height 21
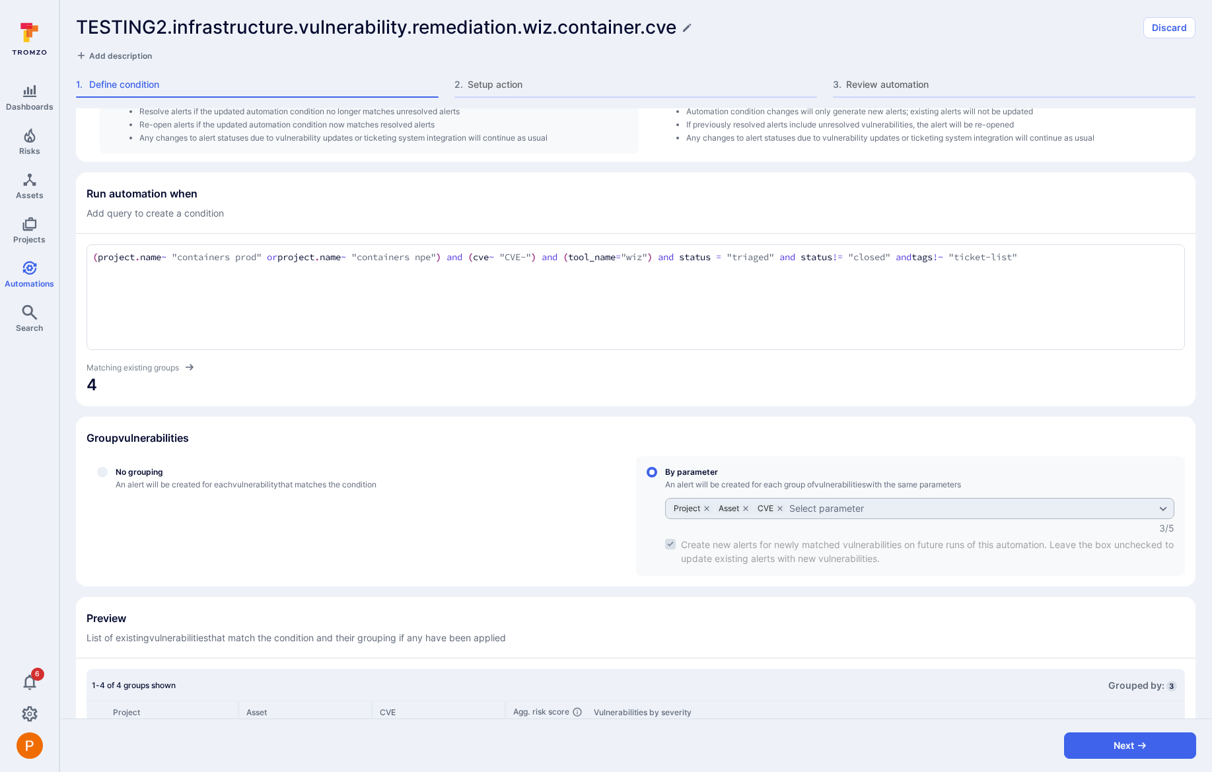
scroll to position [308, 0]
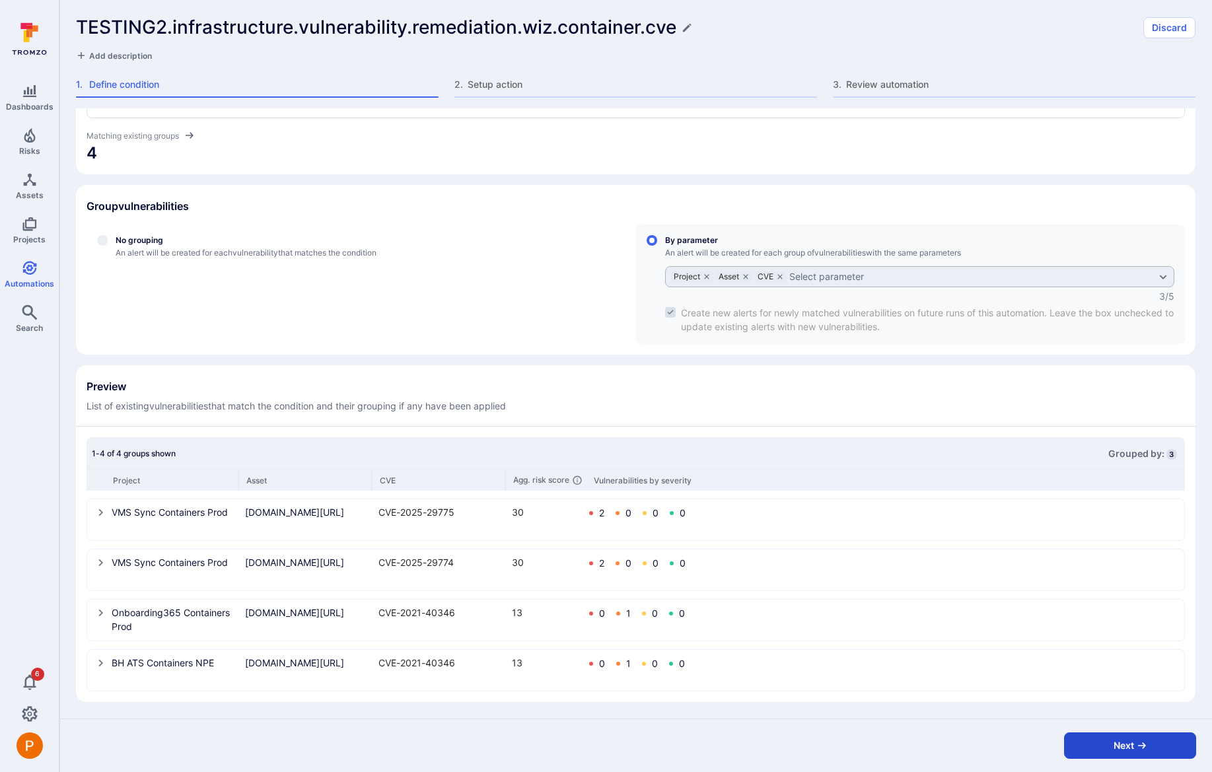
click at [1105, 746] on button "Next" at bounding box center [1130, 746] width 132 height 26
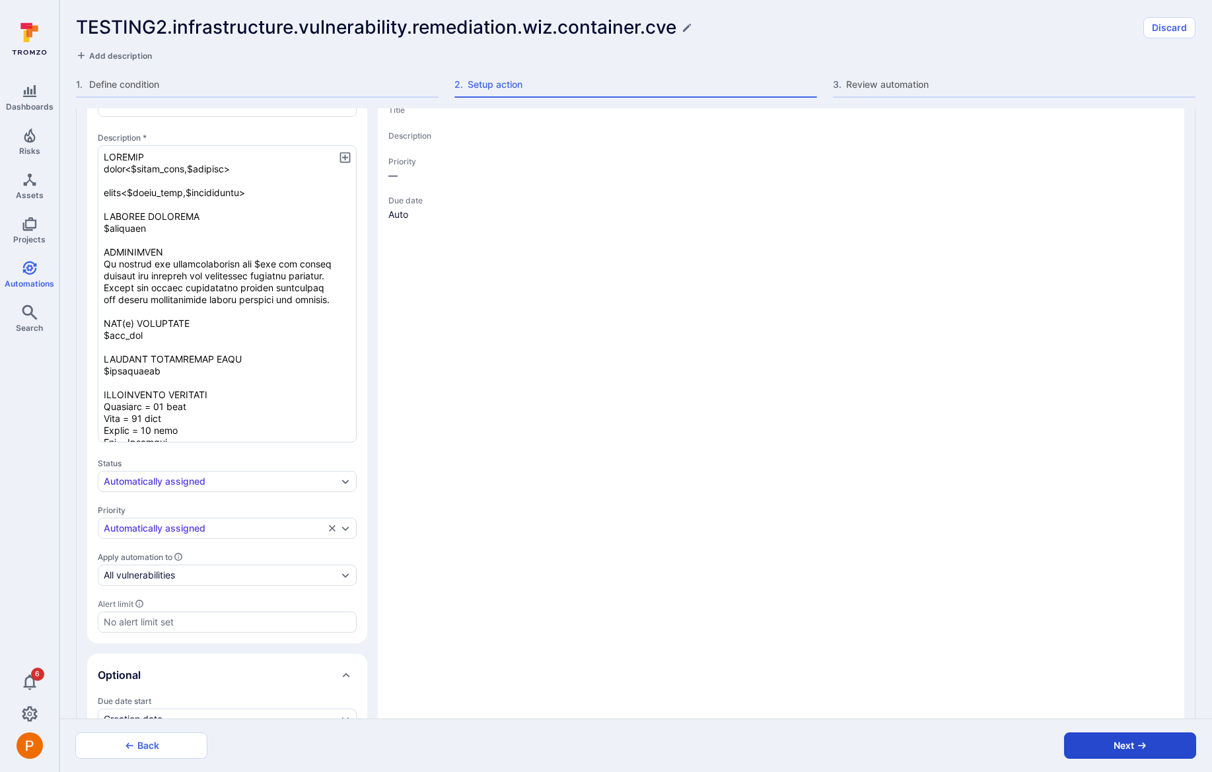
type textarea "x"
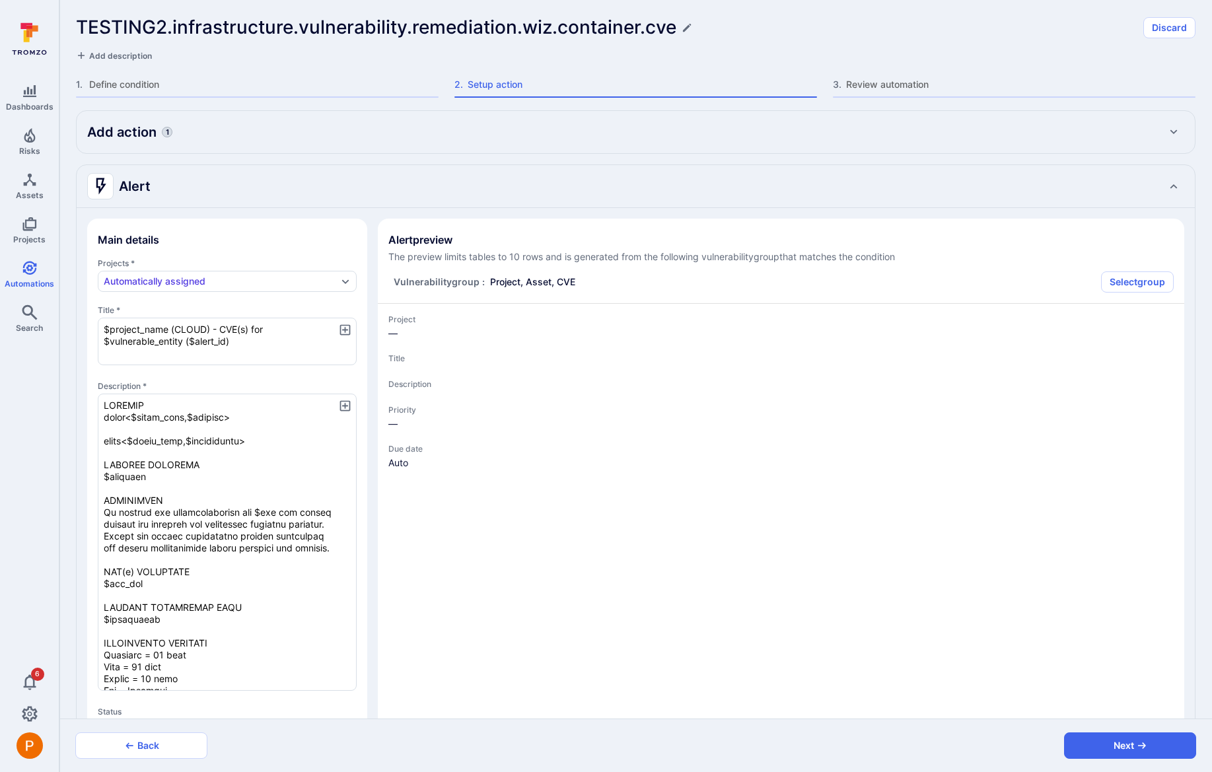
scroll to position [0, 0]
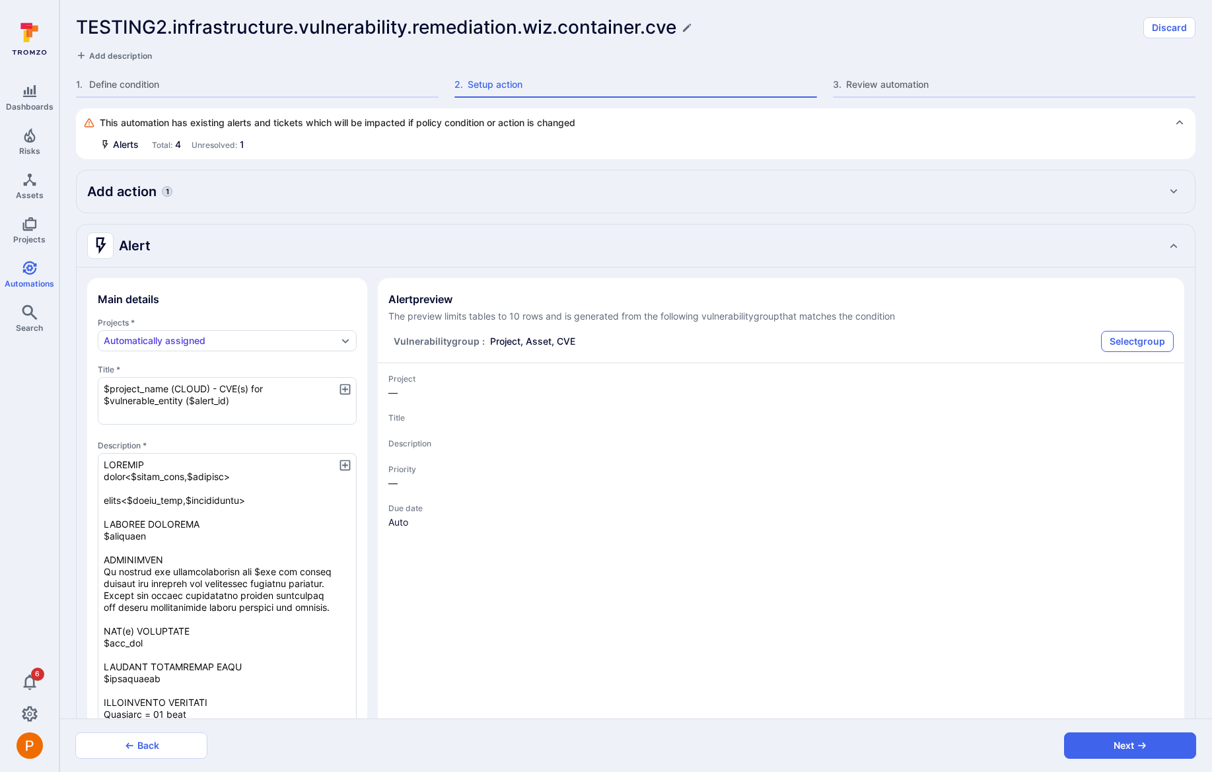
click at [1121, 347] on button "Select group" at bounding box center [1137, 341] width 73 height 21
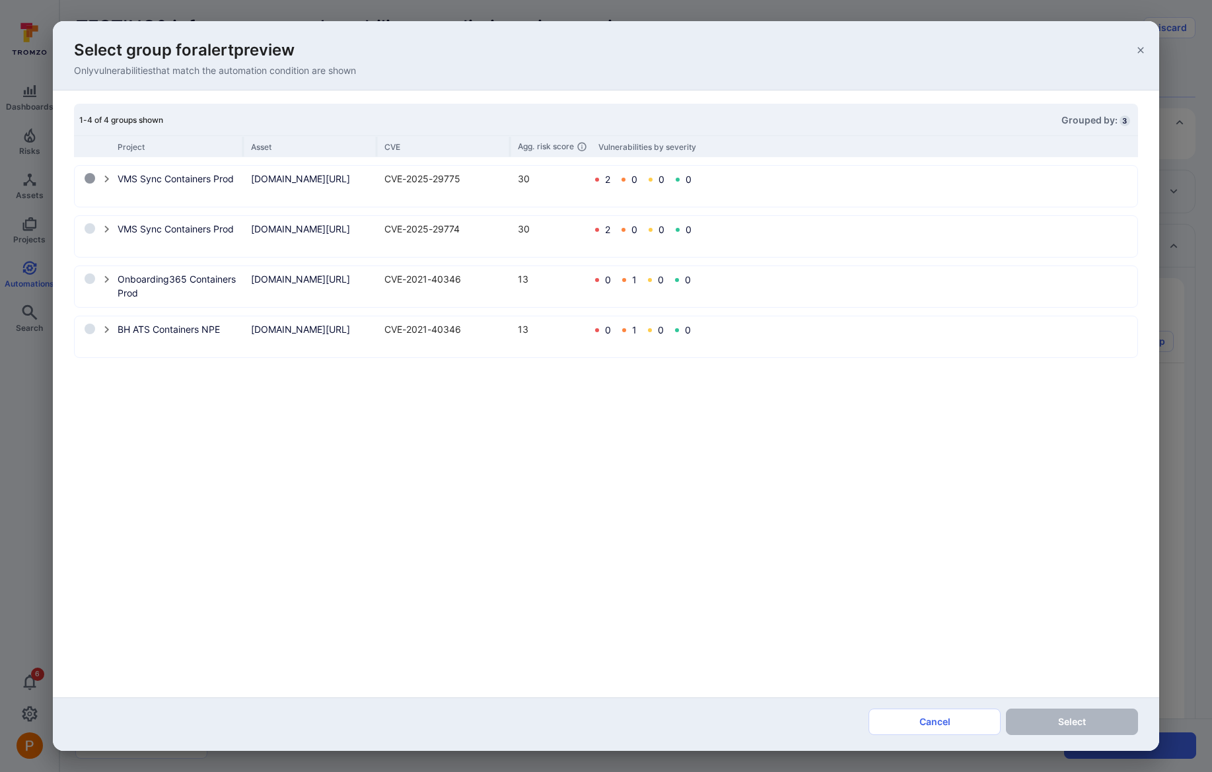
click at [90, 180] on input "select group" at bounding box center [90, 178] width 11 height 11
radio input "true"
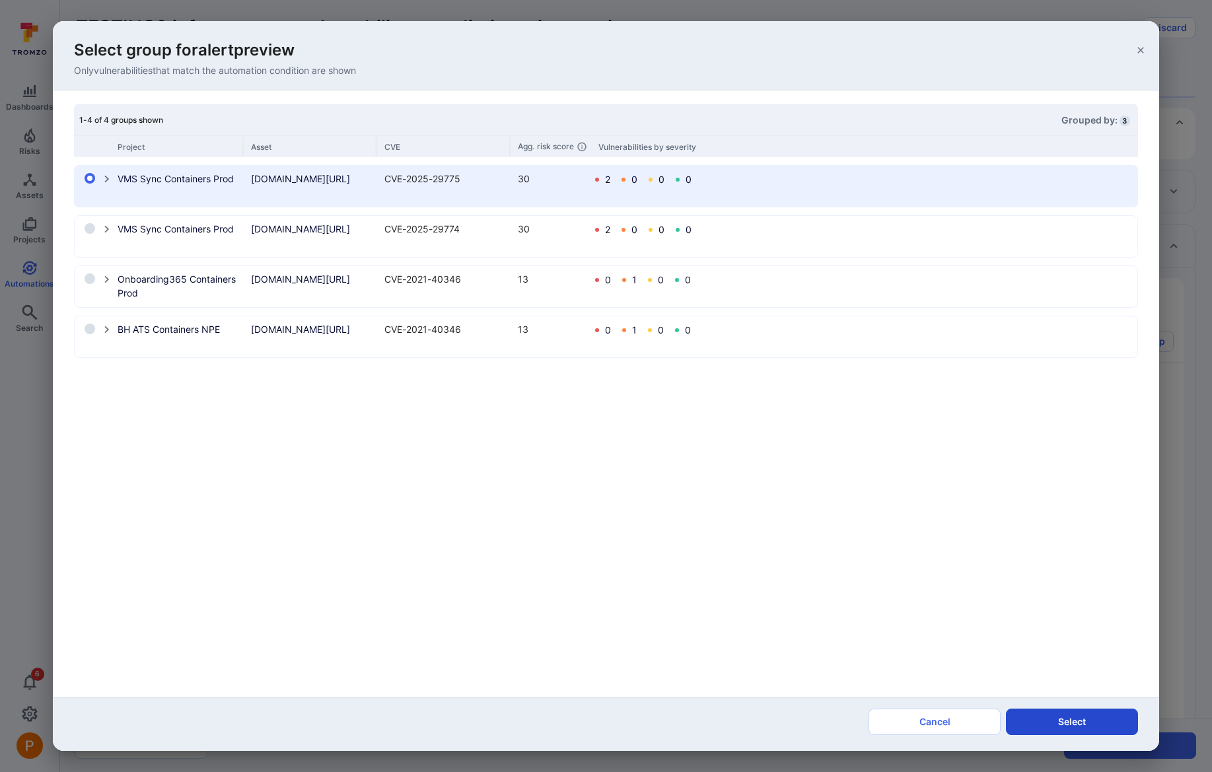
click at [1045, 718] on button "Select" at bounding box center [1072, 722] width 132 height 26
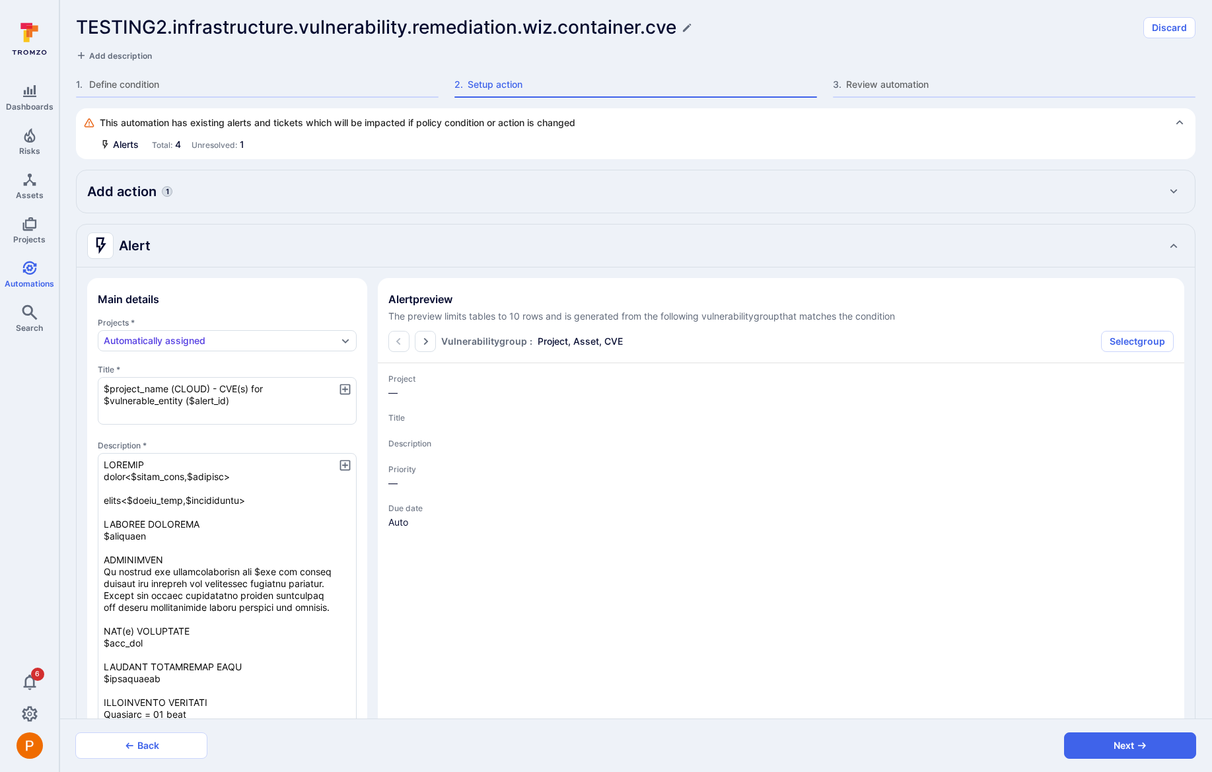
type textarea "x"
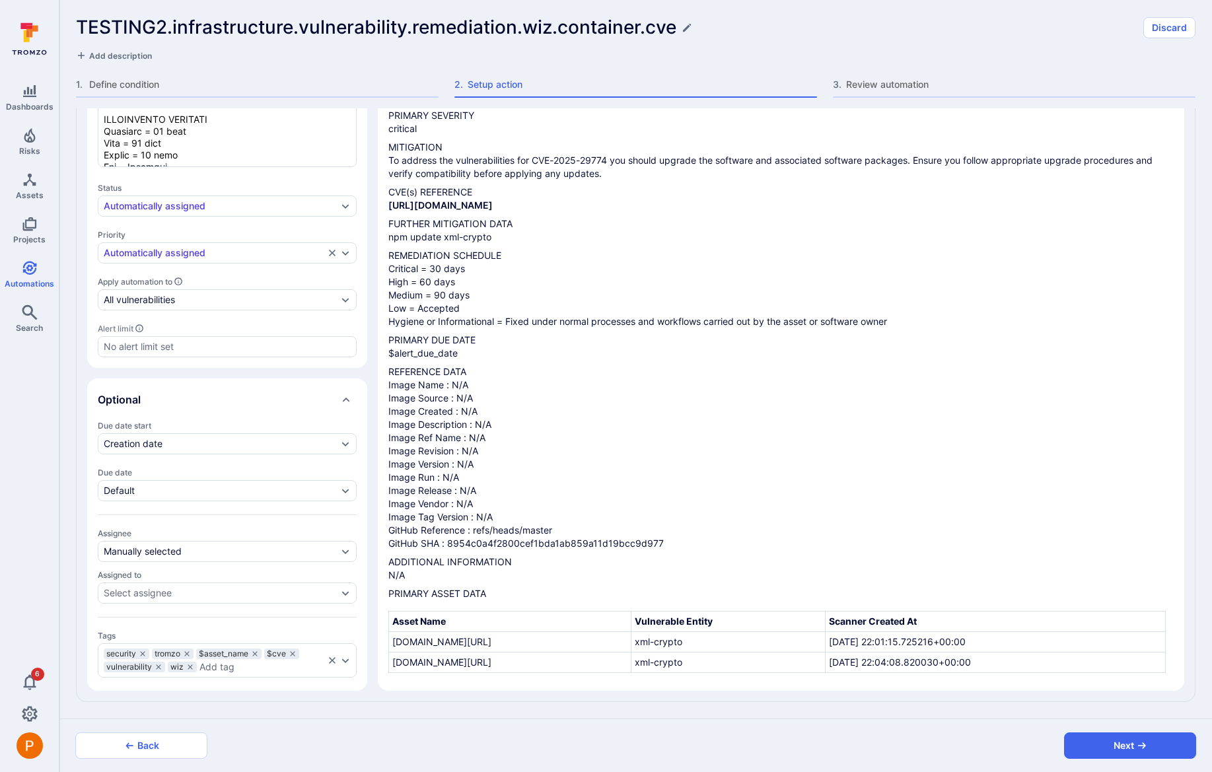
scroll to position [581, 0]
